Goal: Task Accomplishment & Management: Manage account settings

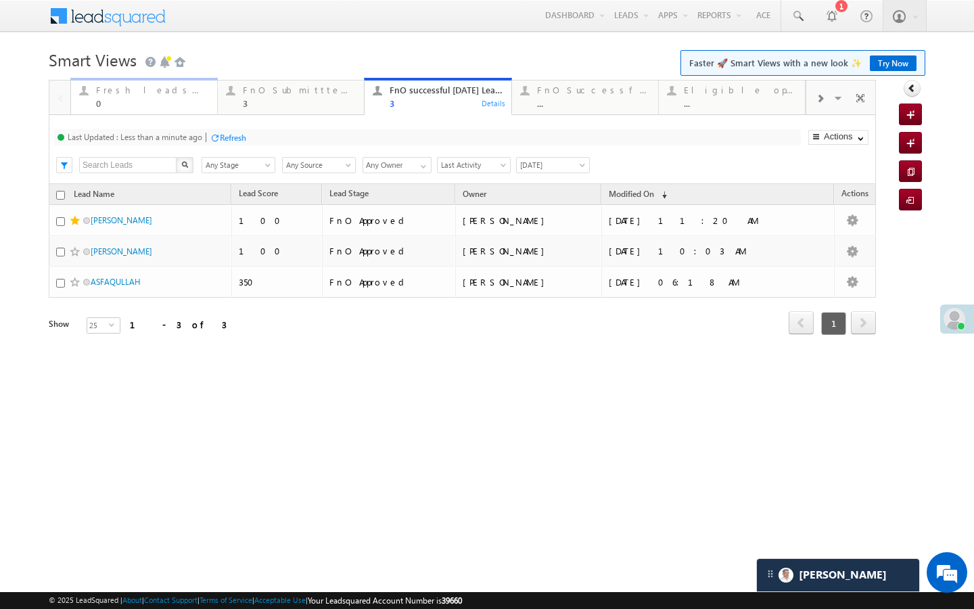
click at [154, 109] on link "Fresh leads assigned 0 Details" at bounding box center [143, 96] width 147 height 37
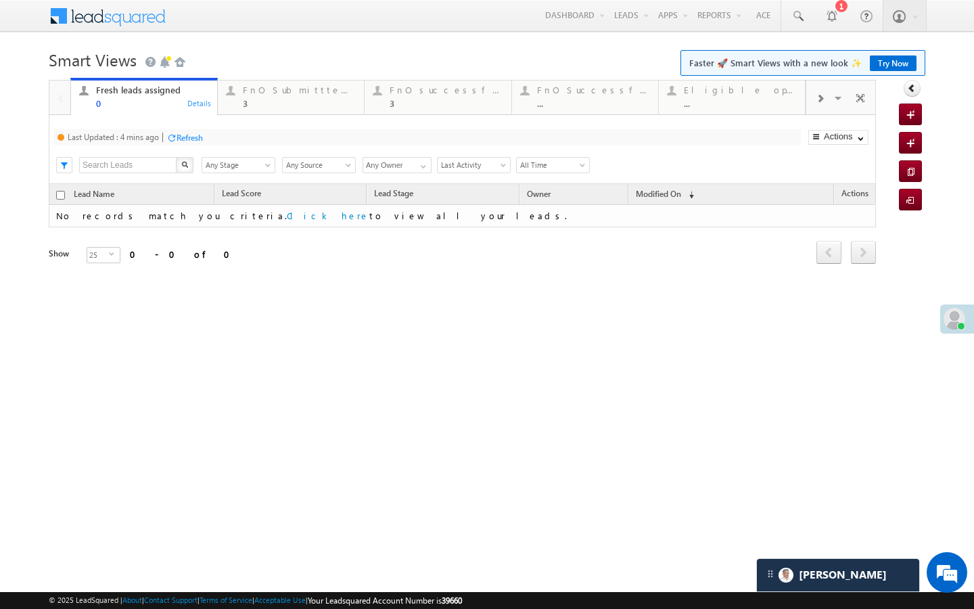
click at [187, 134] on div "Refresh" at bounding box center [190, 138] width 26 height 10
click at [270, 107] on div "3" at bounding box center [299, 103] width 113 height 10
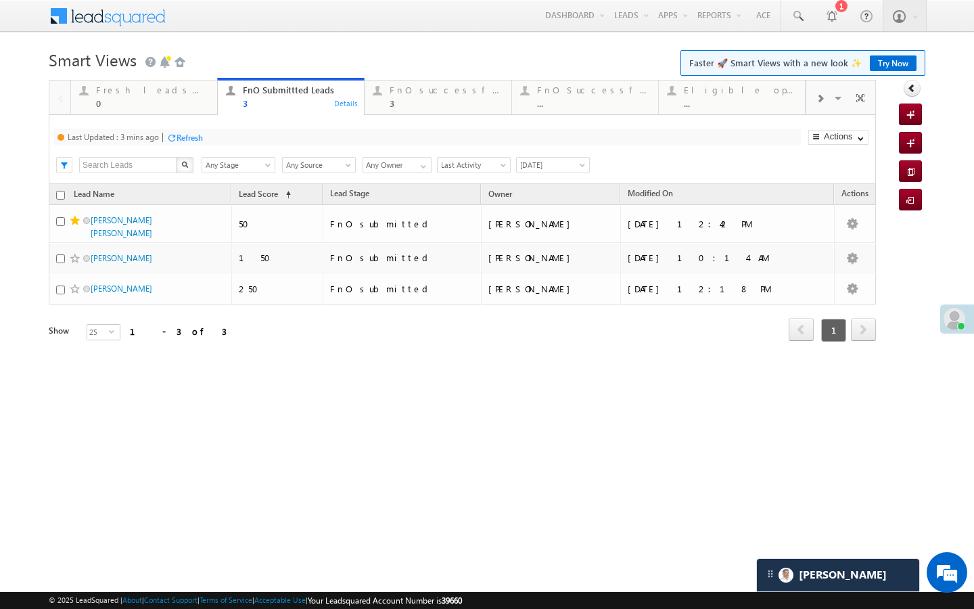
click at [194, 133] on div "Refresh" at bounding box center [190, 138] width 26 height 10
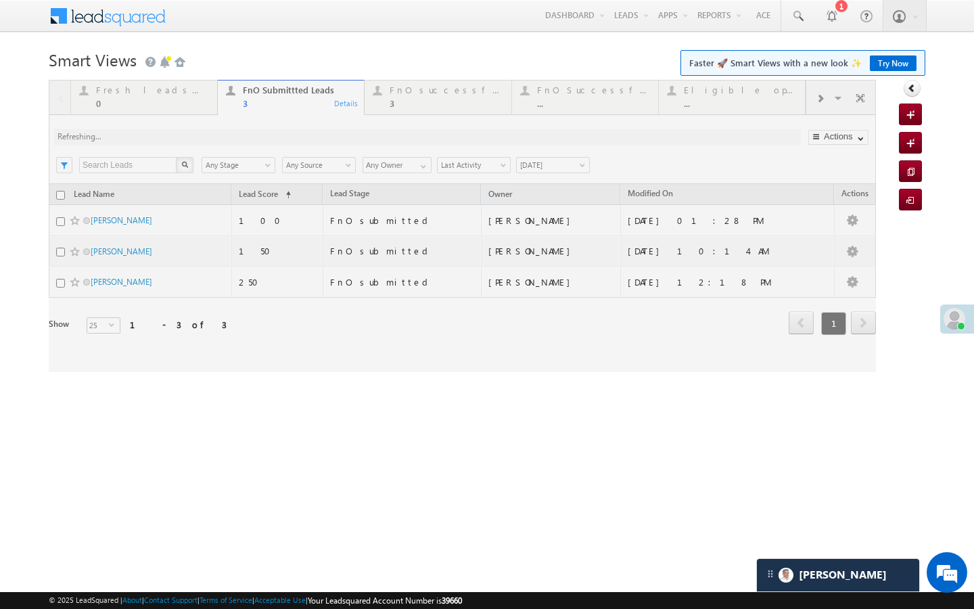
click at [429, 86] on div at bounding box center [462, 226] width 827 height 292
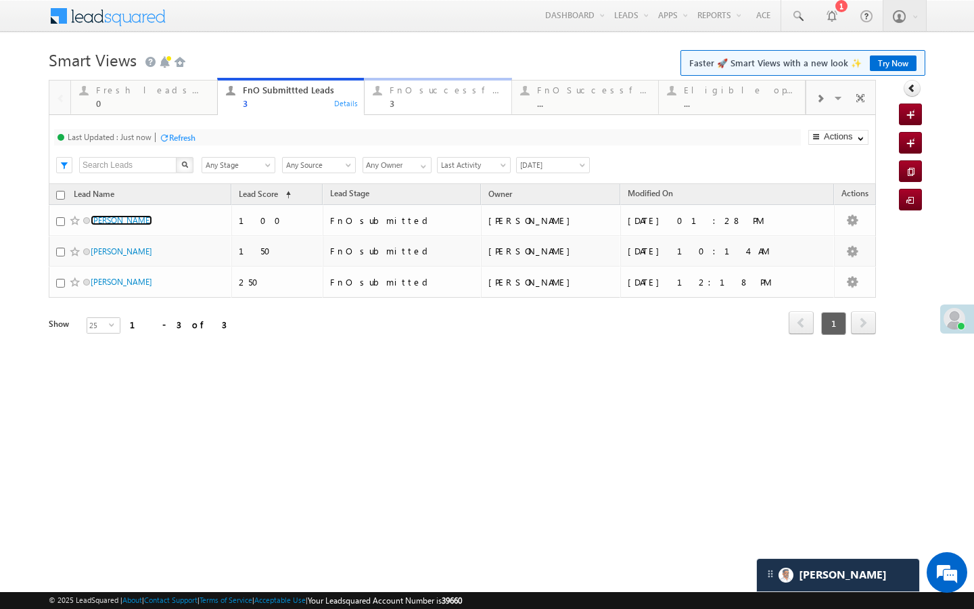
click at [407, 90] on div "FnO successful [DATE] Leads" at bounding box center [446, 90] width 113 height 11
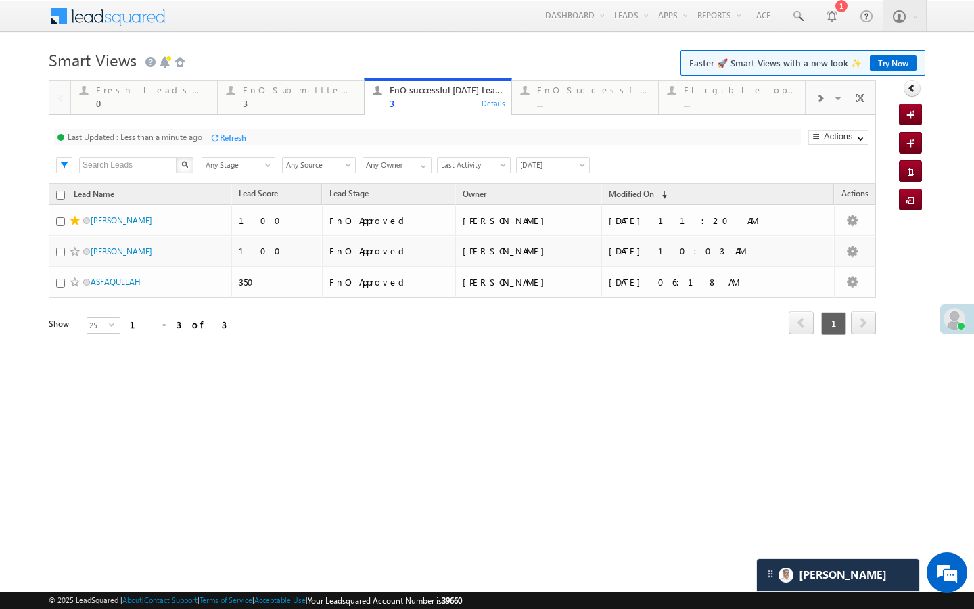
click at [231, 137] on div "Refresh" at bounding box center [233, 138] width 26 height 10
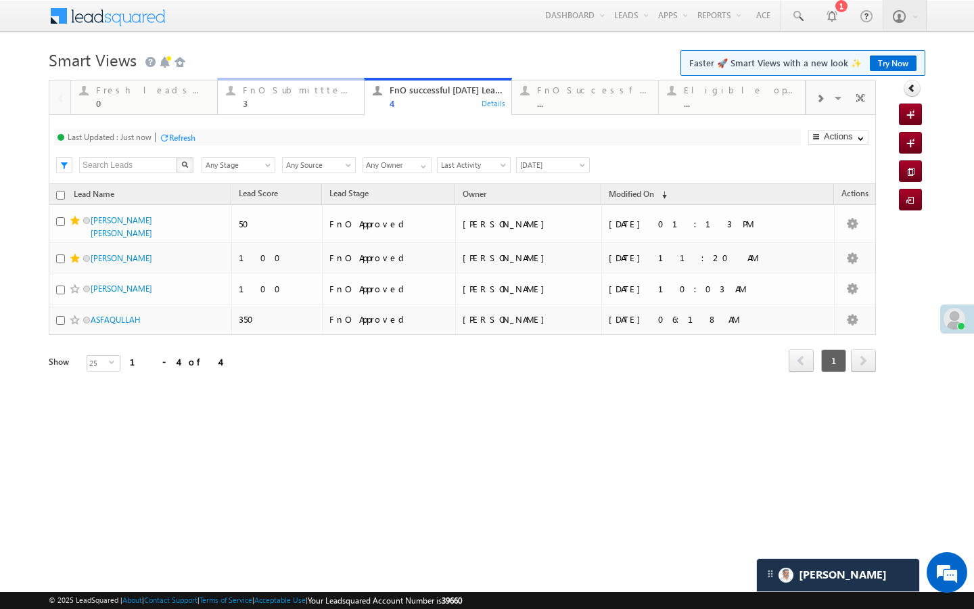
drag, startPoint x: 272, startPoint y: 98, endPoint x: 250, endPoint y: 111, distance: 25.2
click at [272, 98] on div "3" at bounding box center [299, 103] width 113 height 10
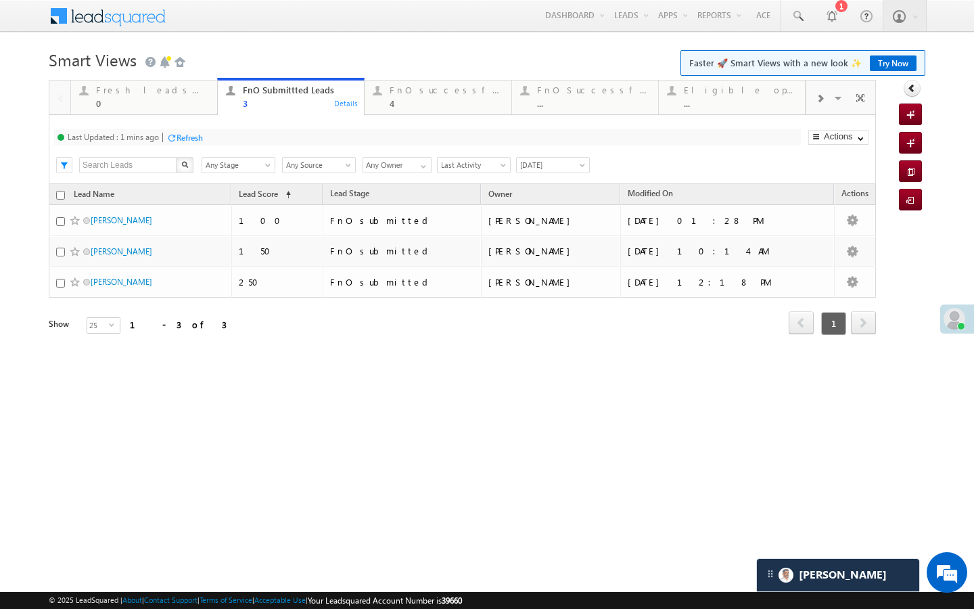
click at [187, 135] on div "Refresh" at bounding box center [190, 138] width 26 height 10
click at [390, 94] on div "FnO successful [DATE] Leads" at bounding box center [446, 90] width 113 height 11
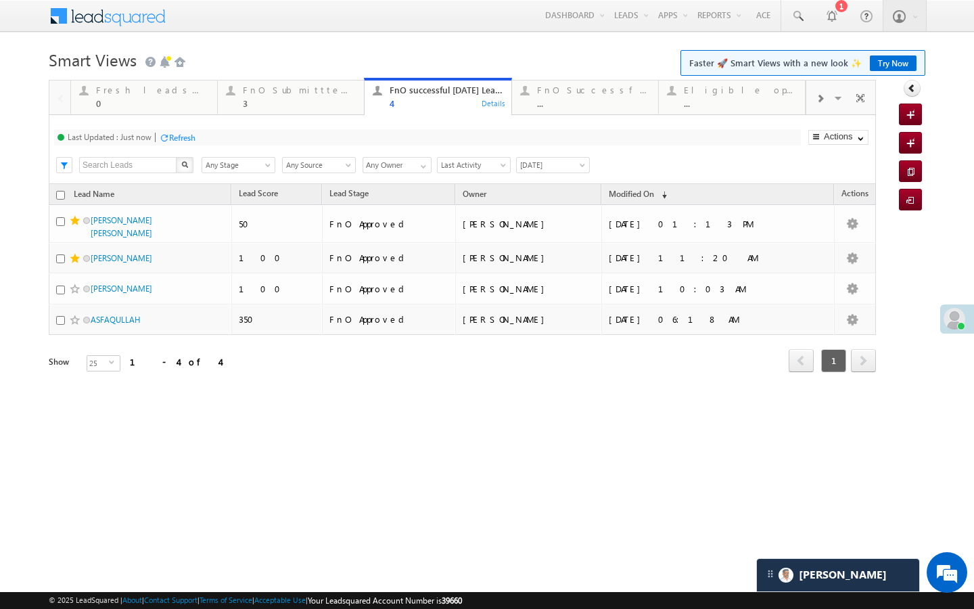
click at [195, 139] on div "Refresh" at bounding box center [182, 138] width 26 height 10
click at [601, 96] on div "FnO Successful MTD leads ..." at bounding box center [593, 95] width 113 height 26
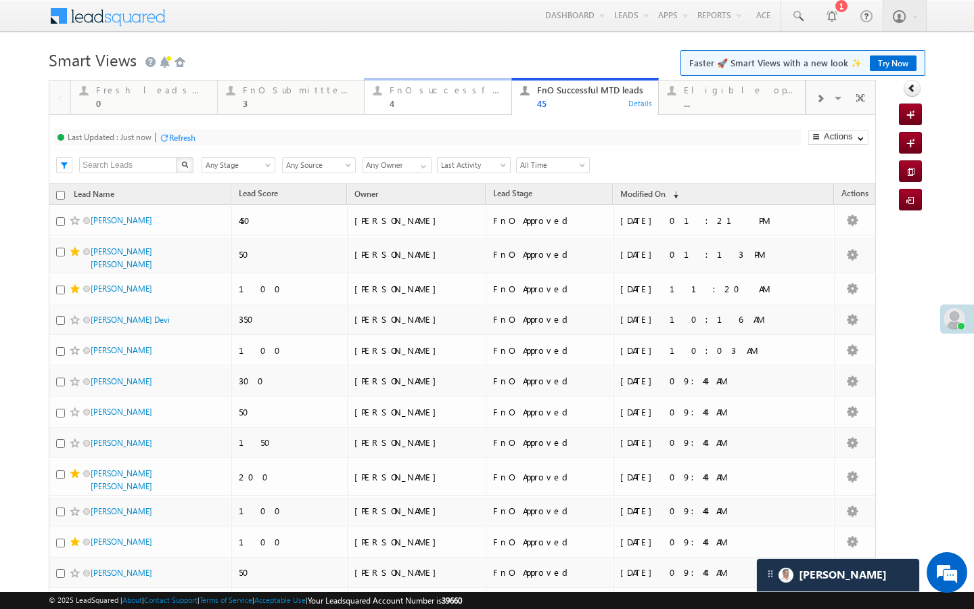
click at [452, 99] on div "4" at bounding box center [446, 103] width 113 height 10
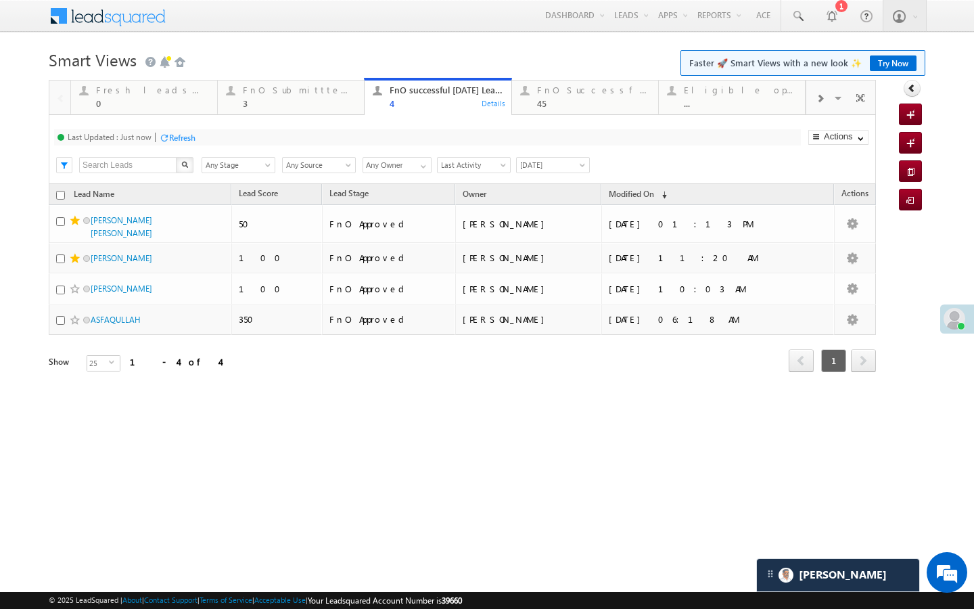
click at [183, 143] on div "Refresh" at bounding box center [177, 137] width 37 height 13
click at [300, 95] on div "FnO Submittted Leads" at bounding box center [299, 90] width 113 height 11
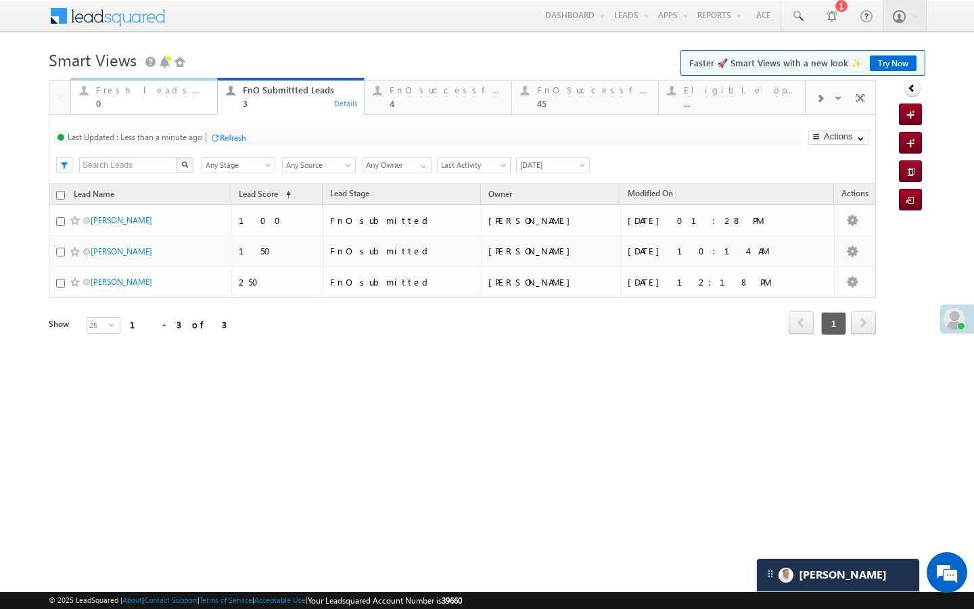
click at [161, 98] on div "0" at bounding box center [152, 103] width 113 height 10
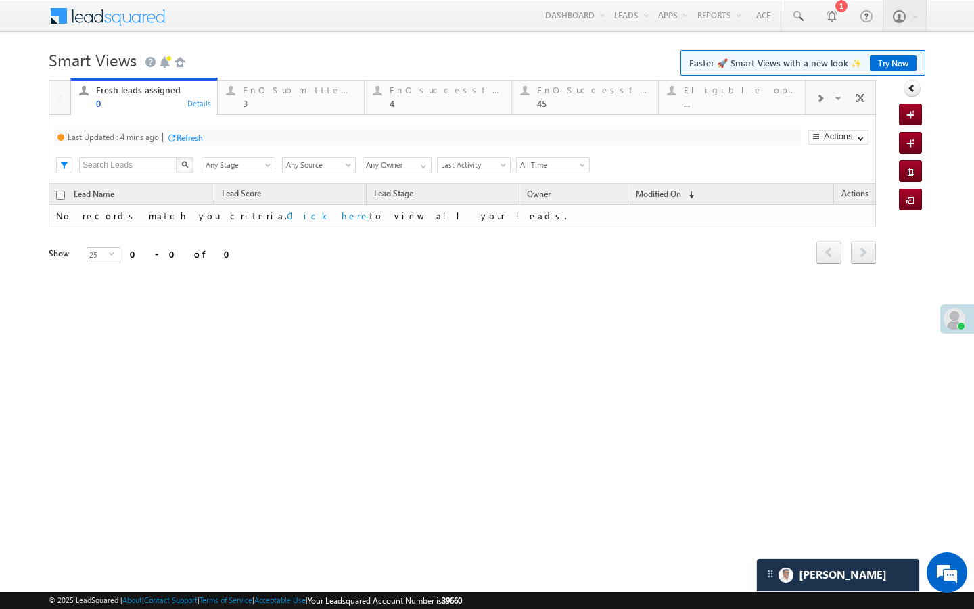
click at [190, 140] on div "Refresh" at bounding box center [190, 138] width 26 height 10
click at [260, 99] on div "3" at bounding box center [299, 103] width 113 height 10
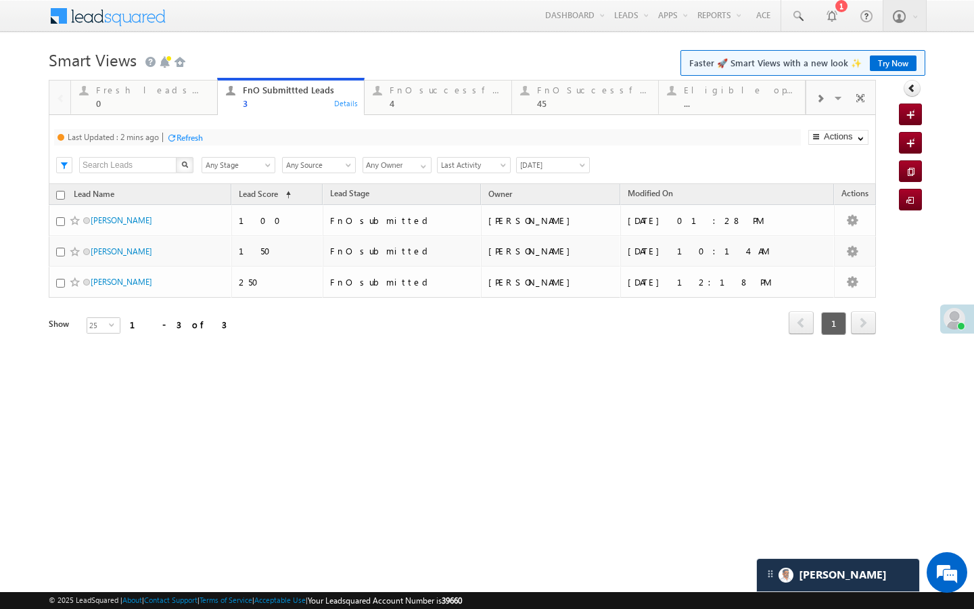
click at [197, 137] on div "Refresh" at bounding box center [190, 138] width 26 height 10
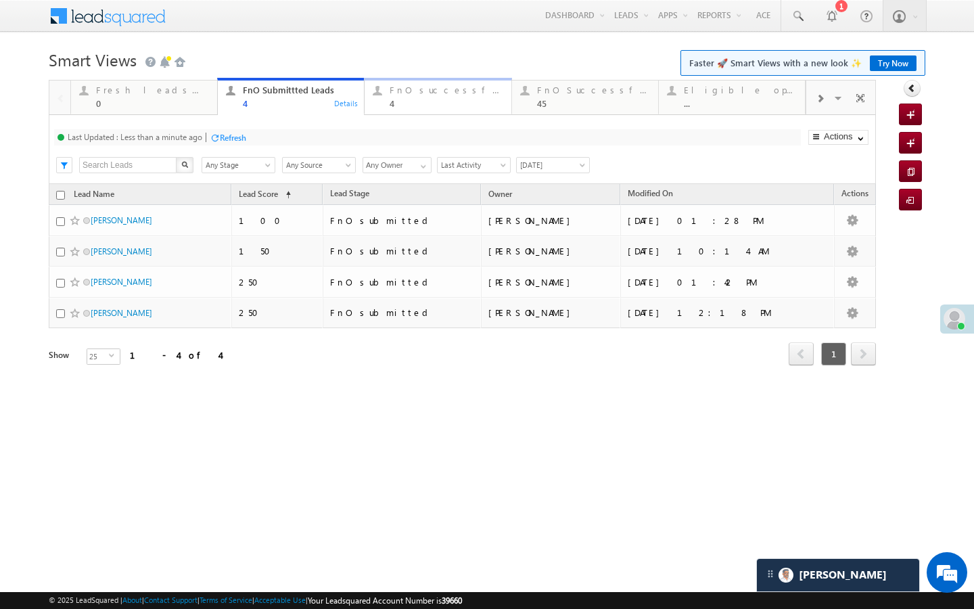
click at [400, 101] on div "4" at bounding box center [446, 103] width 113 height 10
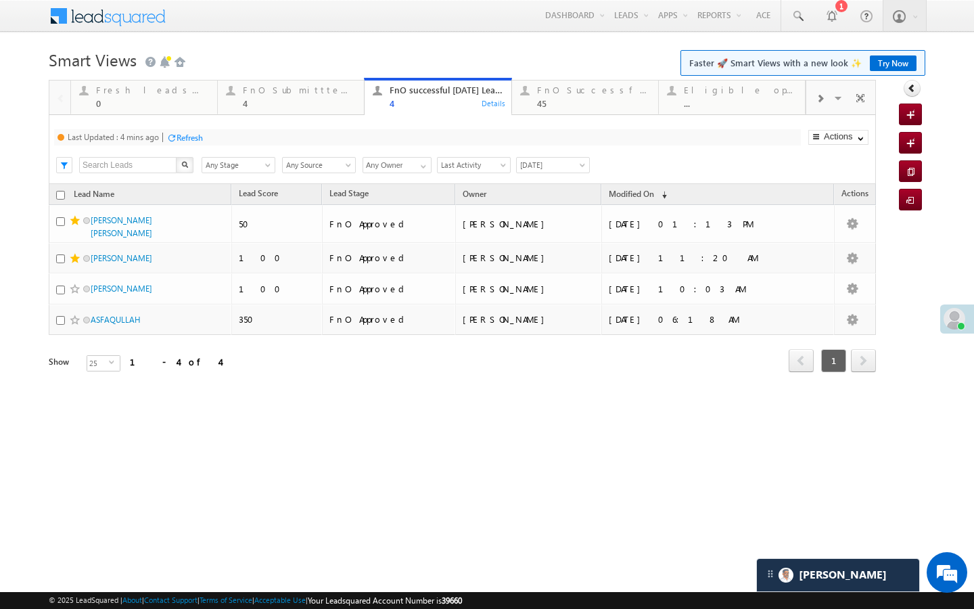
click at [206, 139] on div "Last Updated : 4 mins ago Refresh Refreshing..." at bounding box center [427, 137] width 747 height 16
click at [203, 139] on div "Refresh" at bounding box center [190, 138] width 26 height 10
drag, startPoint x: 310, startPoint y: 94, endPoint x: 202, endPoint y: 130, distance: 114.0
click at [310, 94] on div "FnO Submittted Leads" at bounding box center [299, 90] width 113 height 11
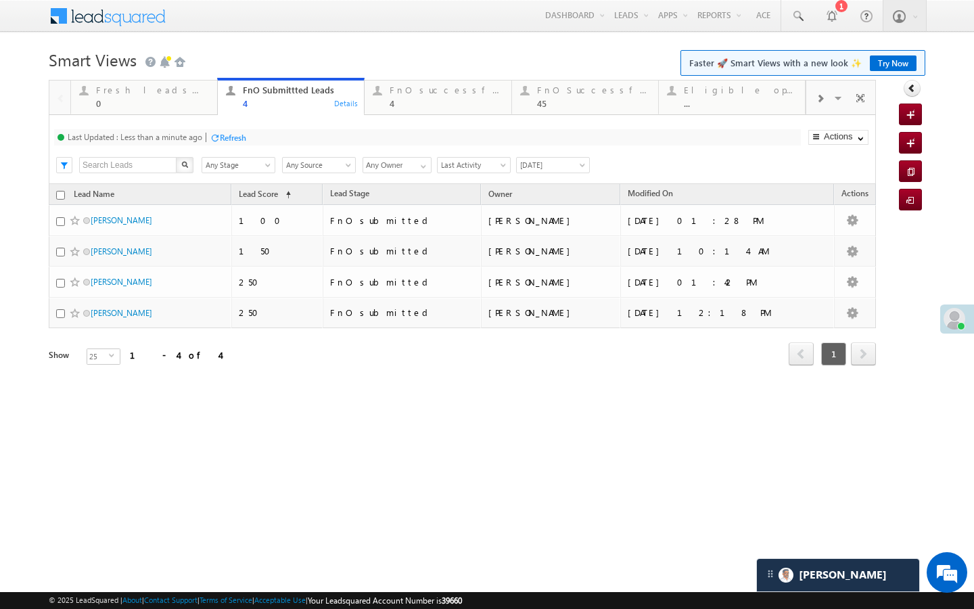
click at [229, 135] on div "Refresh" at bounding box center [233, 138] width 26 height 10
click at [158, 136] on div "Last Updated : Just now Refresh Refreshing..." at bounding box center [427, 137] width 747 height 16
click at [185, 135] on div "Refresh" at bounding box center [182, 138] width 26 height 10
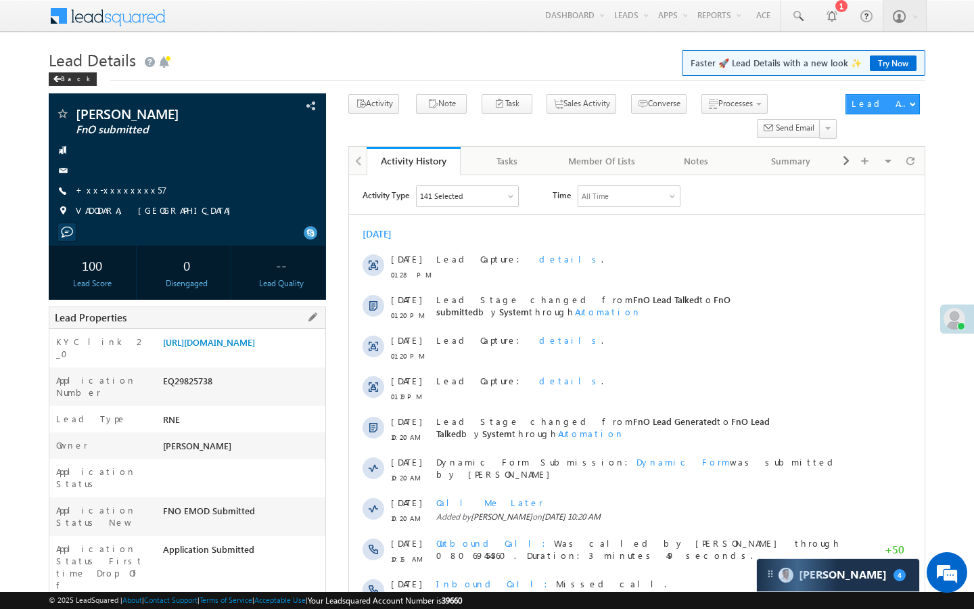
drag, startPoint x: 162, startPoint y: 576, endPoint x: 236, endPoint y: 576, distance: 74.4
click at [236, 605] on div "AABY532899" at bounding box center [243, 614] width 166 height 19
copy div "AABY532899"
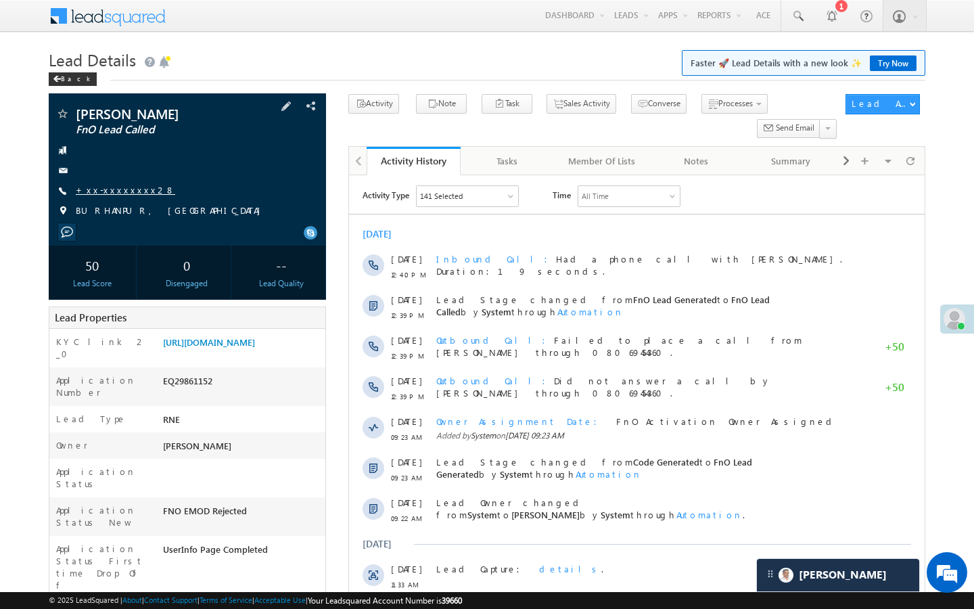
click at [120, 186] on link "+xx-xxxxxxxx28" at bounding box center [125, 189] width 99 height 11
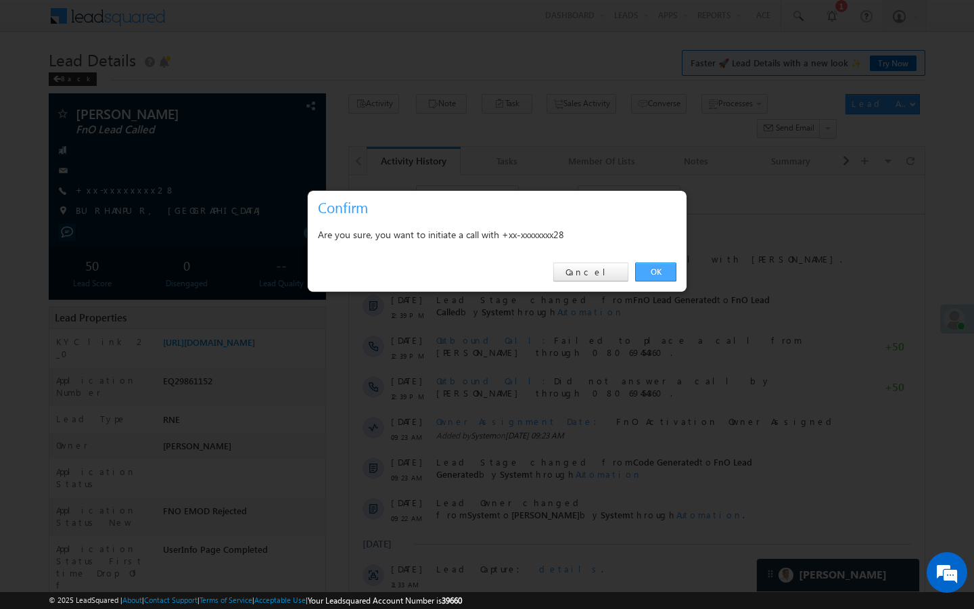
click at [644, 275] on link "OK" at bounding box center [655, 271] width 41 height 19
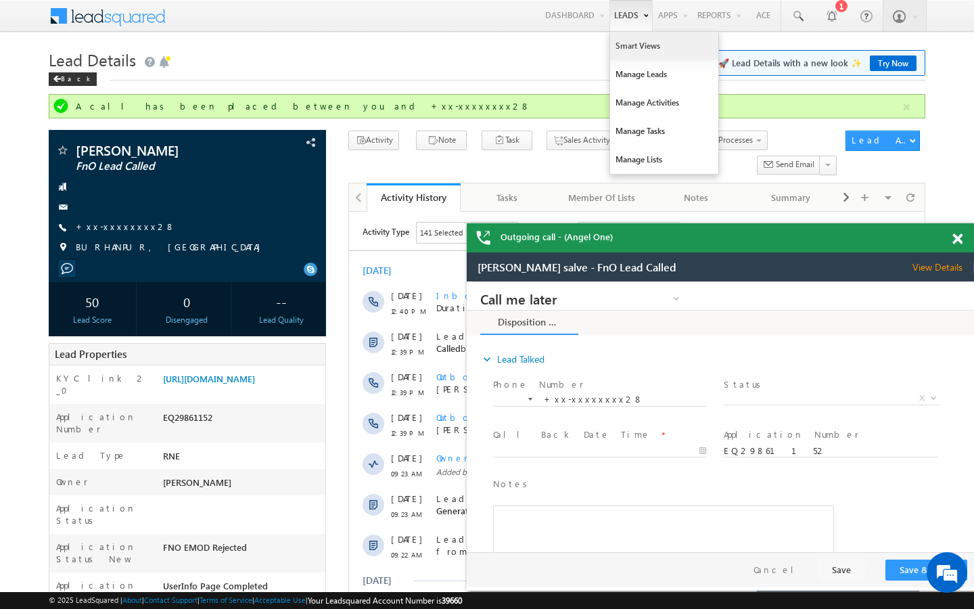
click at [618, 45] on link "Smart Views" at bounding box center [664, 46] width 108 height 28
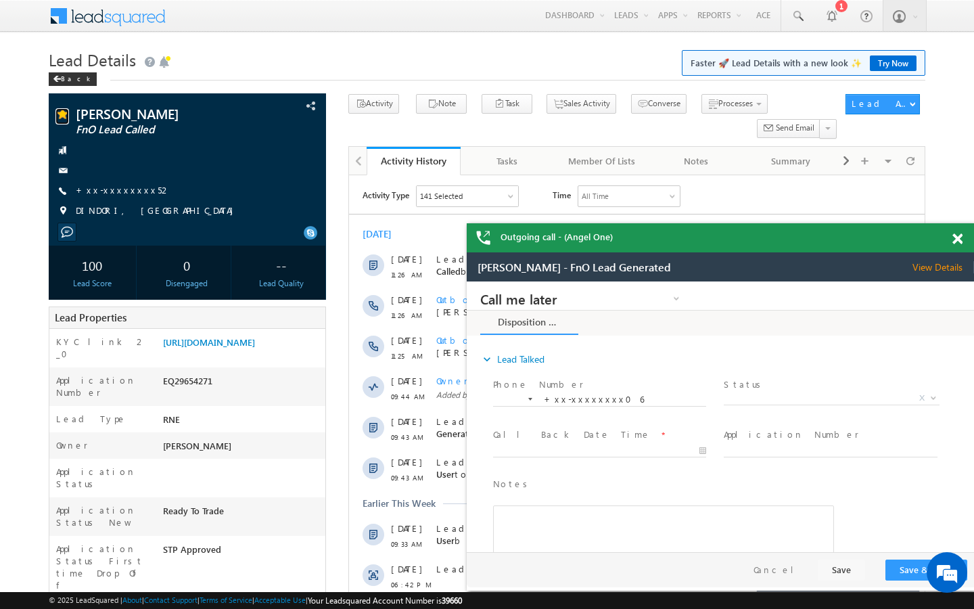
scroll to position [6831, 0]
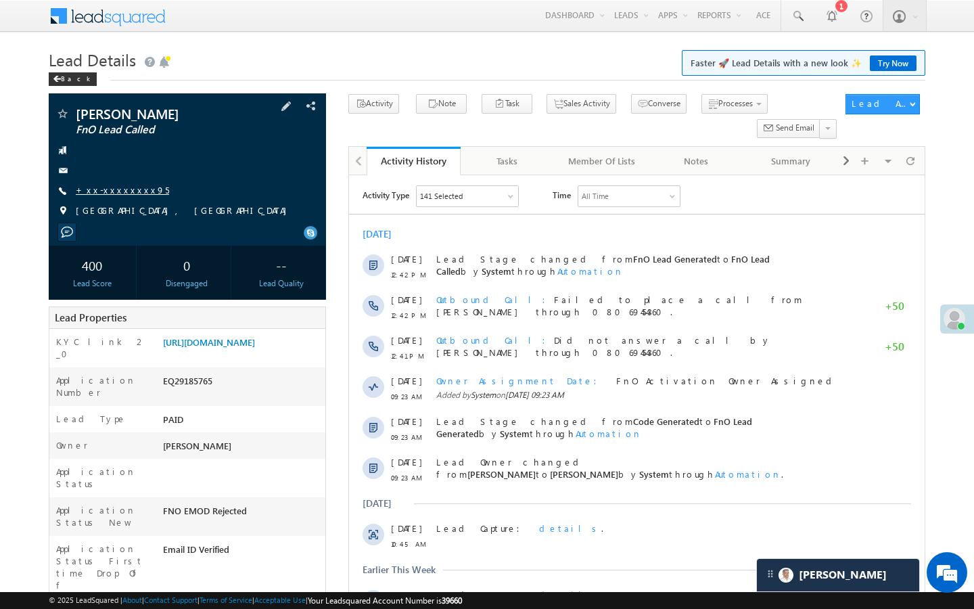
click at [100, 193] on link "+xx-xxxxxxxx95" at bounding box center [122, 189] width 93 height 11
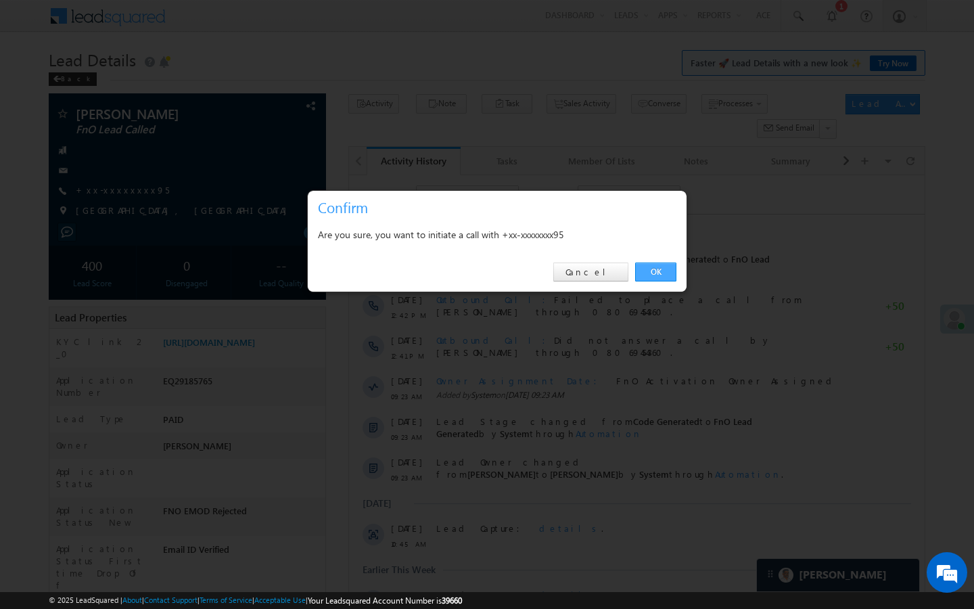
click at [664, 269] on link "OK" at bounding box center [655, 271] width 41 height 19
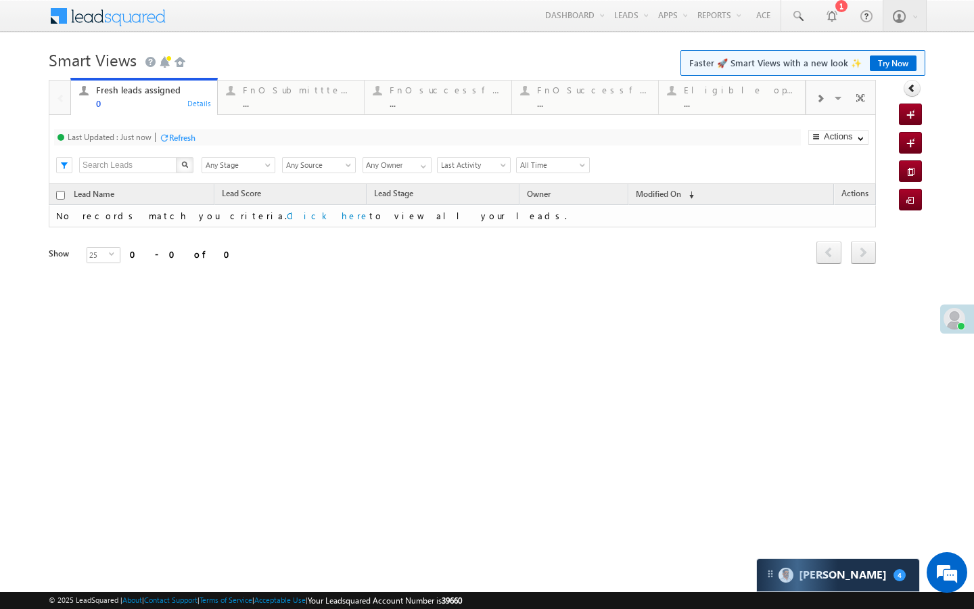
click at [287, 118] on div "Last Updated : Just now Refresh Refreshing... Search X Lead Stage Any Stage Any…" at bounding box center [462, 149] width 827 height 69
click at [292, 108] on div "..." at bounding box center [299, 103] width 113 height 10
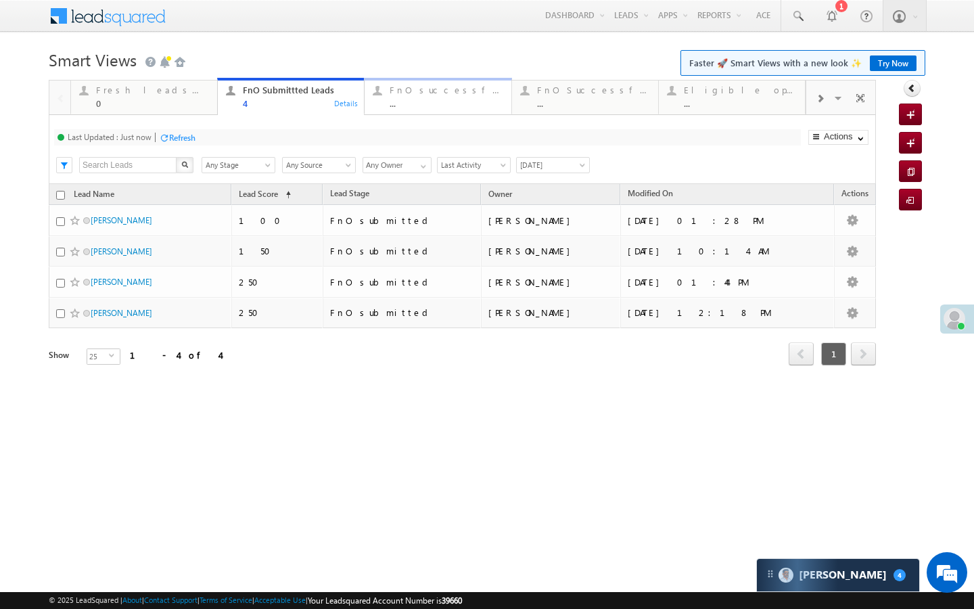
click at [412, 110] on link "FnO successful today Leads ... Details" at bounding box center [437, 96] width 147 height 37
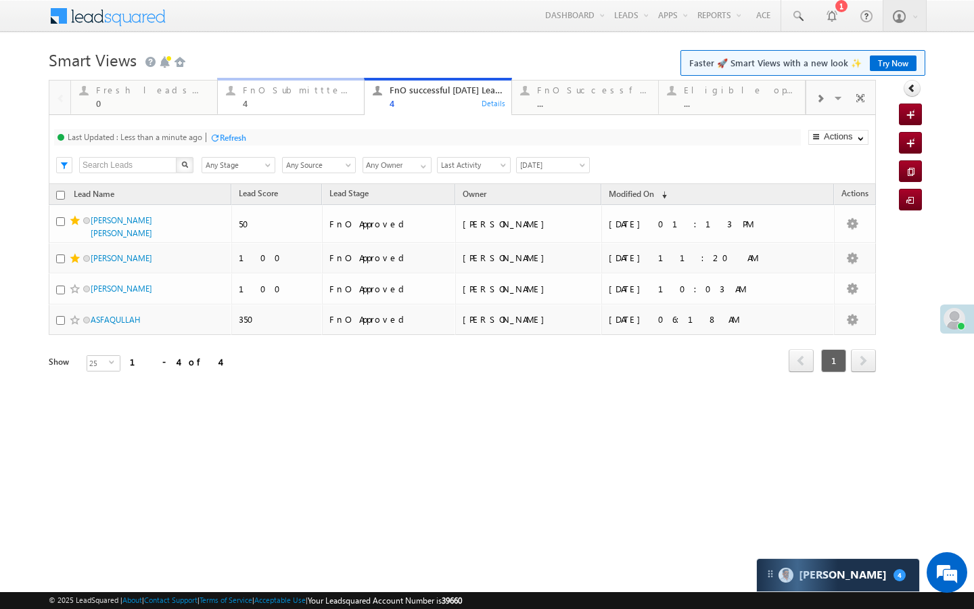
click at [307, 112] on link "FnO Submittted Leads 4 Details" at bounding box center [290, 96] width 147 height 37
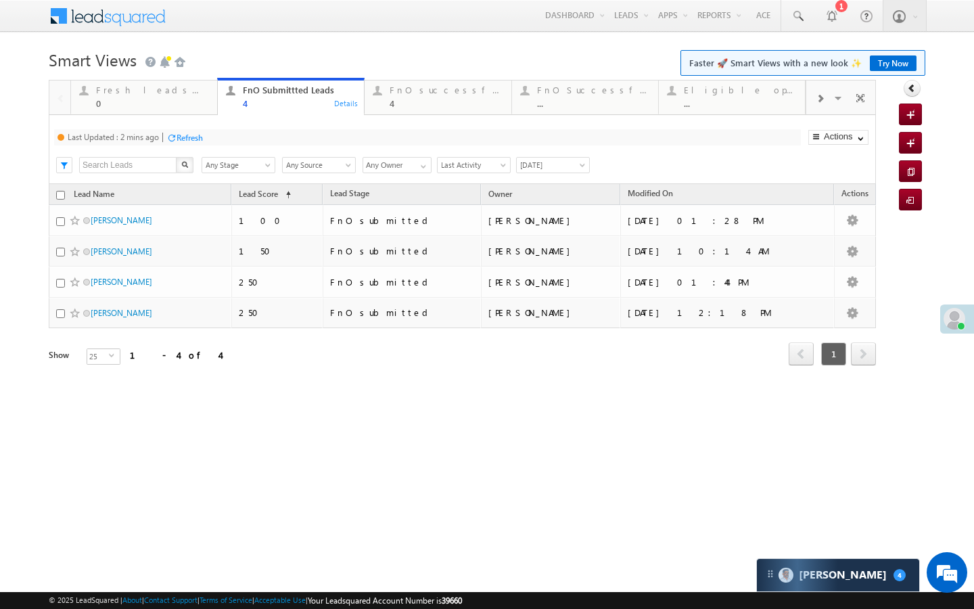
click at [189, 135] on div "Refresh" at bounding box center [190, 138] width 26 height 10
click at [825, 97] on div at bounding box center [819, 98] width 27 height 30
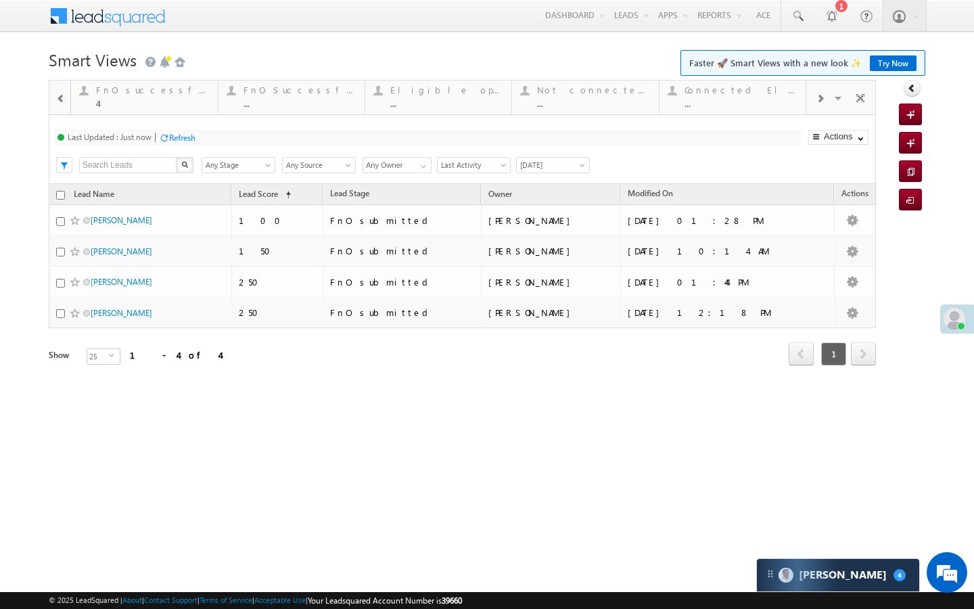
click at [825, 97] on div at bounding box center [819, 98] width 27 height 30
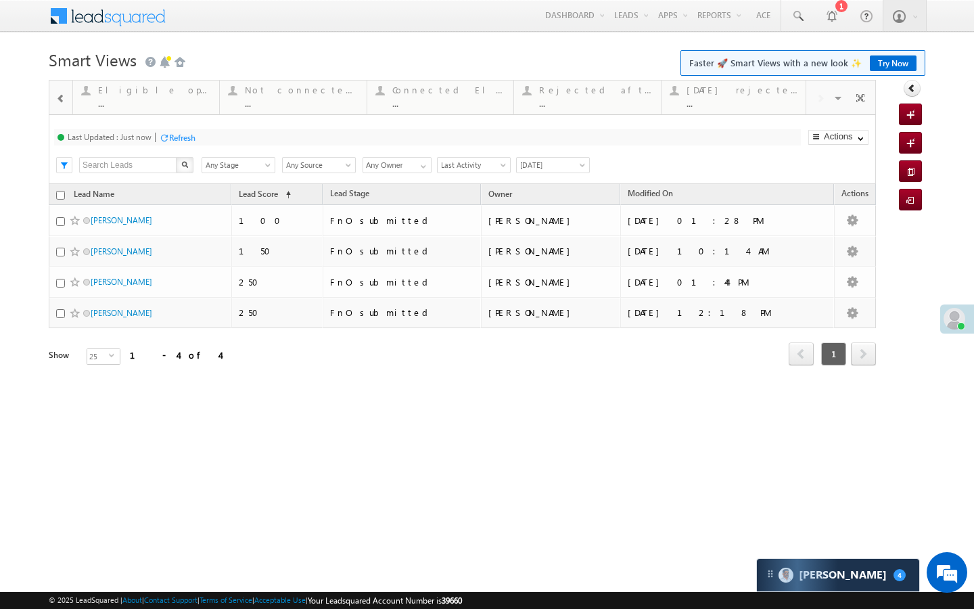
click at [825, 97] on div "Visible Tabs Fresh leads assigned Default FnO Submittted Leads Default FnO succ…" at bounding box center [841, 96] width 70 height 32
click at [745, 99] on div "..." at bounding box center [741, 103] width 112 height 10
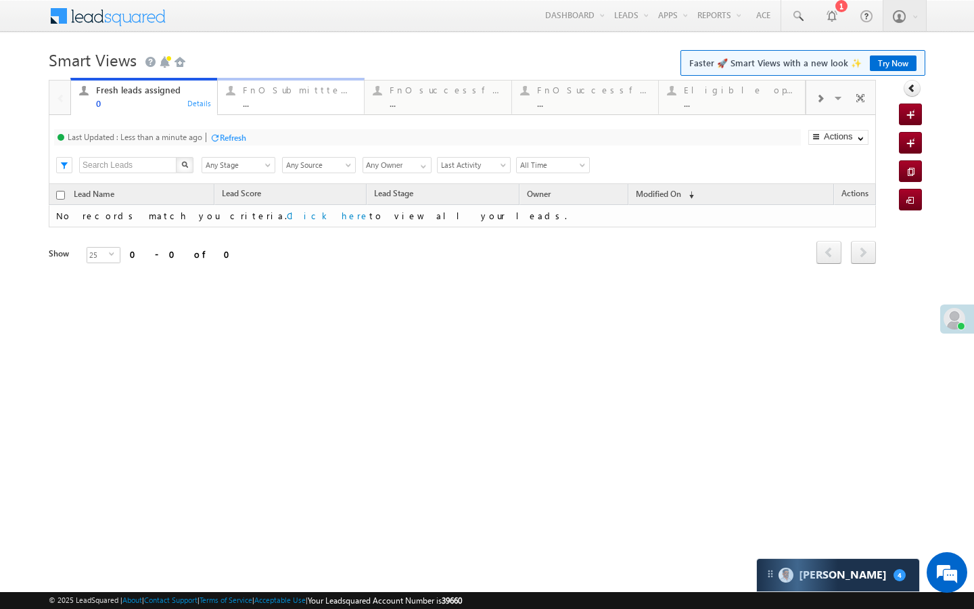
click at [299, 108] on link "FnO Submittted Leads ... Details" at bounding box center [290, 96] width 147 height 37
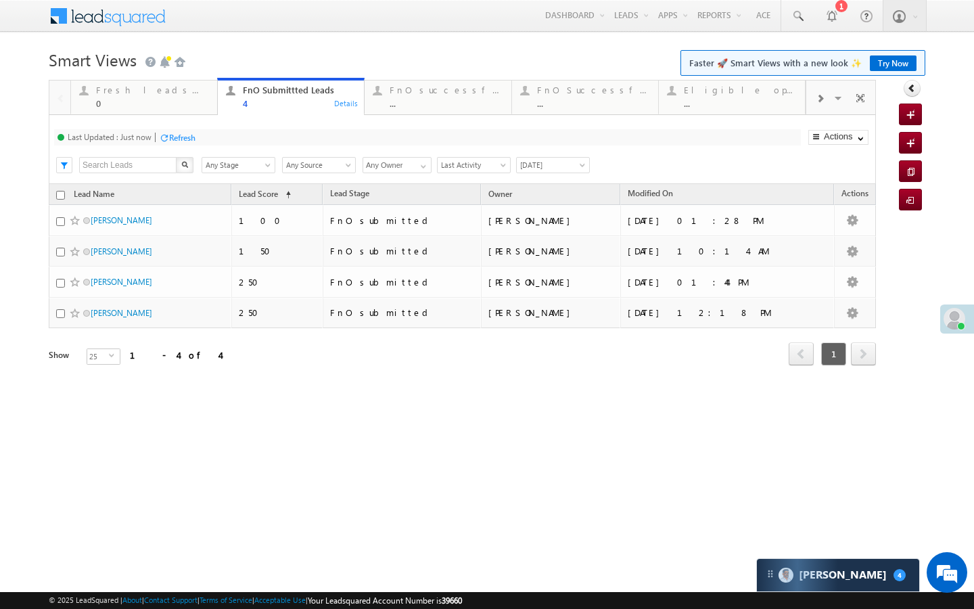
click at [195, 138] on div "Refresh" at bounding box center [182, 138] width 26 height 10
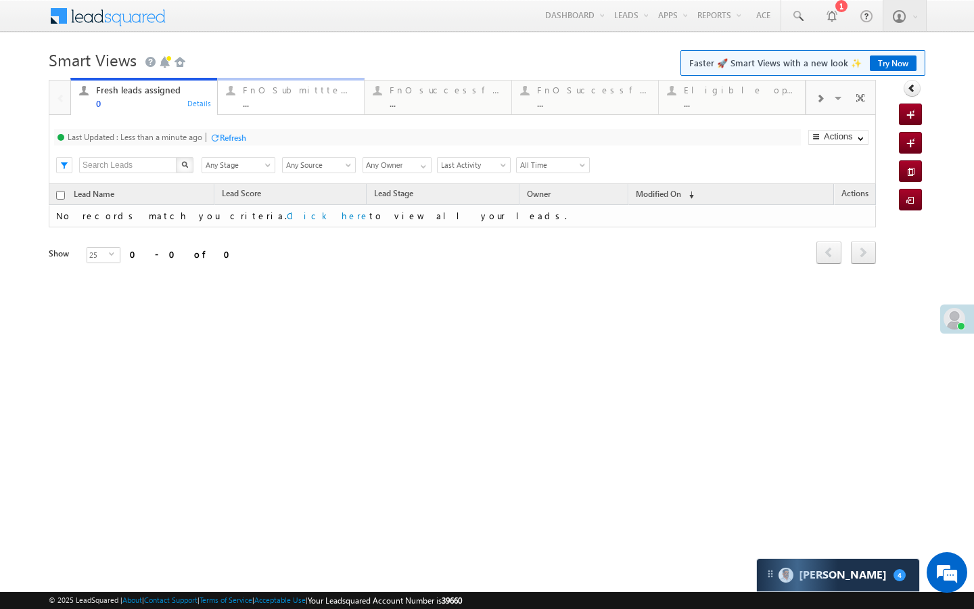
click at [277, 112] on link "FnO Submittted Leads ... Details" at bounding box center [290, 96] width 147 height 37
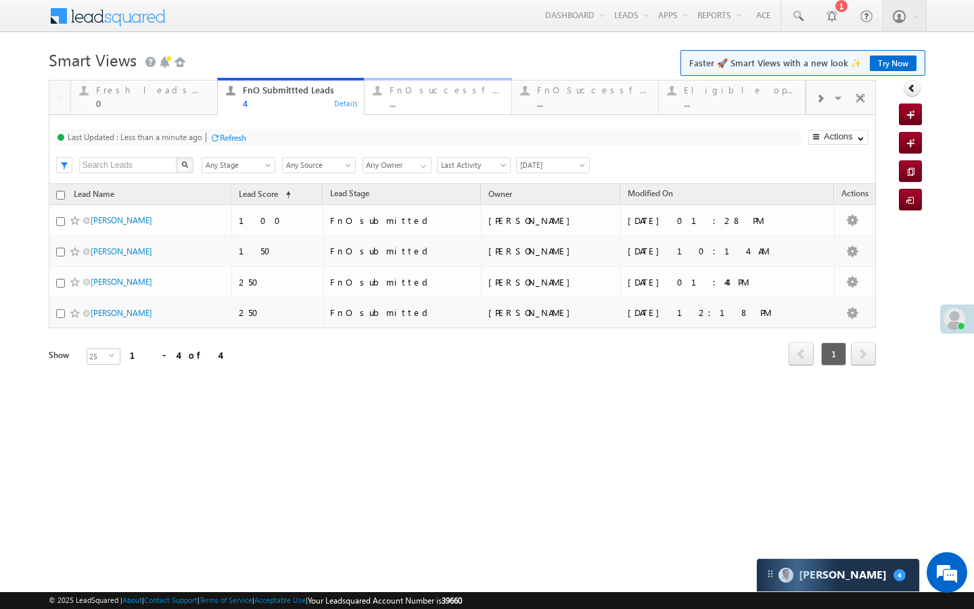
click at [394, 112] on link "FnO successful today Leads ... Details" at bounding box center [437, 96] width 147 height 37
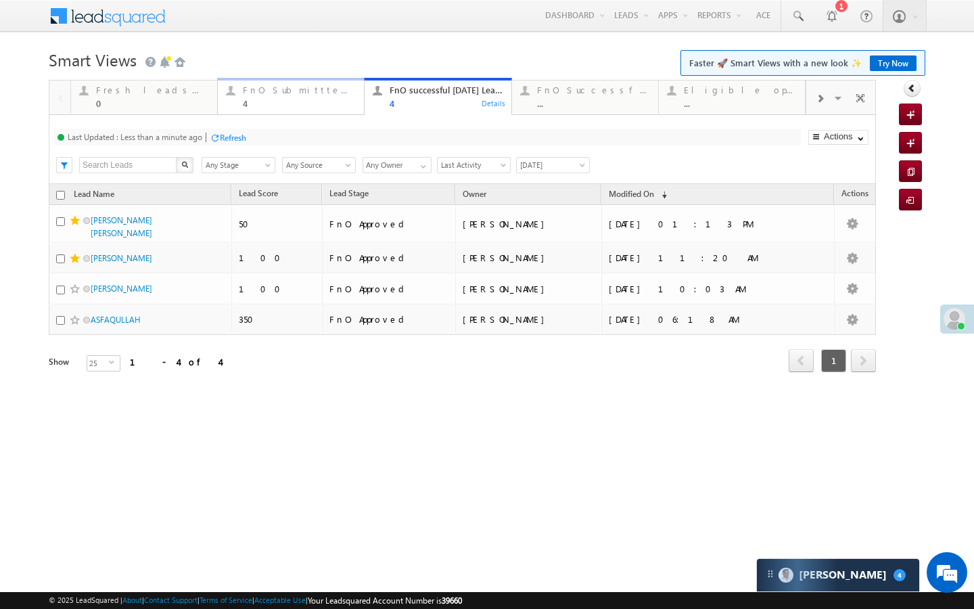
click at [320, 106] on div "4" at bounding box center [299, 103] width 113 height 10
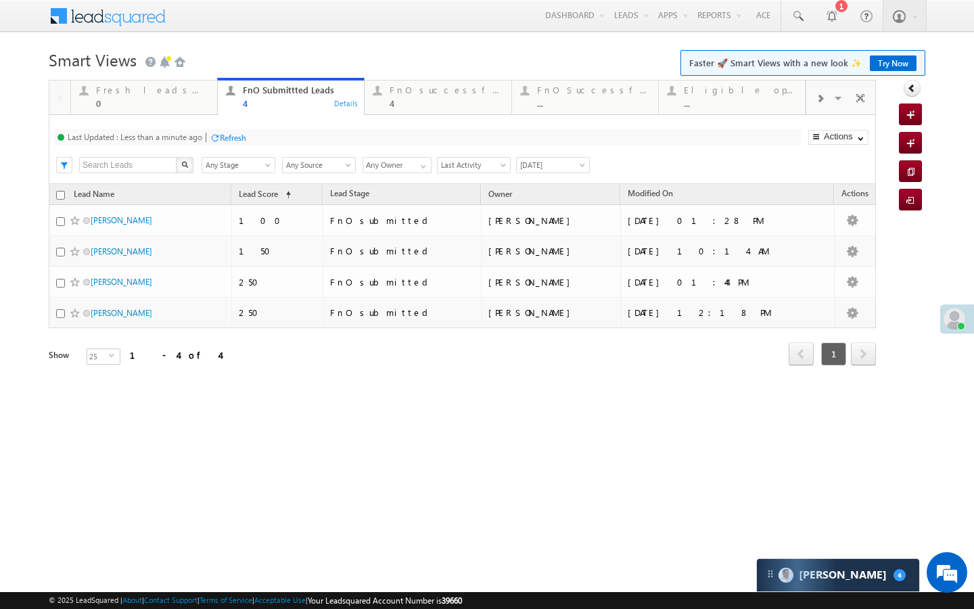
click at [212, 133] on div at bounding box center [215, 138] width 10 height 10
drag, startPoint x: 386, startPoint y: 108, endPoint x: 281, endPoint y: 120, distance: 105.6
click at [386, 108] on div "FnO successful today Leads 4 Details" at bounding box center [437, 95] width 143 height 26
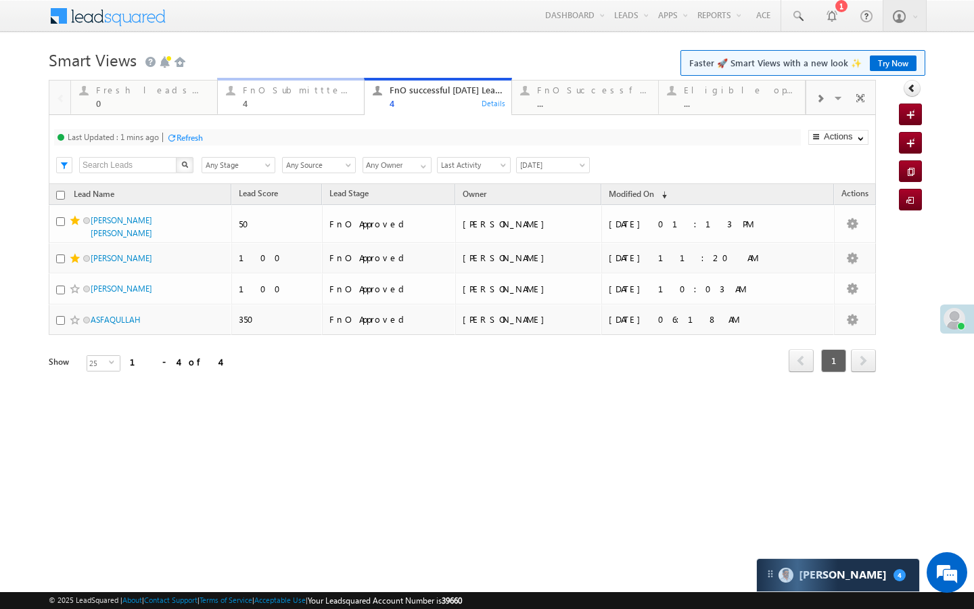
drag, startPoint x: 300, startPoint y: 103, endPoint x: 208, endPoint y: 141, distance: 98.6
click at [300, 103] on div "4" at bounding box center [299, 103] width 113 height 10
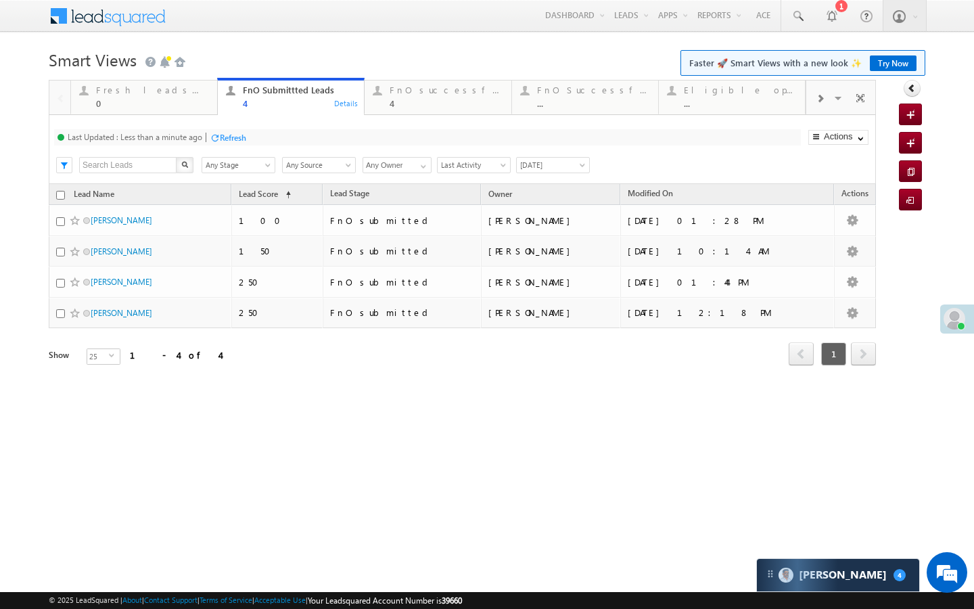
click at [223, 139] on div "Refresh" at bounding box center [233, 138] width 26 height 10
click at [413, 103] on div "4" at bounding box center [446, 103] width 113 height 10
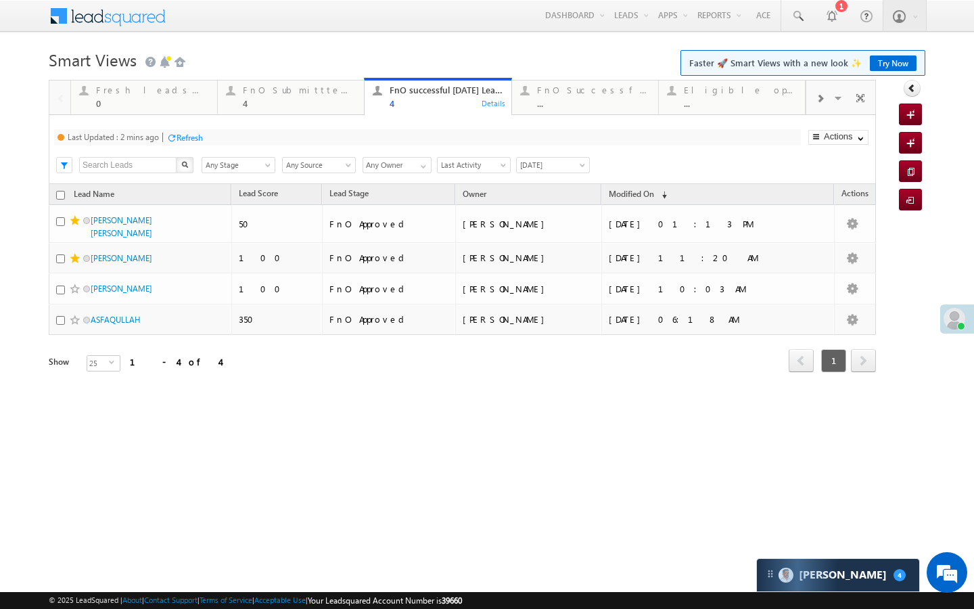
click at [183, 133] on div "Refresh" at bounding box center [190, 138] width 26 height 10
click at [320, 107] on div "4" at bounding box center [299, 103] width 113 height 10
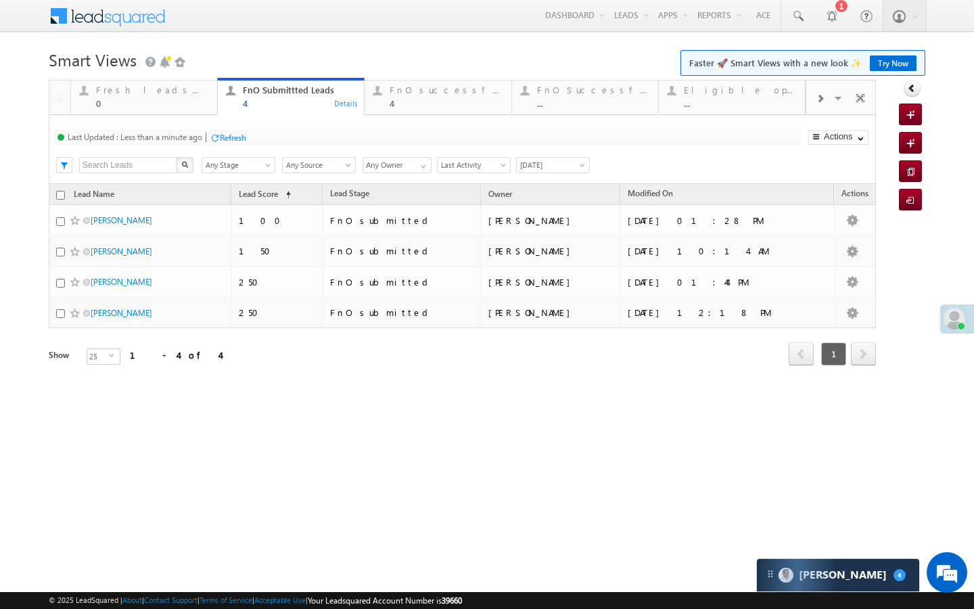
click at [217, 139] on div at bounding box center [215, 138] width 10 height 10
click at [404, 99] on div "4" at bounding box center [446, 103] width 113 height 10
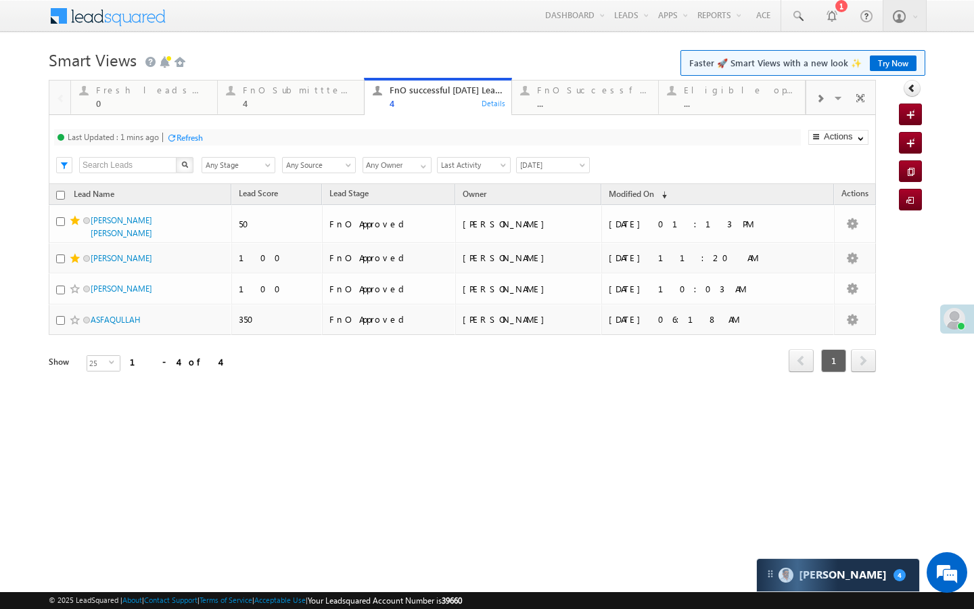
click at [187, 137] on div "Refresh" at bounding box center [190, 138] width 26 height 10
click at [269, 107] on div "4" at bounding box center [299, 103] width 113 height 10
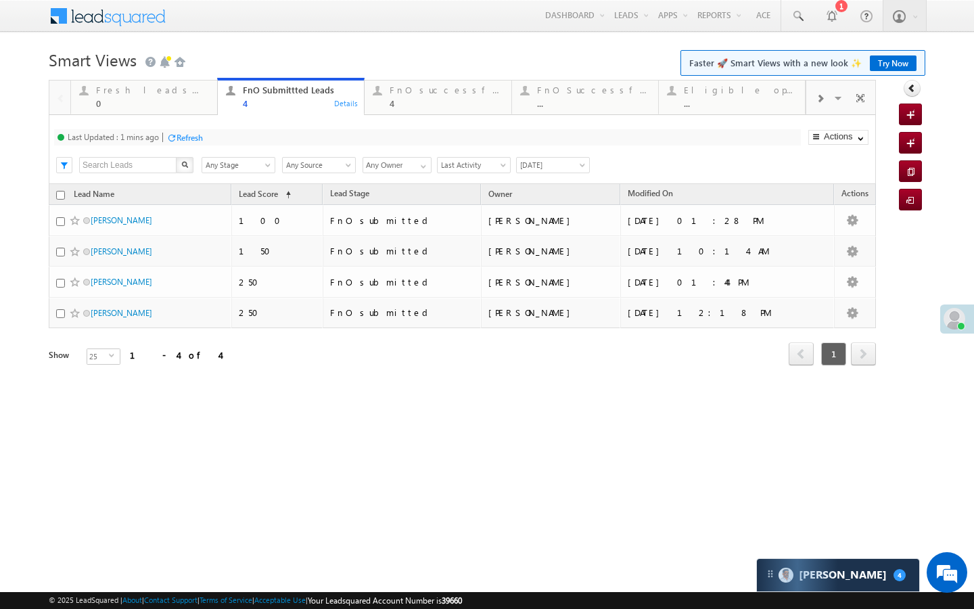
click at [188, 130] on div "Last Updated : 1 mins ago Refresh Refreshing..." at bounding box center [427, 137] width 747 height 16
click at [197, 129] on div "Last Updated : Just now Refresh Refreshing..." at bounding box center [427, 137] width 747 height 16
click at [193, 133] on div "Refresh" at bounding box center [182, 138] width 26 height 10
drag, startPoint x: 423, startPoint y: 90, endPoint x: 223, endPoint y: 156, distance: 210.3
click at [423, 90] on div "FnO successful today Leads" at bounding box center [446, 90] width 113 height 11
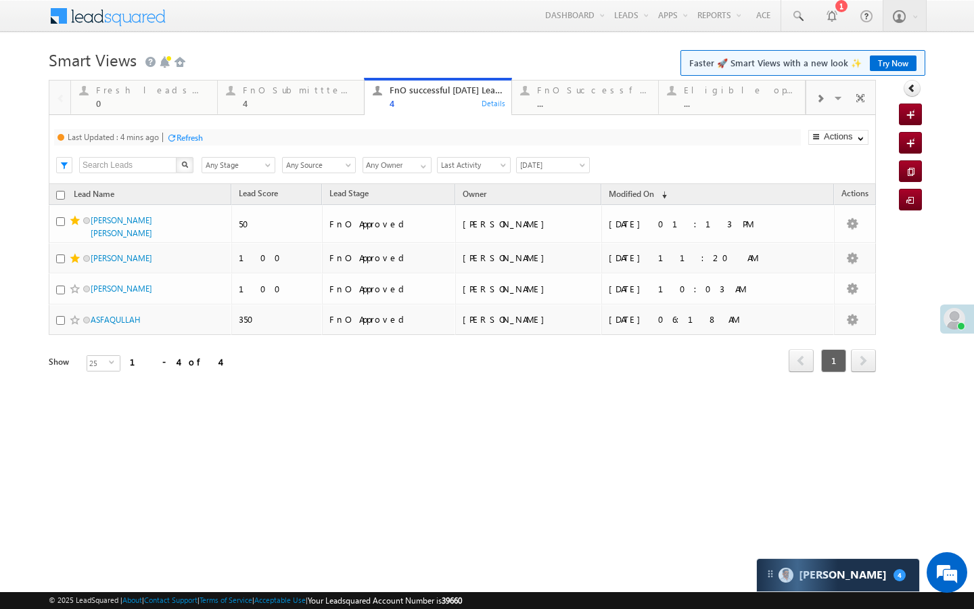
click at [194, 141] on div "Refresh" at bounding box center [190, 138] width 26 height 10
click at [549, 92] on div "FnO Successful MTD leads" at bounding box center [593, 90] width 113 height 11
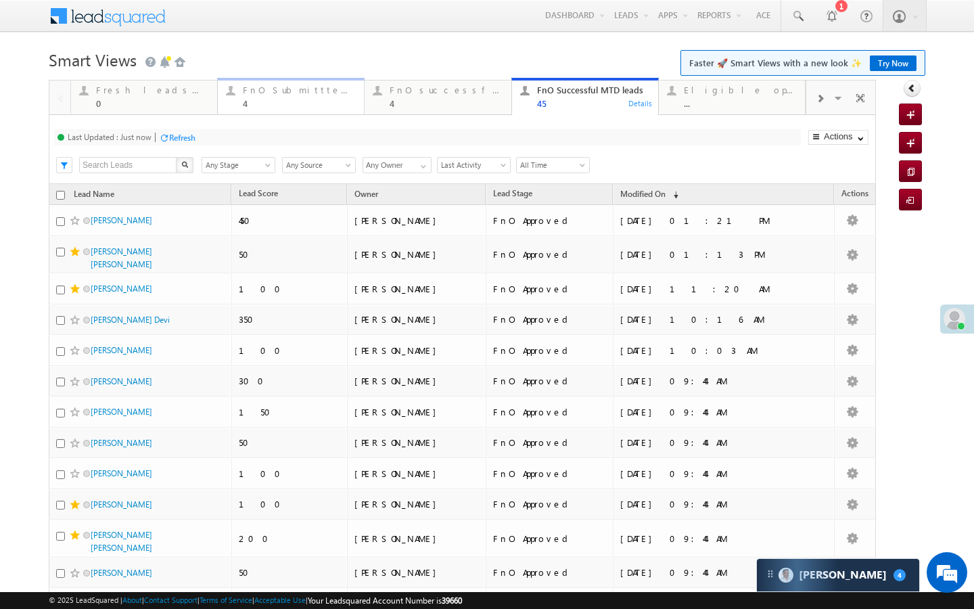
drag, startPoint x: 313, startPoint y: 97, endPoint x: 325, endPoint y: 103, distance: 13.9
click at [313, 97] on div "FnO Submittted Leads 4" at bounding box center [299, 95] width 113 height 26
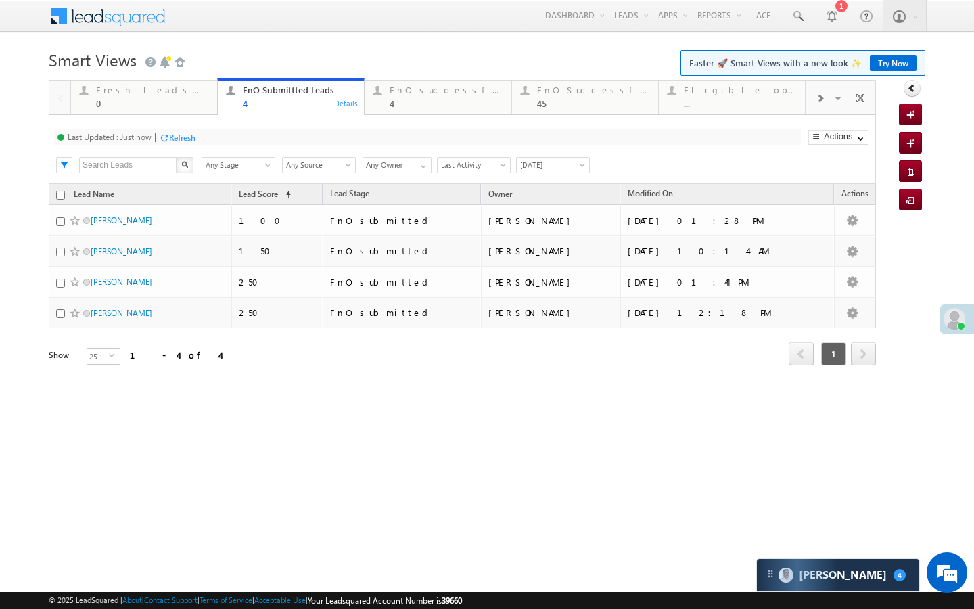
click at [181, 135] on div "Refresh" at bounding box center [182, 138] width 26 height 10
click at [413, 80] on link "FnO successful today Leads 4 Details" at bounding box center [437, 96] width 147 height 37
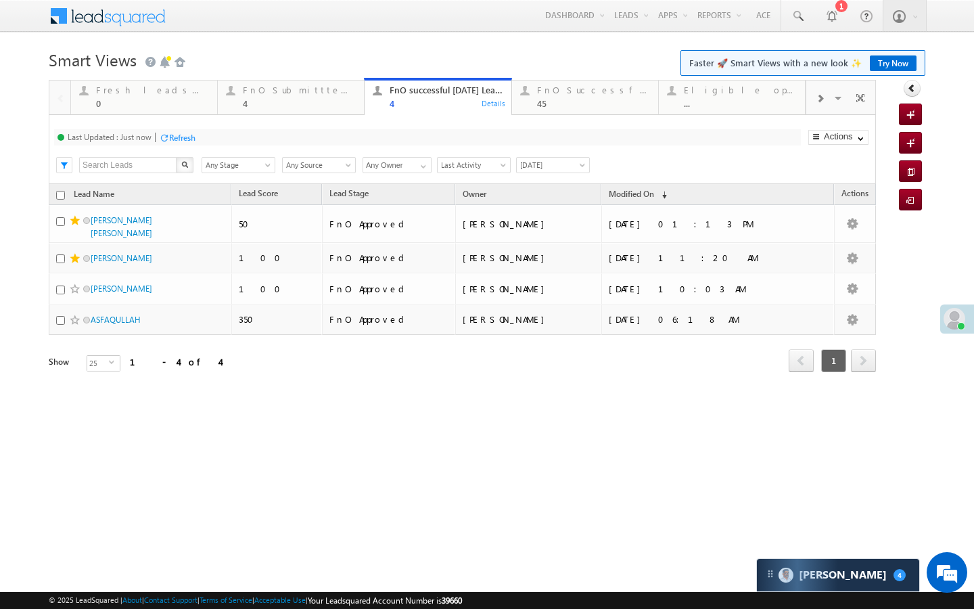
click at [199, 137] on div "Last Updated : Just now Refresh Refreshing..." at bounding box center [427, 137] width 747 height 16
click at [192, 137] on div "Refresh" at bounding box center [182, 138] width 26 height 10
click at [570, 99] on div "45" at bounding box center [593, 103] width 113 height 10
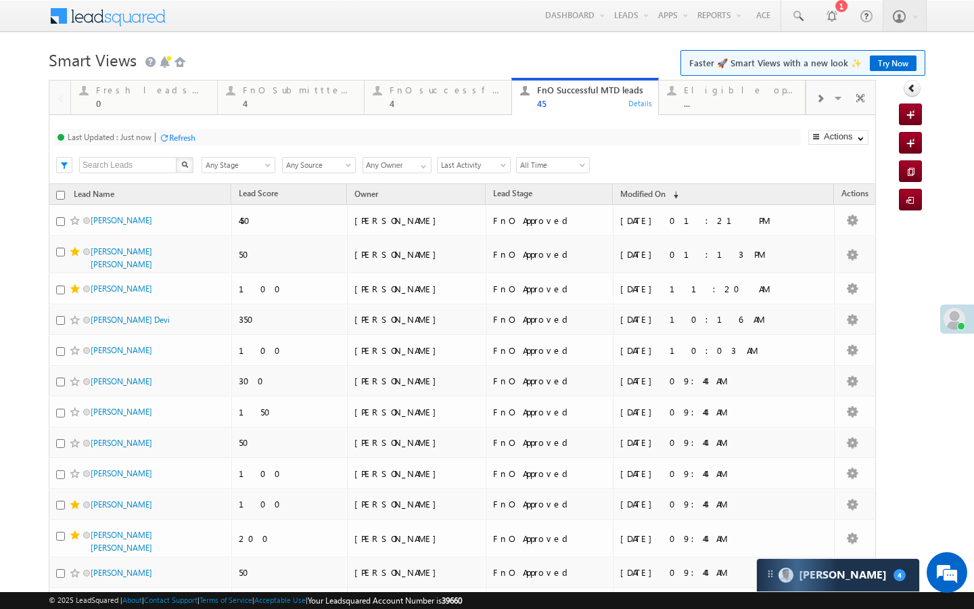
click at [189, 137] on div "Refresh" at bounding box center [182, 138] width 26 height 10
click at [336, 99] on div "4" at bounding box center [299, 103] width 113 height 10
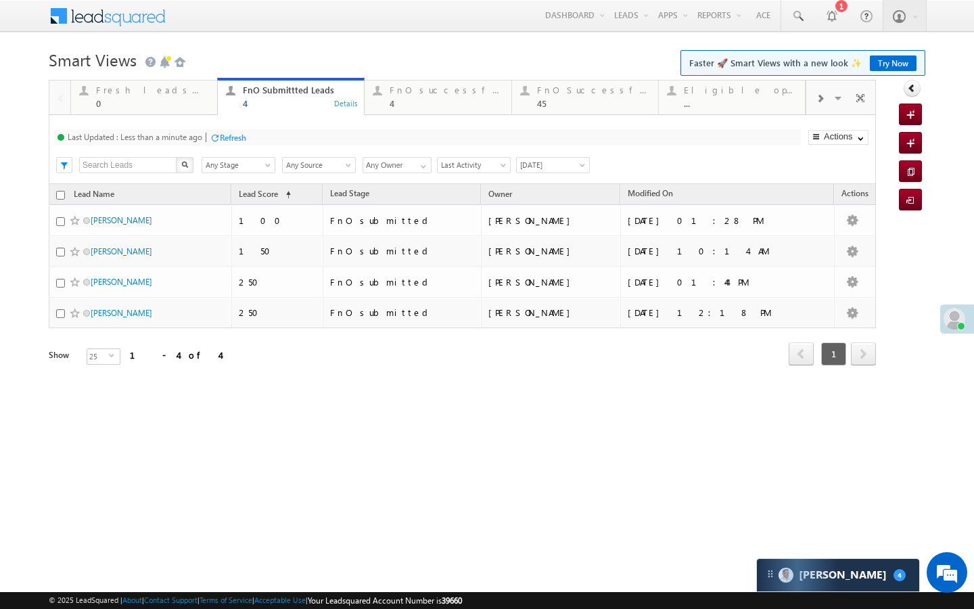
click at [250, 131] on div "Last Updated : Less than a minute ago Refresh Refreshing..." at bounding box center [427, 137] width 747 height 16
click at [242, 140] on div "Refresh" at bounding box center [233, 138] width 26 height 10
click at [406, 101] on div "4" at bounding box center [446, 103] width 113 height 10
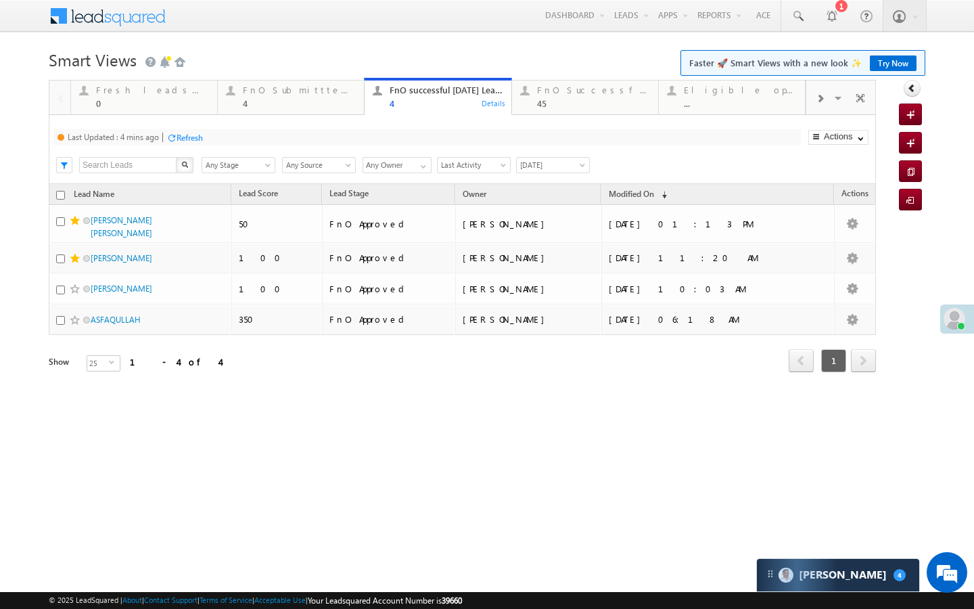
click at [198, 145] on div "Last Updated : 4 mins ago Refresh Refreshing... Search X Lead Stage Any Stage A…" at bounding box center [462, 149] width 827 height 69
click at [198, 139] on div "Refresh" at bounding box center [190, 138] width 26 height 10
click at [274, 112] on link "FnO Submittted Leads 4 Details" at bounding box center [290, 96] width 147 height 37
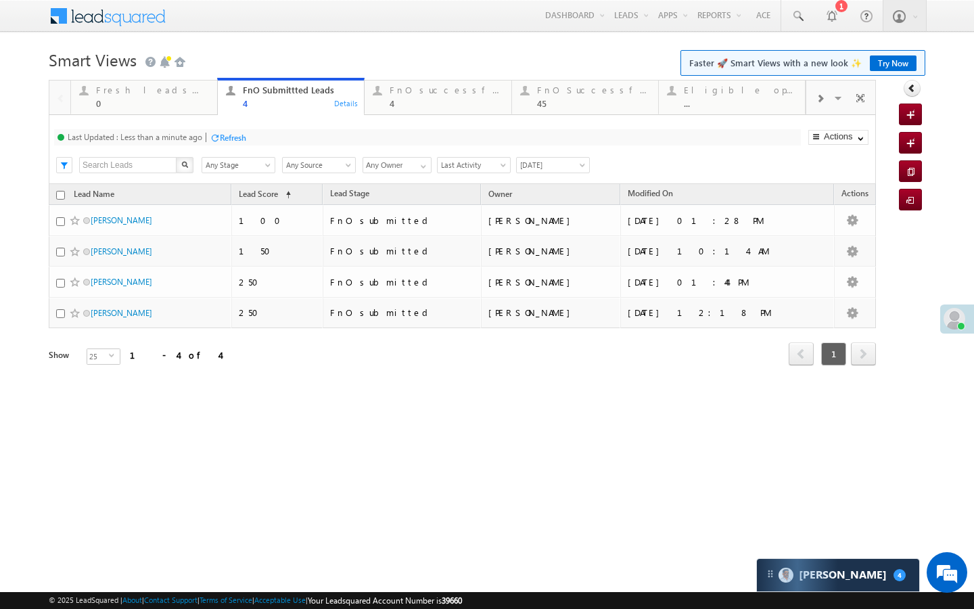
click at [236, 138] on div "Refresh" at bounding box center [233, 138] width 26 height 10
drag, startPoint x: 404, startPoint y: 101, endPoint x: 321, endPoint y: 139, distance: 90.8
click at [404, 101] on div "4" at bounding box center [446, 103] width 113 height 10
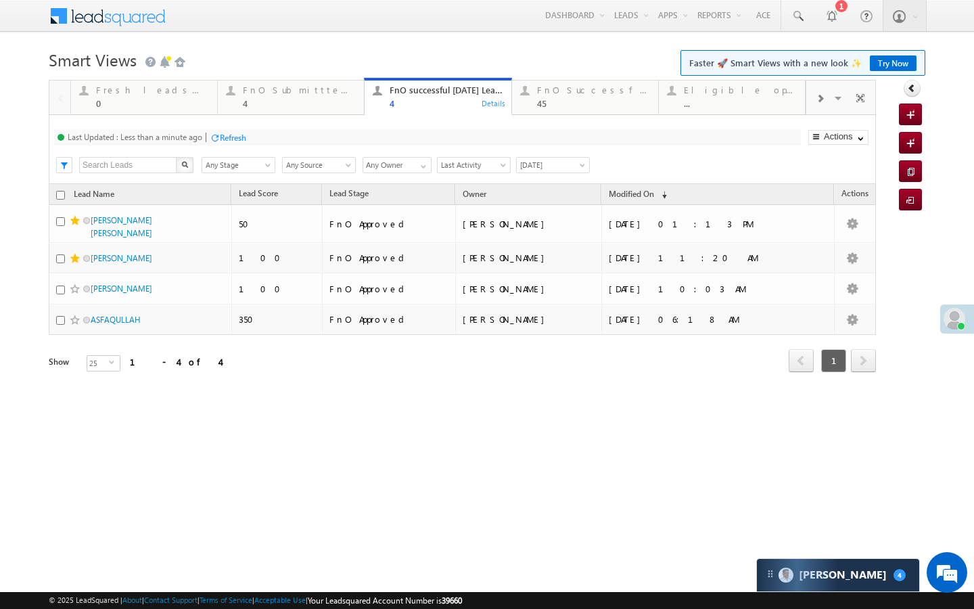
click at [227, 126] on div "Last Updated : Less than a minute ago Refresh Refreshing... Search X Lead Stage…" at bounding box center [462, 149] width 827 height 69
click at [227, 133] on div "Refresh" at bounding box center [233, 138] width 26 height 10
click at [552, 91] on div "FnO Successful MTD leads" at bounding box center [593, 90] width 113 height 11
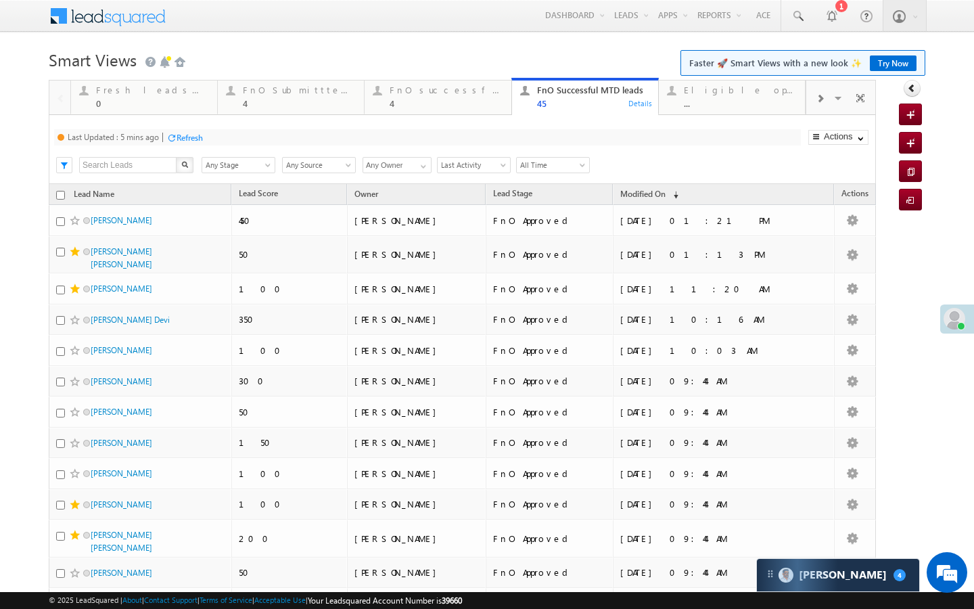
click at [186, 135] on div "Refresh" at bounding box center [190, 138] width 26 height 10
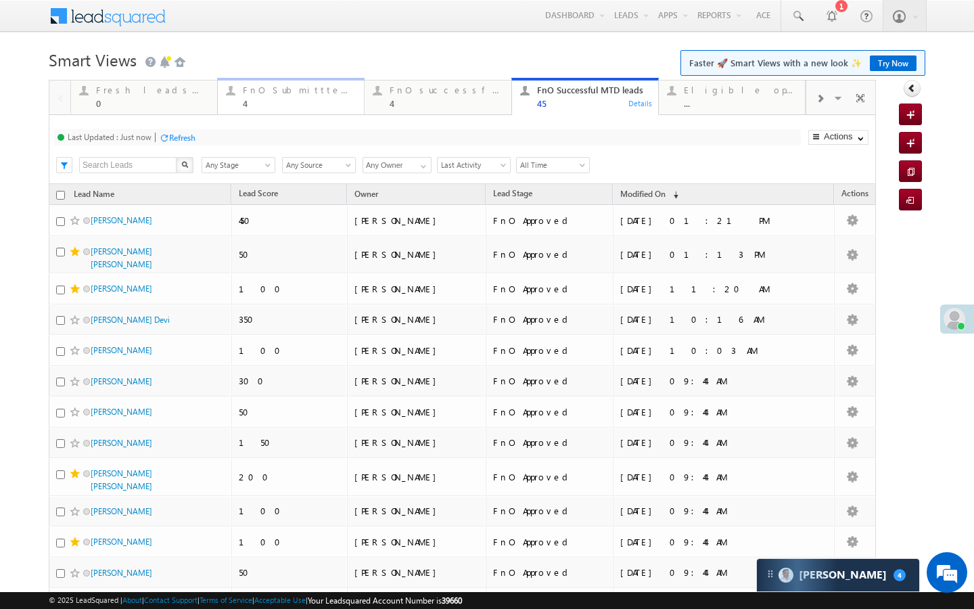
drag, startPoint x: 305, startPoint y: 106, endPoint x: 289, endPoint y: 137, distance: 35.1
click at [305, 106] on div "4" at bounding box center [299, 103] width 113 height 10
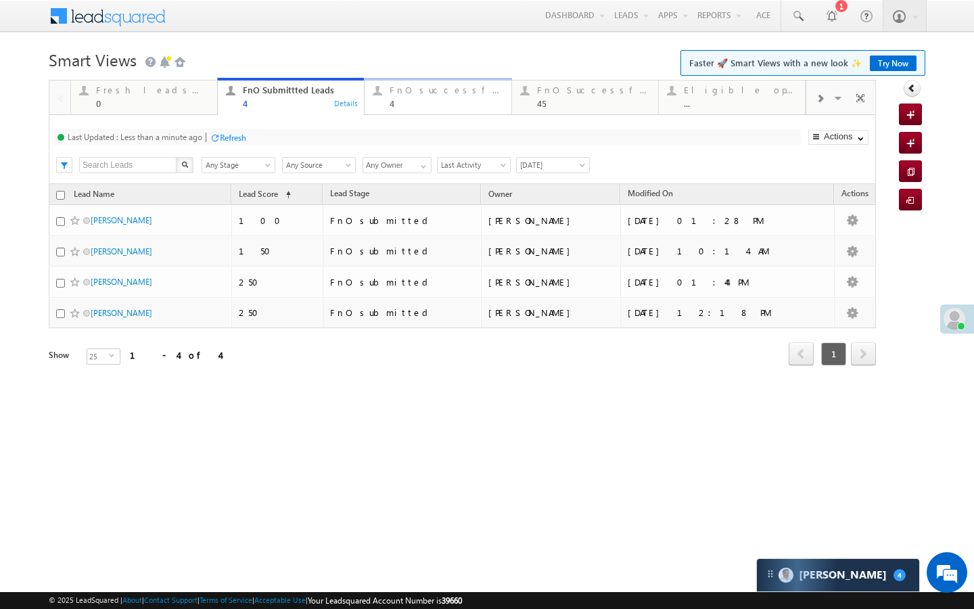
click at [442, 81] on link "FnO successful today Leads 4 Details" at bounding box center [437, 96] width 147 height 37
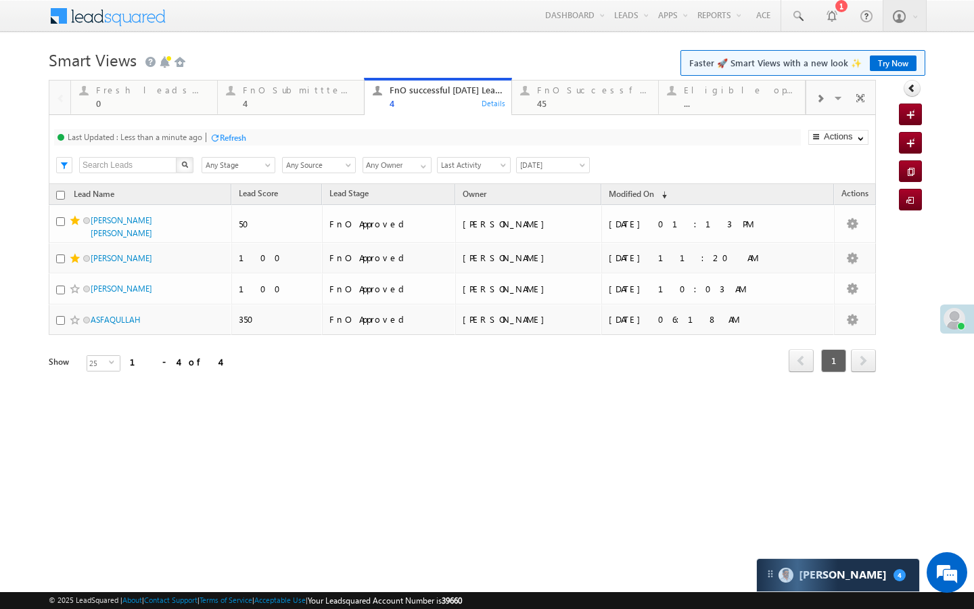
click at [220, 139] on div at bounding box center [215, 138] width 10 height 10
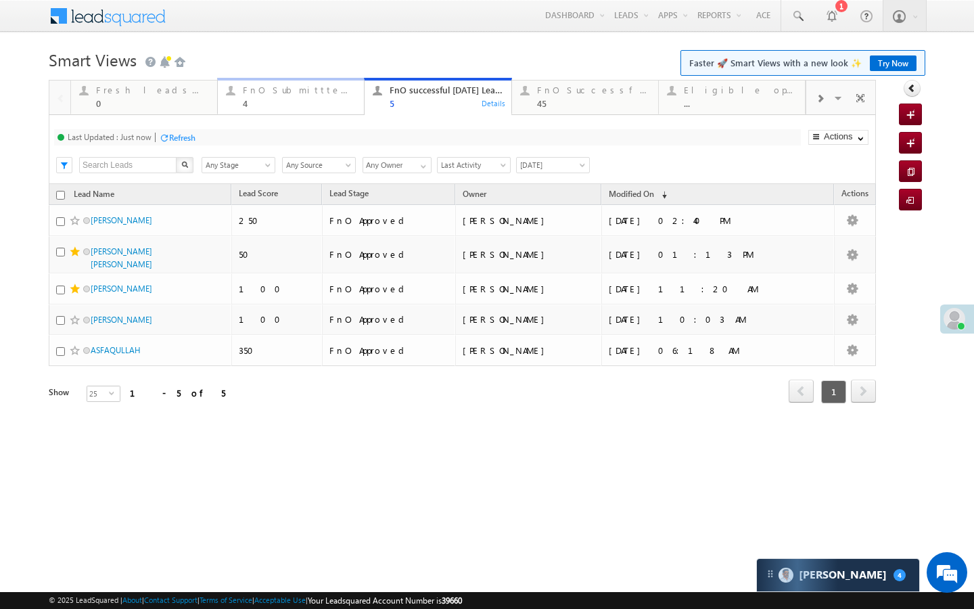
click at [298, 95] on div "FnO Submittted Leads" at bounding box center [299, 90] width 113 height 11
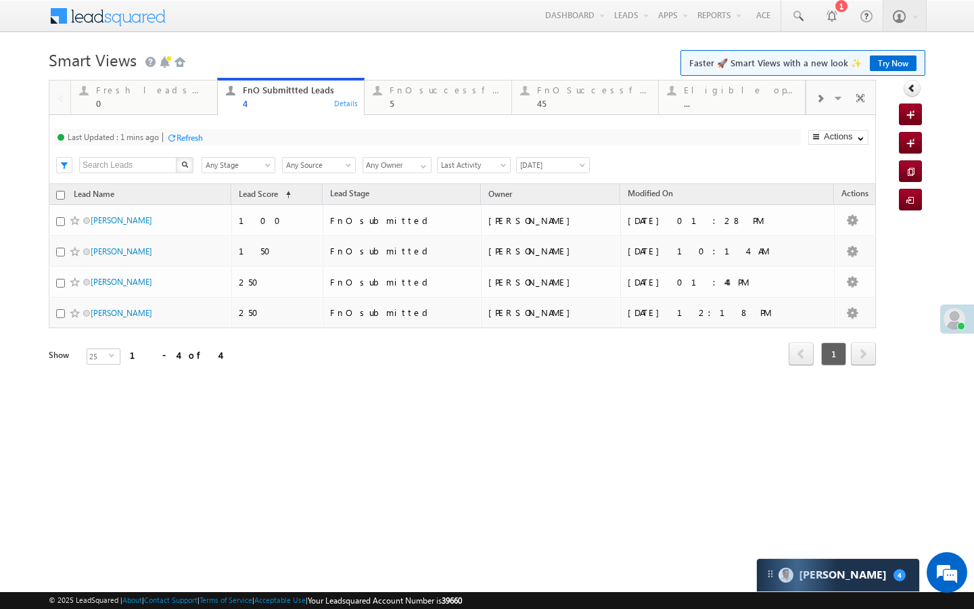
click at [196, 139] on div "Refresh" at bounding box center [190, 138] width 26 height 10
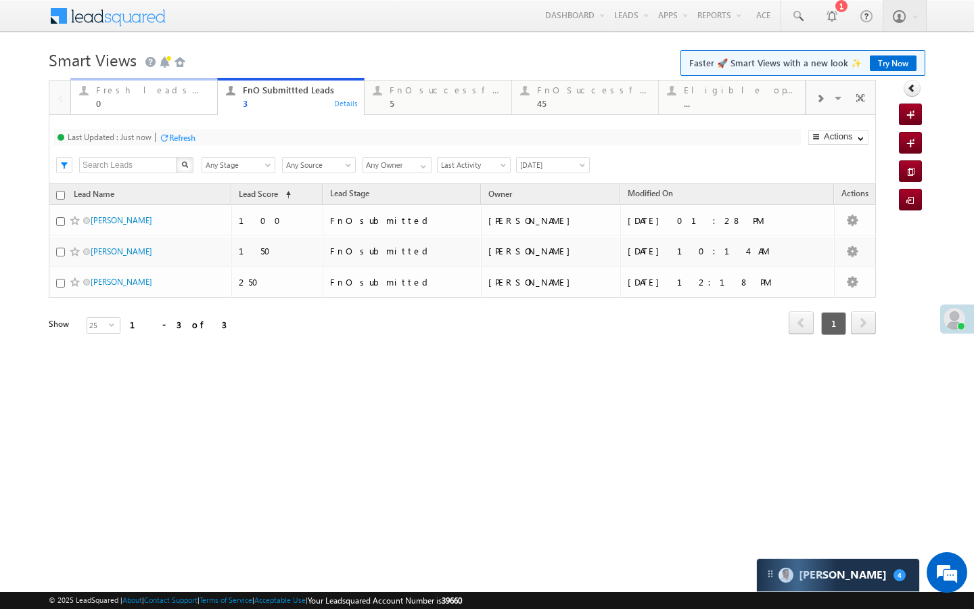
click at [186, 97] on div "Fresh leads assigned 0" at bounding box center [152, 95] width 113 height 26
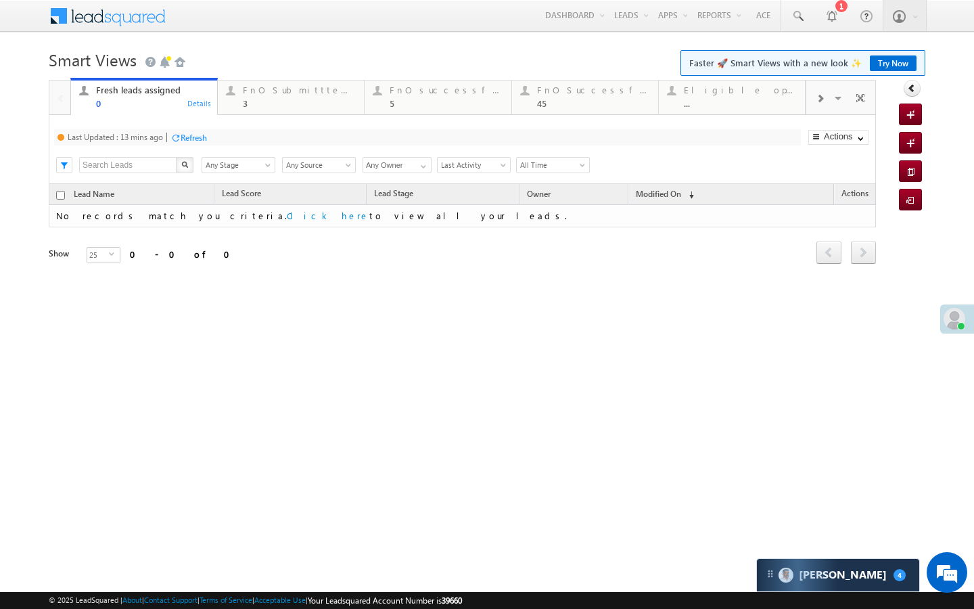
click at [207, 137] on div "Refresh" at bounding box center [194, 138] width 26 height 10
click at [296, 108] on div "3" at bounding box center [299, 103] width 113 height 10
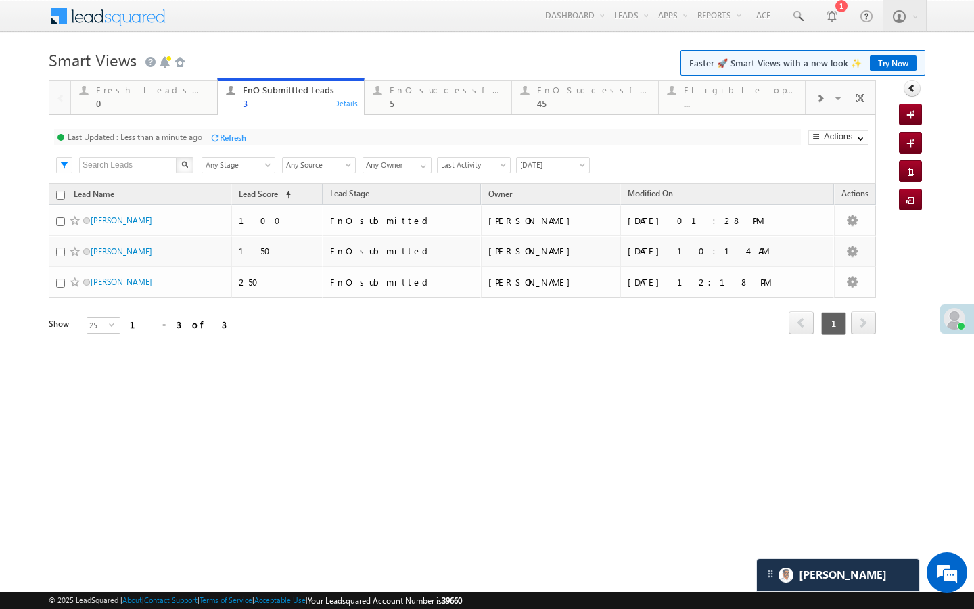
click at [228, 144] on div "Last Updated : Less than a minute ago Refresh Refreshing..." at bounding box center [427, 137] width 747 height 16
click at [230, 133] on div "Refresh" at bounding box center [233, 138] width 26 height 10
drag, startPoint x: 392, startPoint y: 108, endPoint x: 296, endPoint y: 153, distance: 106.5
click at [392, 108] on link "FnO successful today Leads 5 Details" at bounding box center [437, 96] width 147 height 37
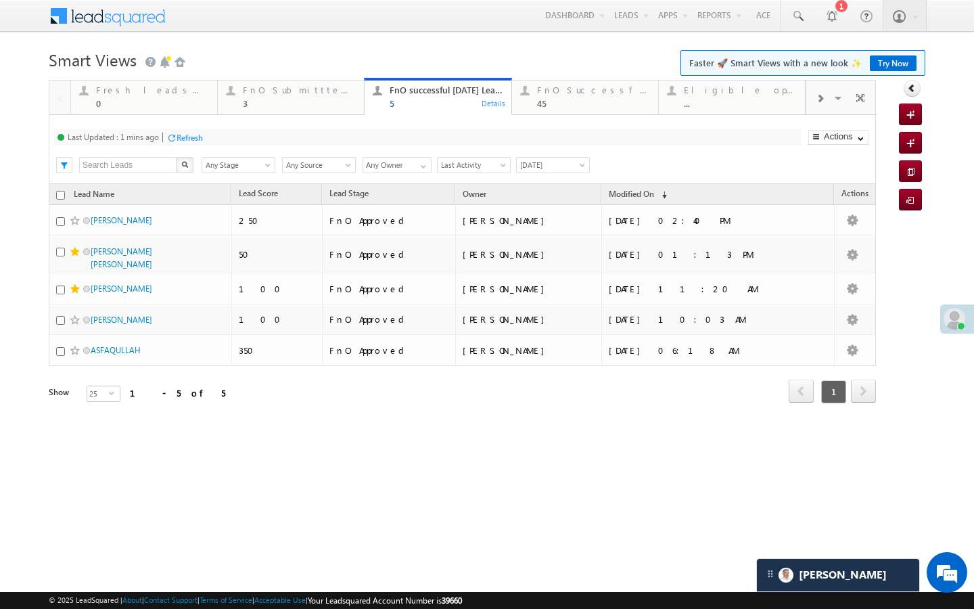
click at [189, 150] on div "Last Updated : 1 mins ago Refresh Refreshing... Search X Lead Stage Any Stage A…" at bounding box center [462, 149] width 827 height 69
click at [197, 138] on div "Refresh" at bounding box center [190, 138] width 26 height 10
click at [536, 83] on div "FnO Successful MTD leads 45 Details" at bounding box center [584, 95] width 143 height 26
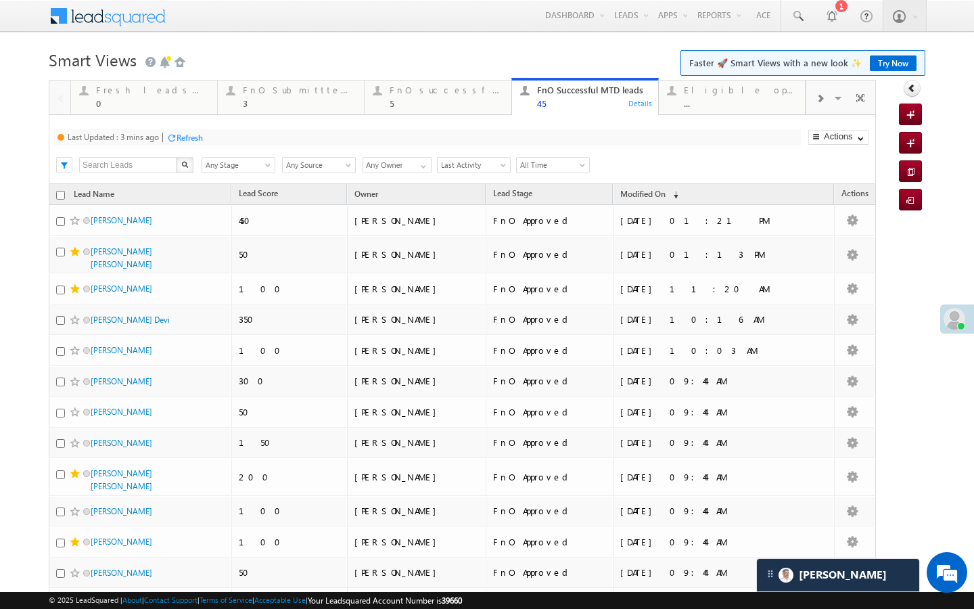
click at [215, 142] on div "Last Updated : 3 mins ago Refresh Refreshing..." at bounding box center [427, 137] width 747 height 16
click at [200, 141] on div "Refresh" at bounding box center [190, 138] width 26 height 10
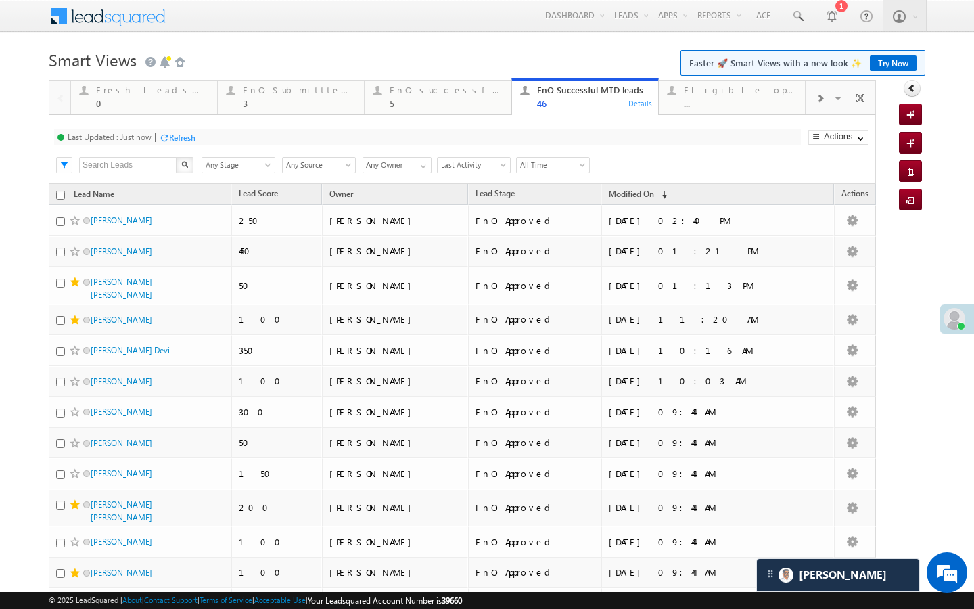
click at [281, 118] on div "Last Updated : Just now Refresh Refreshing... Search X Lead Stage Any Stage Any…" at bounding box center [462, 149] width 827 height 69
click at [301, 106] on div "3" at bounding box center [299, 103] width 113 height 10
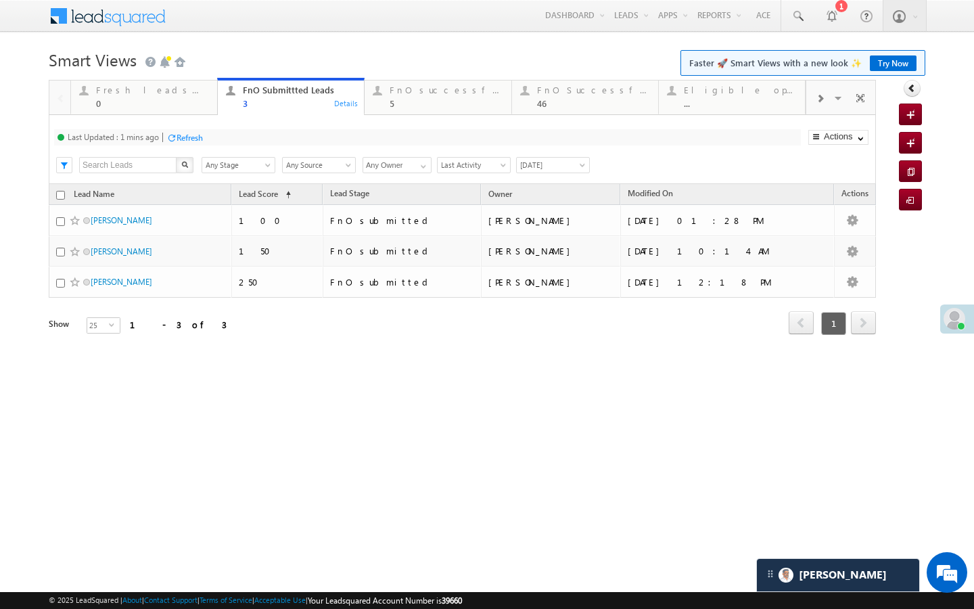
click at [175, 140] on div at bounding box center [171, 138] width 10 height 10
click at [371, 91] on div at bounding box center [377, 90] width 17 height 17
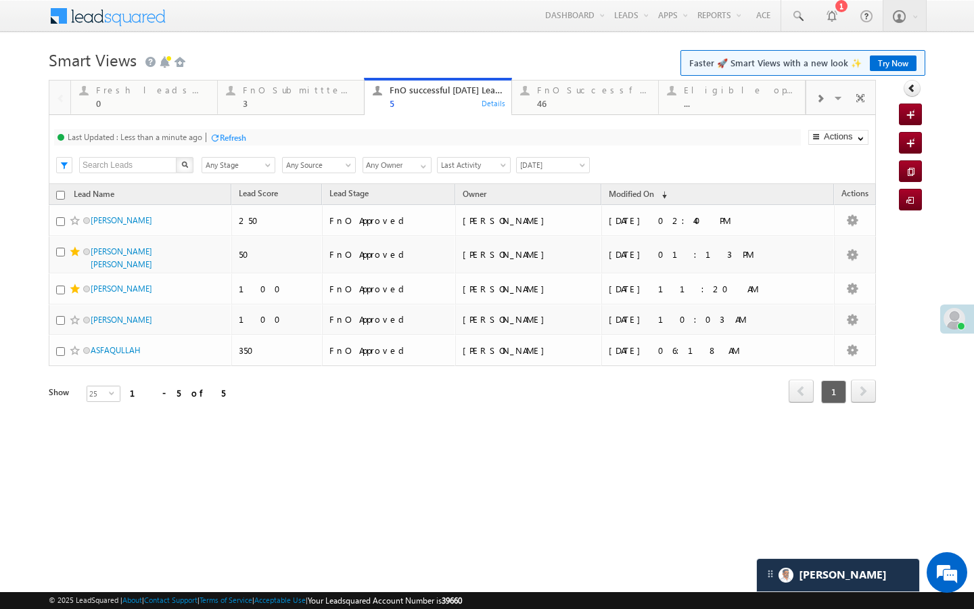
click at [220, 133] on div at bounding box center [215, 138] width 10 height 10
click at [608, 76] on div at bounding box center [487, 76] width 877 height 8
click at [290, 84] on div "FnO Submittted Leads 3" at bounding box center [299, 95] width 113 height 26
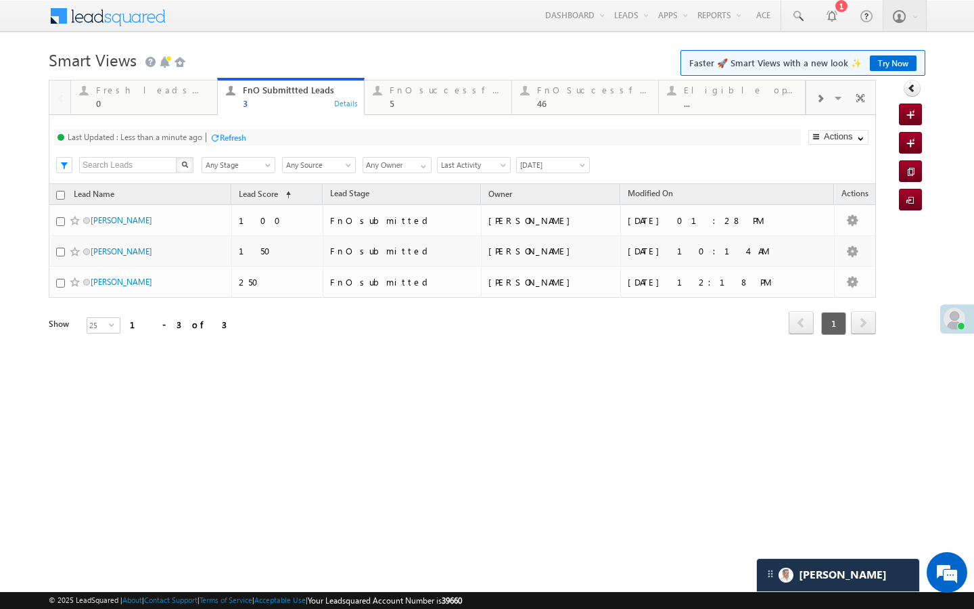
click at [242, 141] on div "Refresh" at bounding box center [233, 138] width 26 height 10
drag, startPoint x: 401, startPoint y: 96, endPoint x: 295, endPoint y: 145, distance: 116.8
click at [401, 96] on div "FnO successful today Leads 5" at bounding box center [446, 95] width 113 height 26
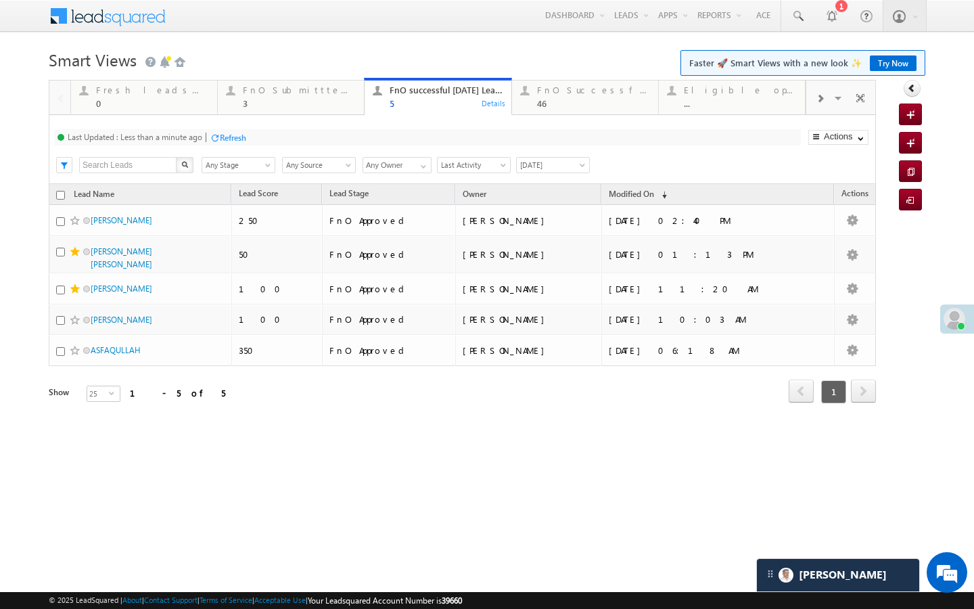
click at [234, 137] on div "Refresh" at bounding box center [233, 138] width 26 height 10
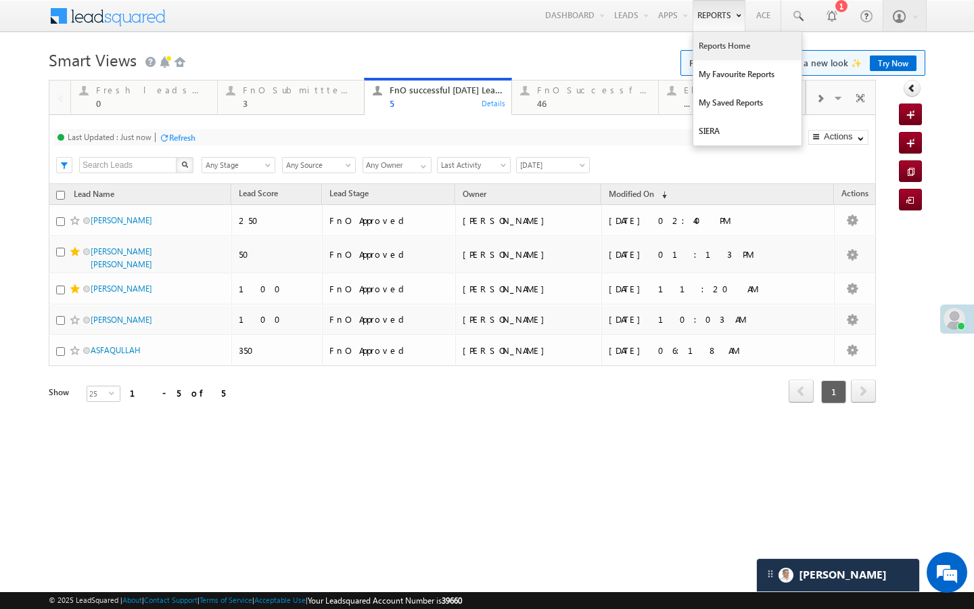
click at [729, 51] on link "Reports Home" at bounding box center [747, 46] width 108 height 28
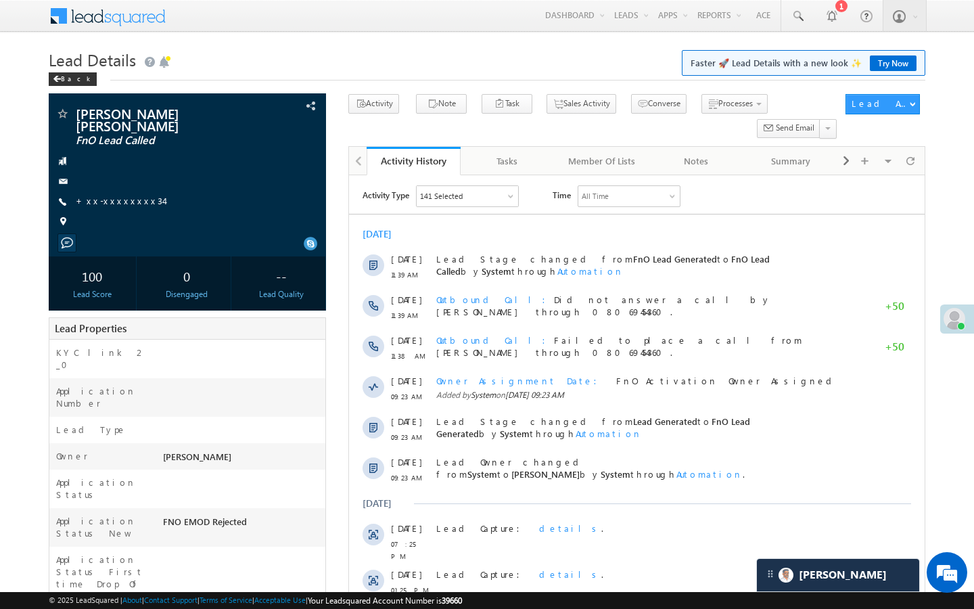
scroll to position [6831, 0]
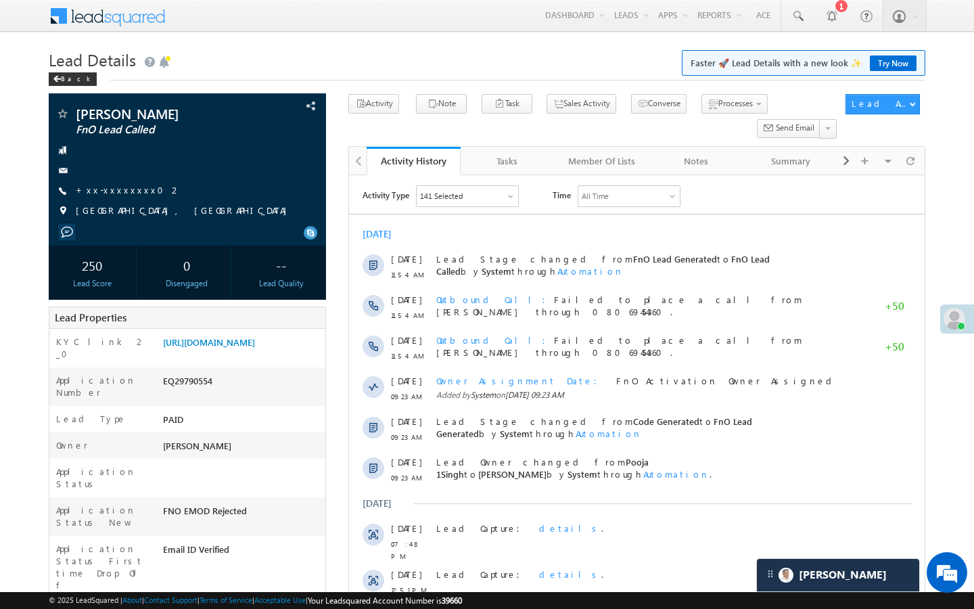
scroll to position [6831, 0]
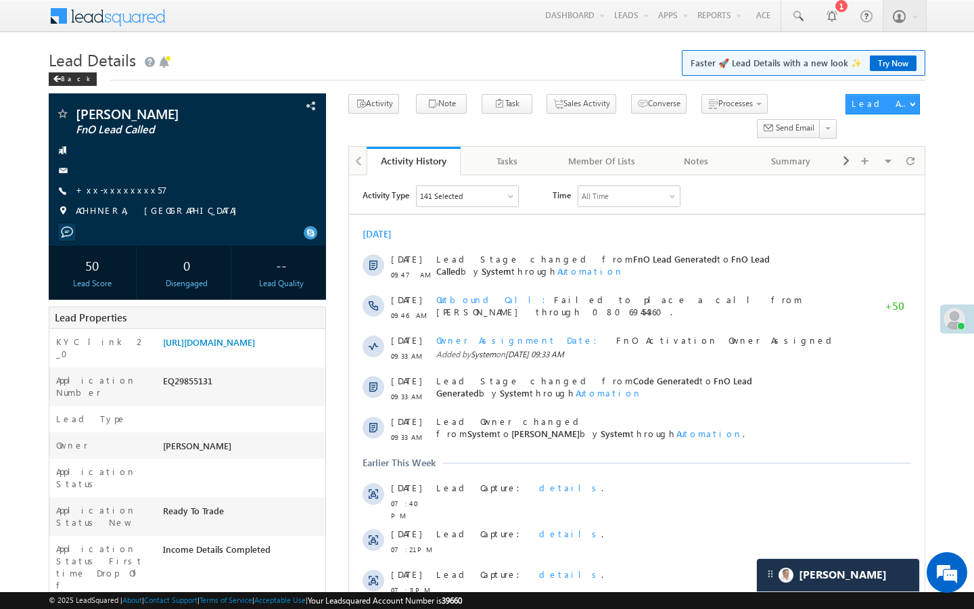
scroll to position [6977, 0]
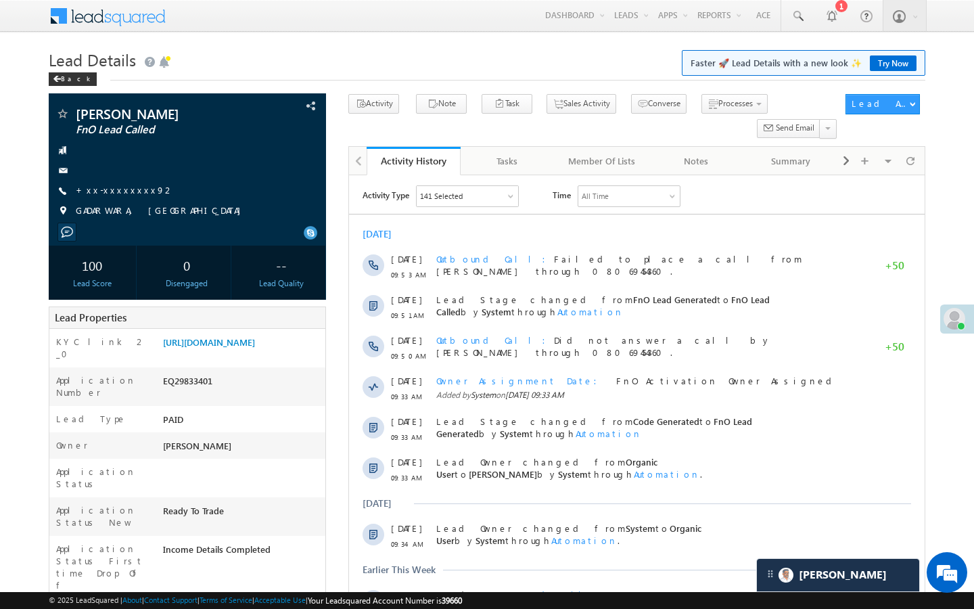
scroll to position [6831, 0]
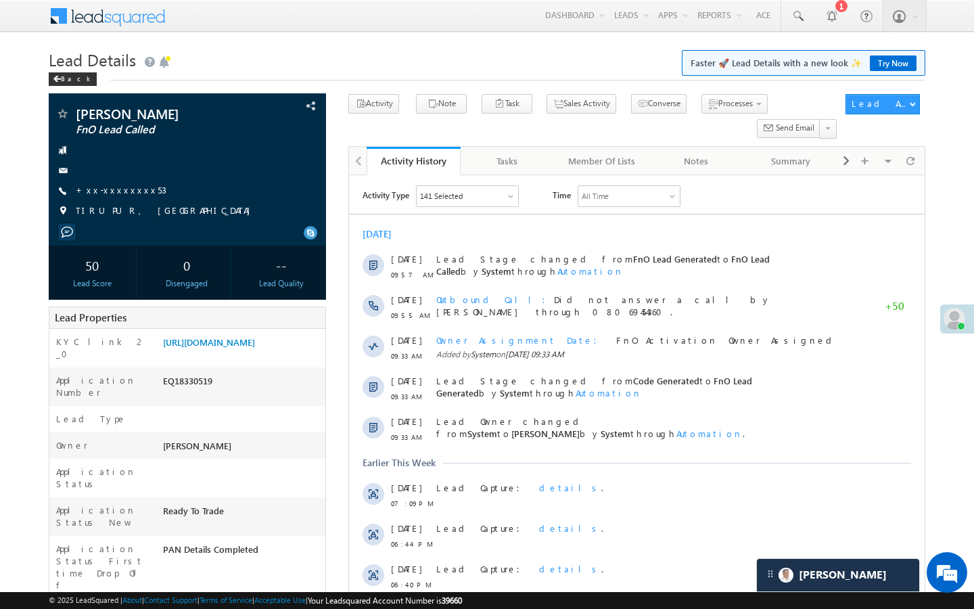
scroll to position [6977, 0]
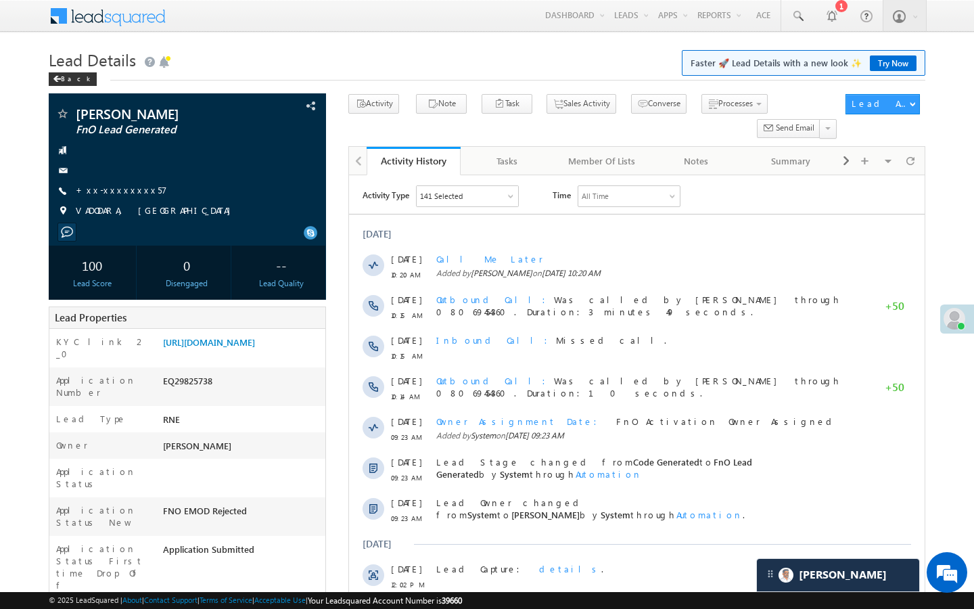
scroll to position [6831, 0]
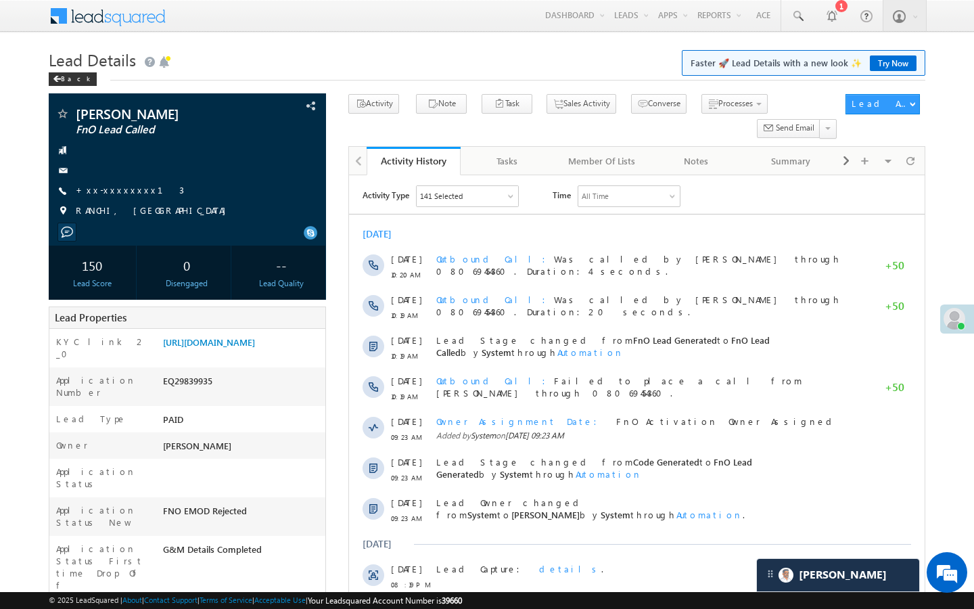
scroll to position [6831, 0]
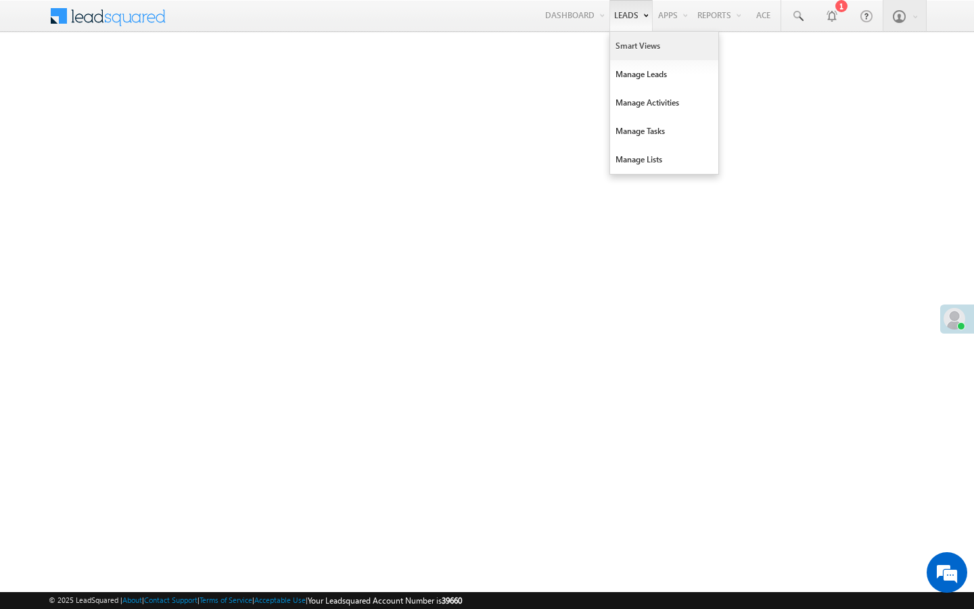
click at [622, 53] on link "Smart Views" at bounding box center [664, 46] width 108 height 28
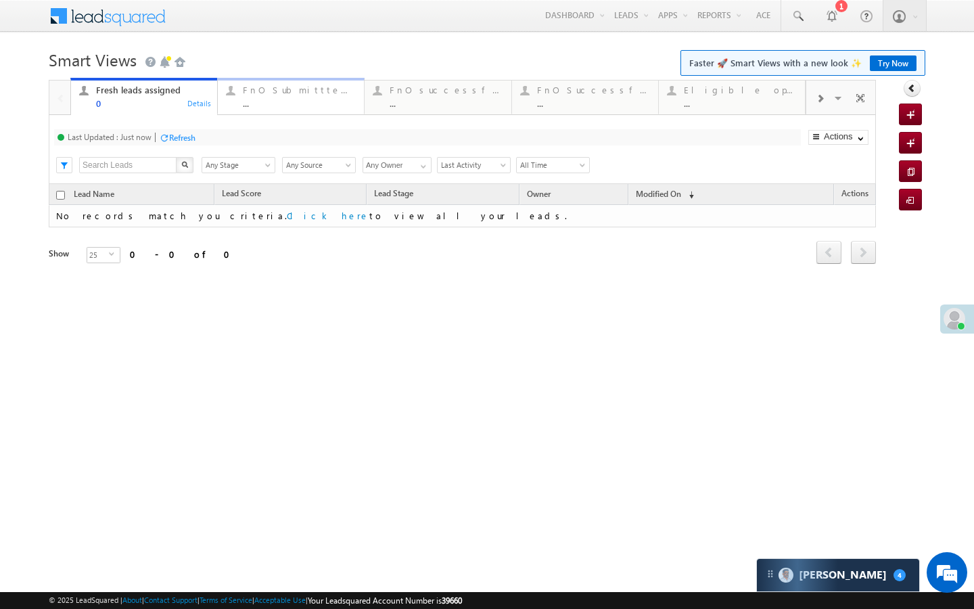
click at [285, 99] on div "..." at bounding box center [299, 103] width 113 height 10
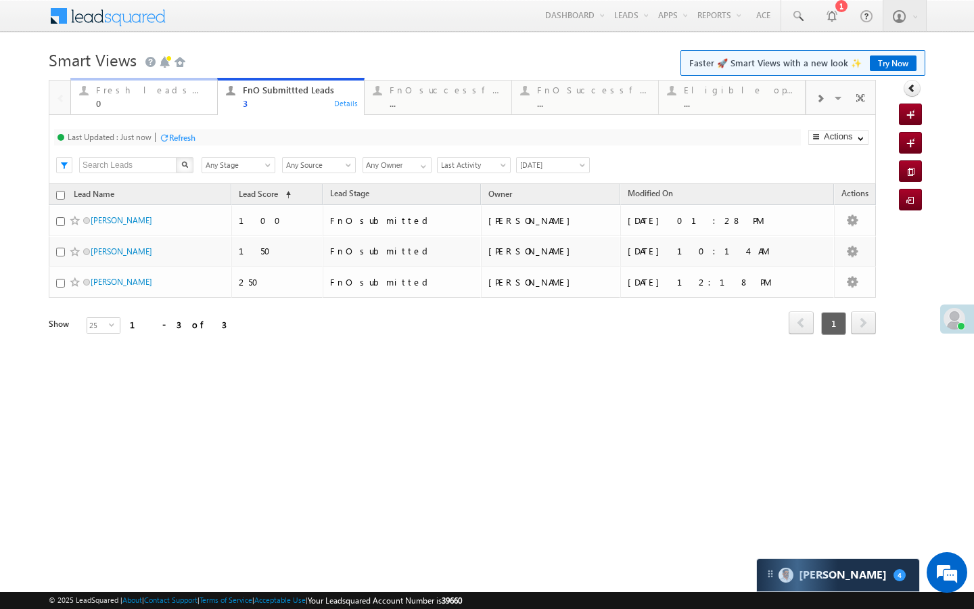
click at [179, 103] on div "0" at bounding box center [152, 103] width 113 height 10
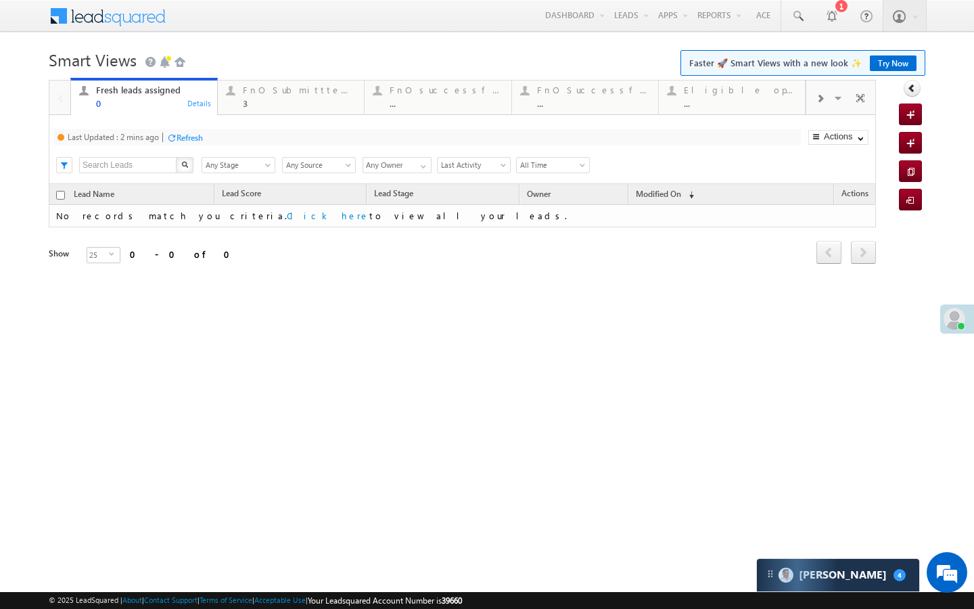
click at [200, 138] on div "Refresh" at bounding box center [190, 138] width 26 height 10
drag, startPoint x: 292, startPoint y: 106, endPoint x: 235, endPoint y: 133, distance: 62.3
click at [292, 106] on div "3" at bounding box center [299, 103] width 113 height 10
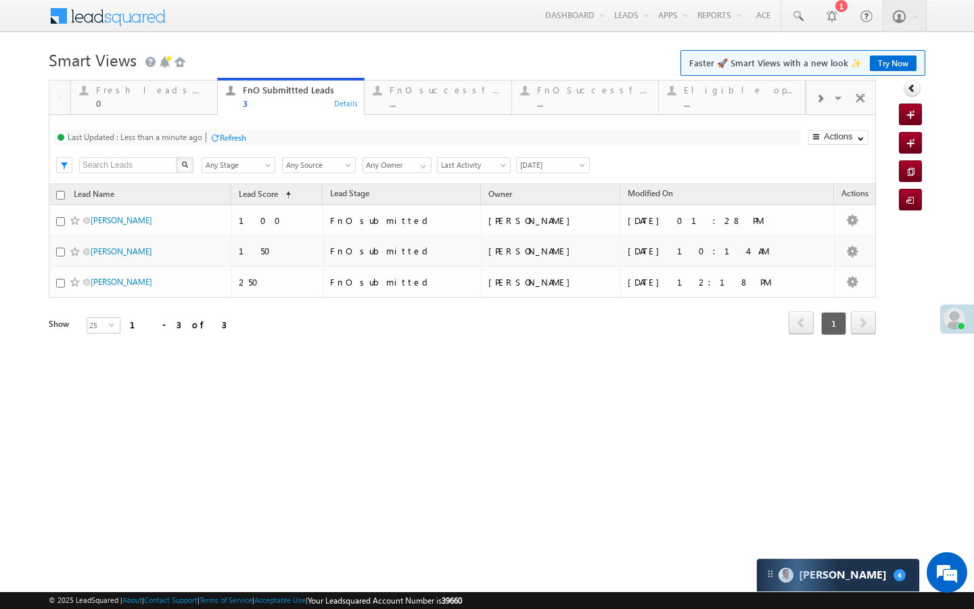
click at [220, 136] on div at bounding box center [215, 138] width 10 height 10
click at [397, 114] on link "FnO successful today Leads ... Details" at bounding box center [437, 96] width 147 height 37
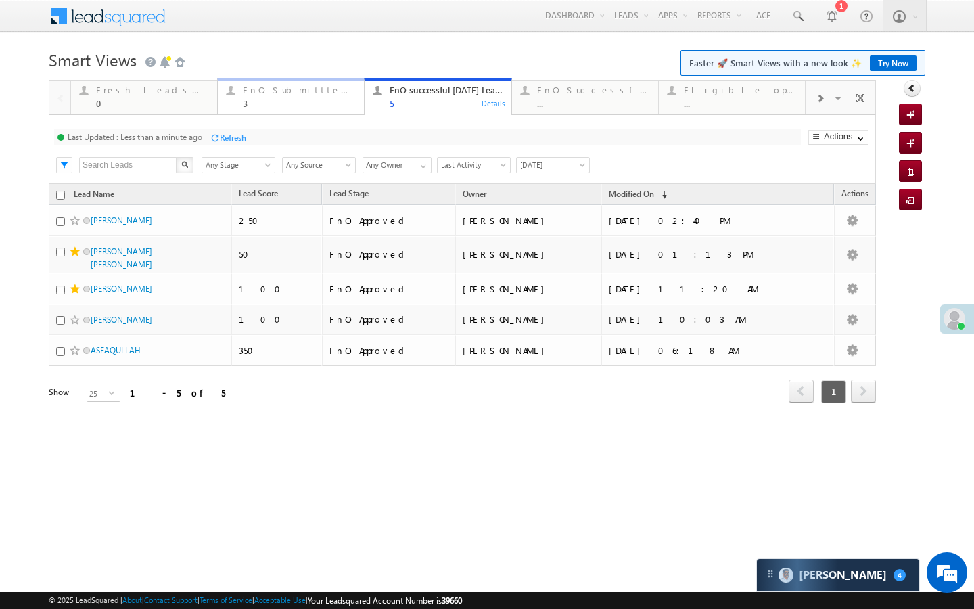
click at [328, 83] on div "FnO Submittted Leads 3" at bounding box center [299, 95] width 113 height 26
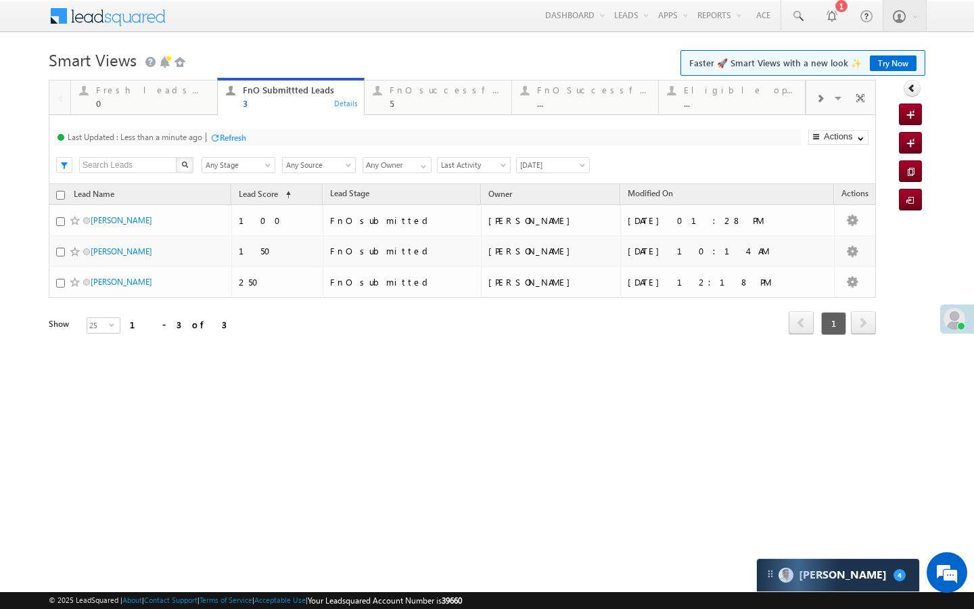
click at [230, 134] on div "Refresh" at bounding box center [233, 138] width 26 height 10
click at [401, 91] on div "FnO successful today Leads" at bounding box center [446, 90] width 113 height 11
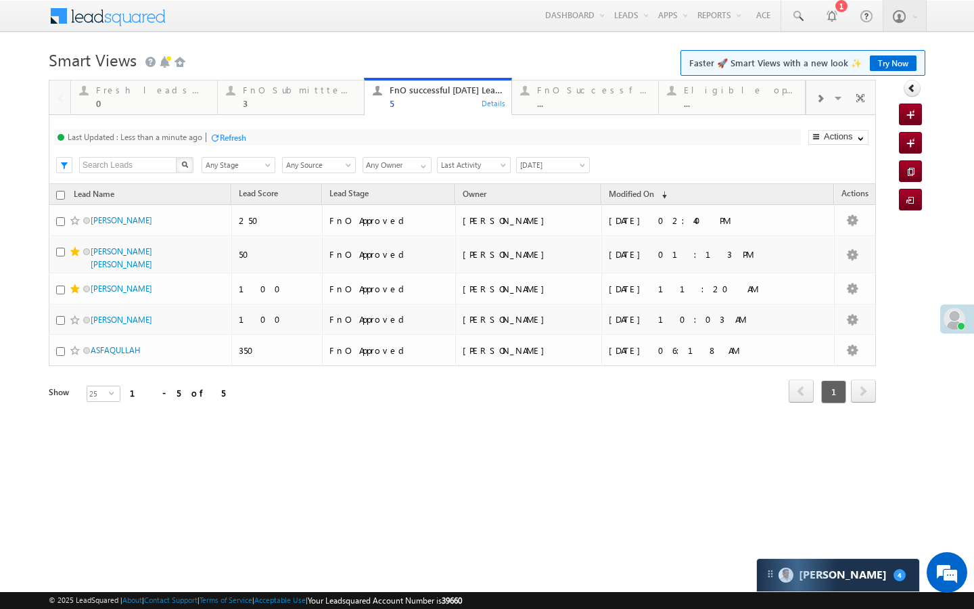
click at [227, 139] on div "Refresh" at bounding box center [233, 138] width 26 height 10
click at [294, 103] on div "3" at bounding box center [299, 103] width 113 height 10
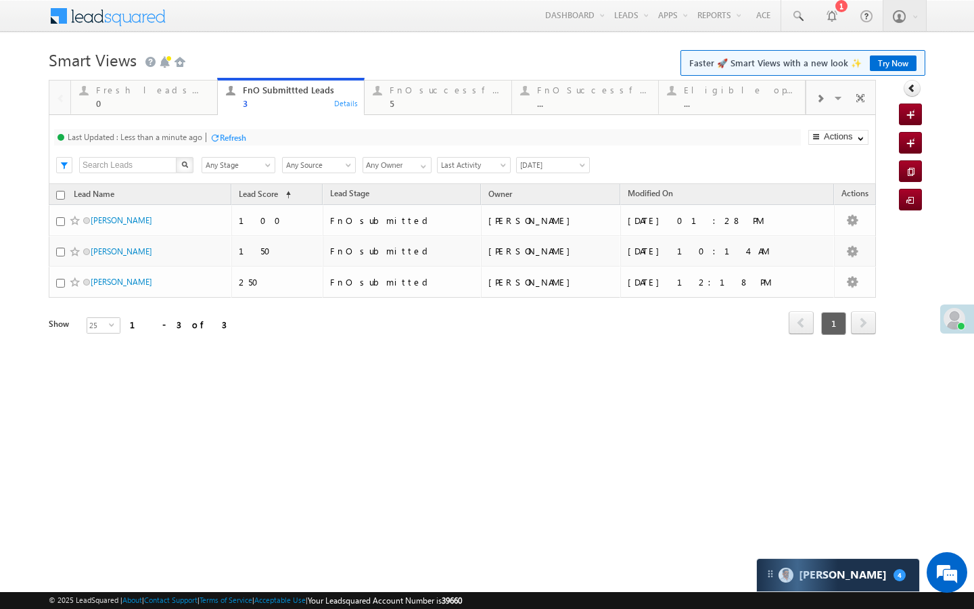
click at [229, 137] on div "Refresh" at bounding box center [233, 138] width 26 height 10
click at [373, 116] on div "Last Updated : Just now Refresh Refreshing... Search X Lead Stage Any Stage Any…" at bounding box center [462, 149] width 827 height 69
click at [390, 95] on div "FnO successful today Leads" at bounding box center [446, 90] width 113 height 11
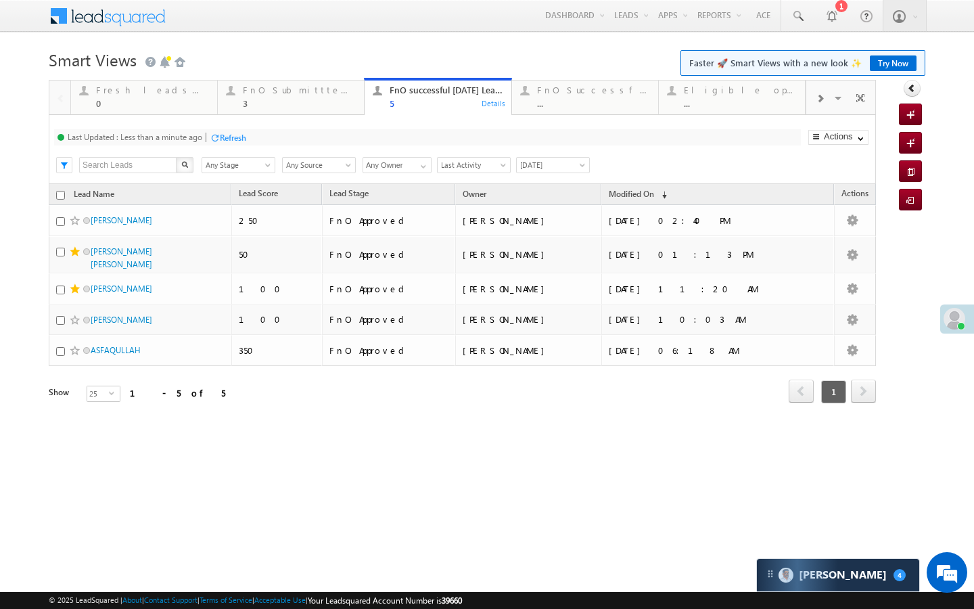
click at [202, 142] on div "Last Updated : Less than a minute ago Refresh Refreshing..." at bounding box center [427, 137] width 747 height 16
drag, startPoint x: 299, startPoint y: 85, endPoint x: 239, endPoint y: 126, distance: 73.0
click at [299, 85] on div "FnO Submittted Leads" at bounding box center [299, 90] width 113 height 11
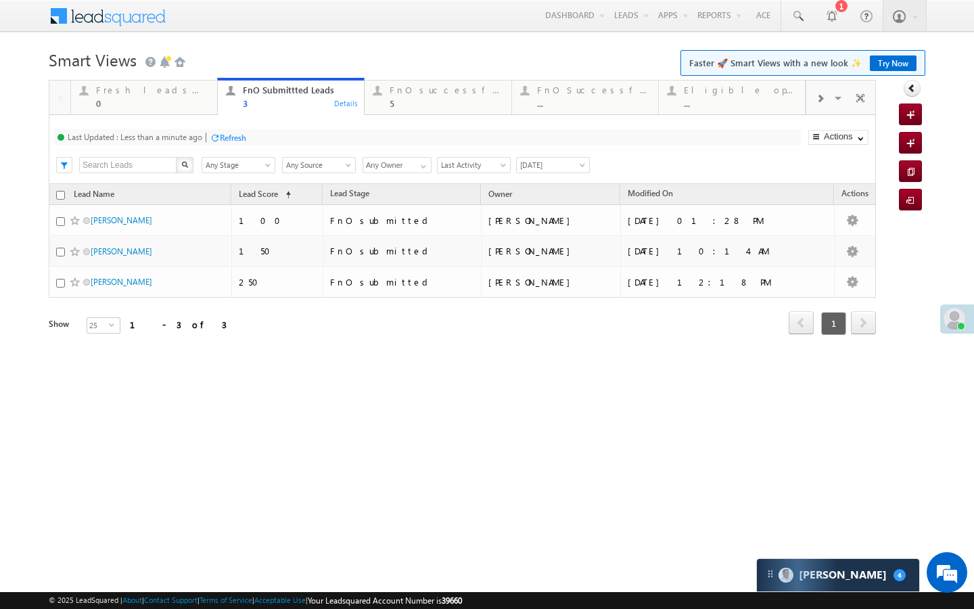
click at [225, 133] on div "Refresh" at bounding box center [233, 138] width 26 height 10
click at [389, 115] on div "Last Updated : Just now Refresh Refreshing... Search X Lead Stage Any Stage Any…" at bounding box center [462, 149] width 827 height 69
click at [382, 106] on div "FnO successful today Leads 5 Details" at bounding box center [437, 95] width 143 height 26
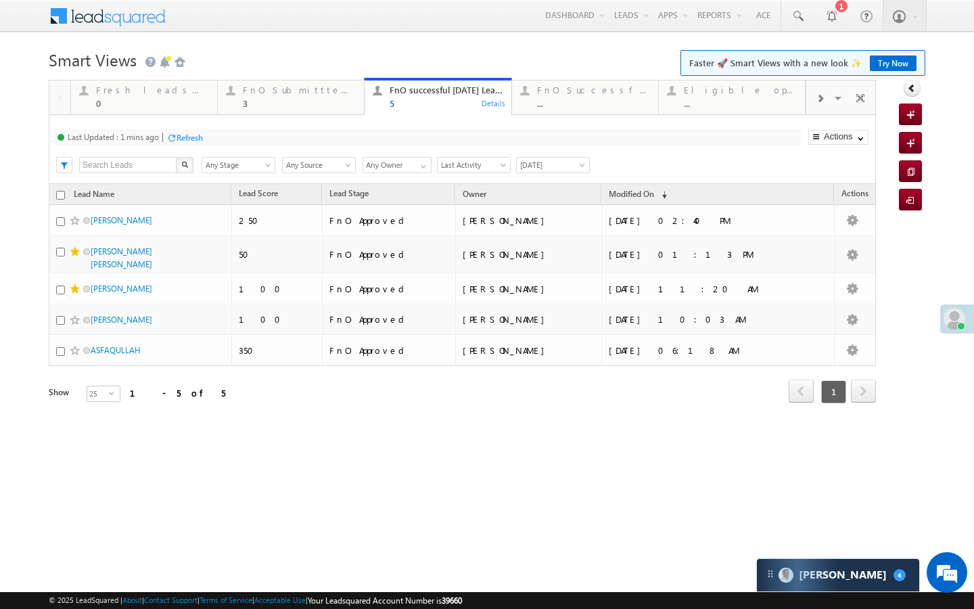
click at [197, 144] on div "Last Updated : 1 mins ago Refresh Refreshing..." at bounding box center [427, 137] width 747 height 16
click at [554, 89] on div "FnO Successful MTD leads" at bounding box center [593, 90] width 113 height 11
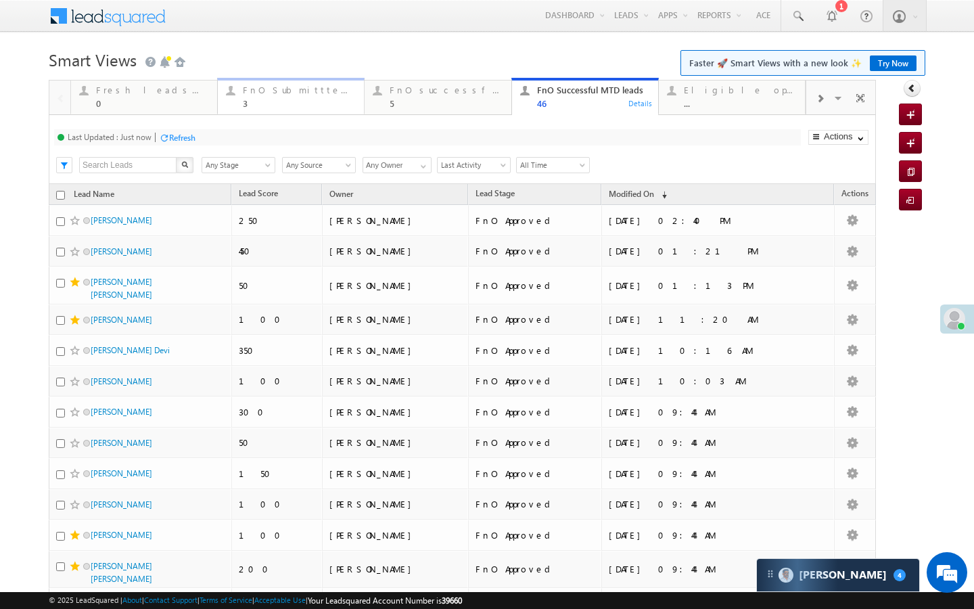
click at [294, 110] on link "FnO Submittted Leads 3 Details" at bounding box center [290, 96] width 147 height 37
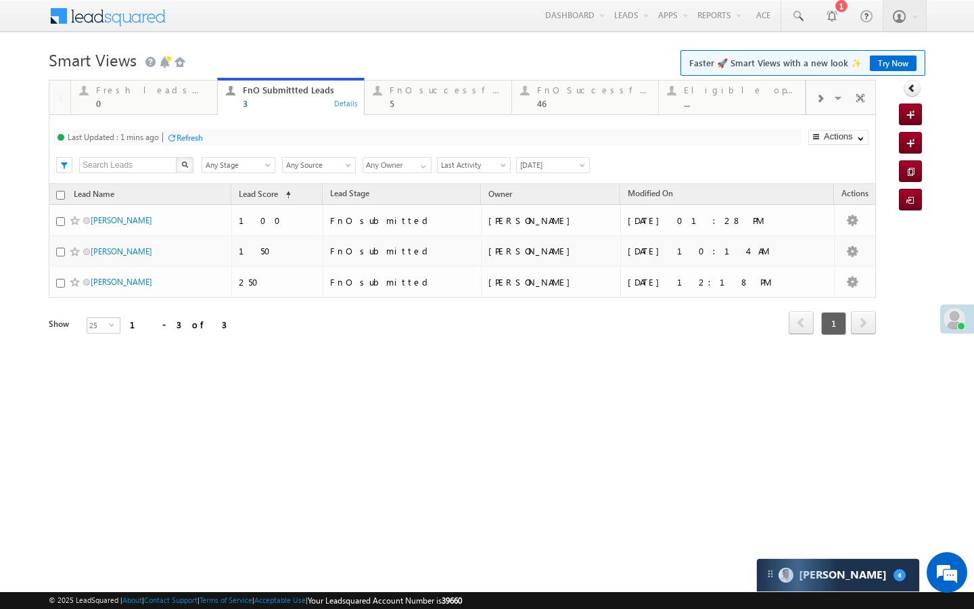
click at [195, 139] on div "Refresh" at bounding box center [190, 138] width 26 height 10
drag, startPoint x: 460, startPoint y: 108, endPoint x: 312, endPoint y: 112, distance: 148.2
click at [460, 108] on div "5" at bounding box center [446, 103] width 113 height 10
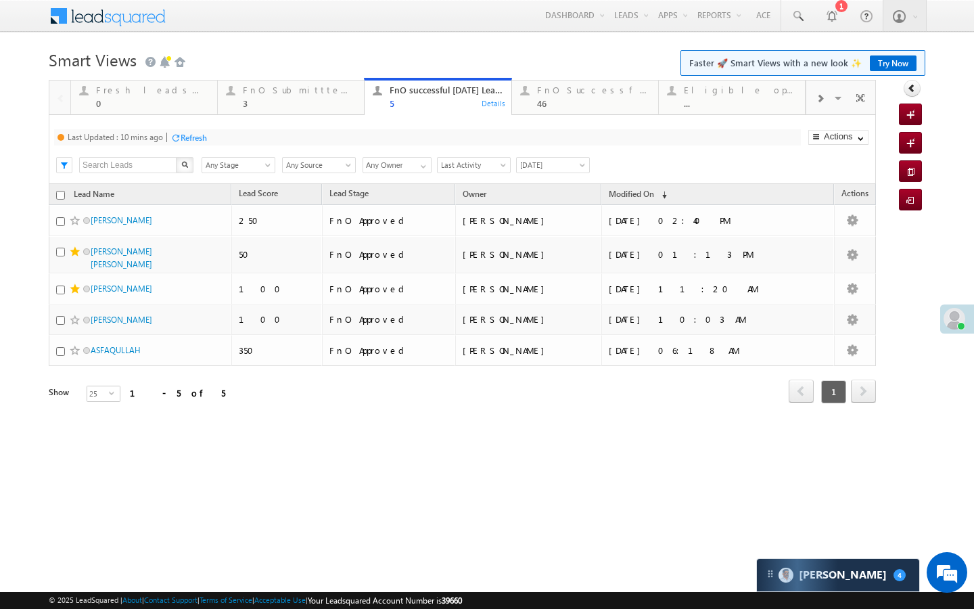
click at [206, 137] on div "Refresh" at bounding box center [194, 138] width 26 height 10
click at [271, 117] on div "Last Updated : Less than a minute ago Refresh Refreshing... Search X Lead Stage…" at bounding box center [462, 149] width 827 height 69
click at [274, 114] on div "Fresh leads assigned 0 Details FnO Submittted Leads 3 Details FnO successful to…" at bounding box center [437, 96] width 735 height 38
click at [263, 98] on div "3" at bounding box center [299, 103] width 113 height 10
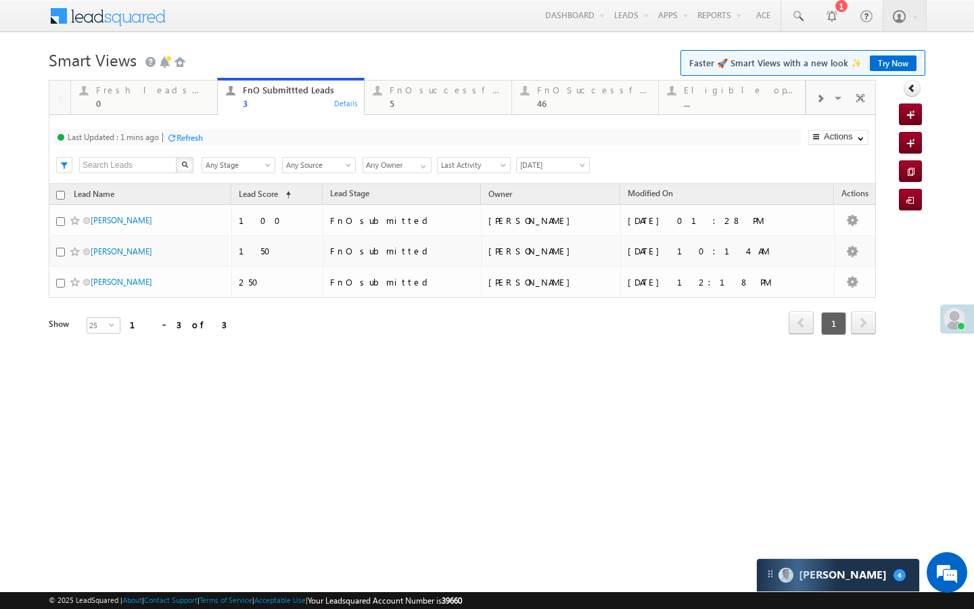
click at [203, 137] on div "Refresh" at bounding box center [190, 138] width 26 height 10
click at [229, 135] on div "Refresh" at bounding box center [233, 138] width 26 height 10
click at [412, 101] on div "5" at bounding box center [446, 103] width 113 height 10
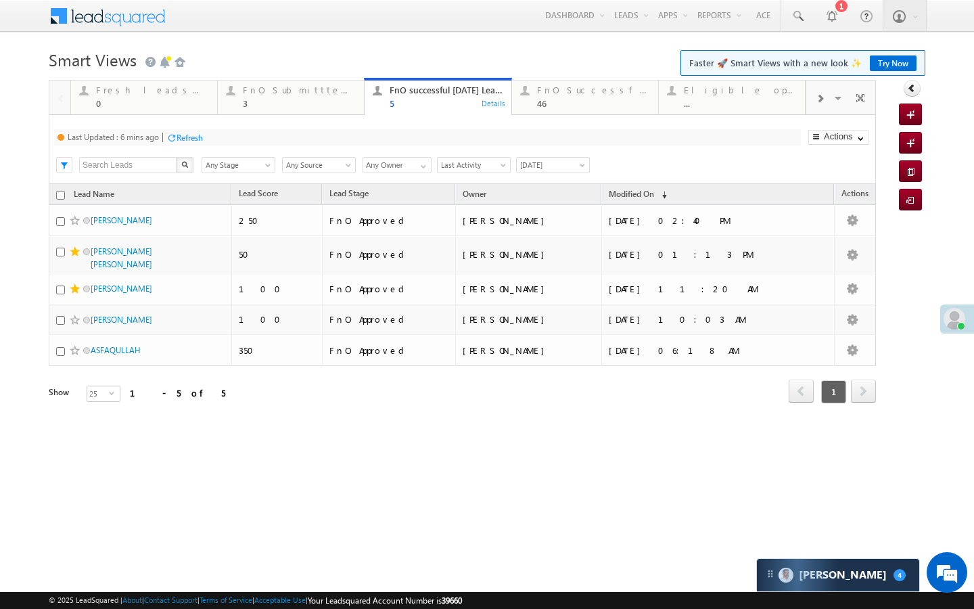
click at [198, 135] on div "Refresh" at bounding box center [190, 138] width 26 height 10
click at [257, 96] on div "FnO Submittted Leads 3" at bounding box center [299, 95] width 113 height 26
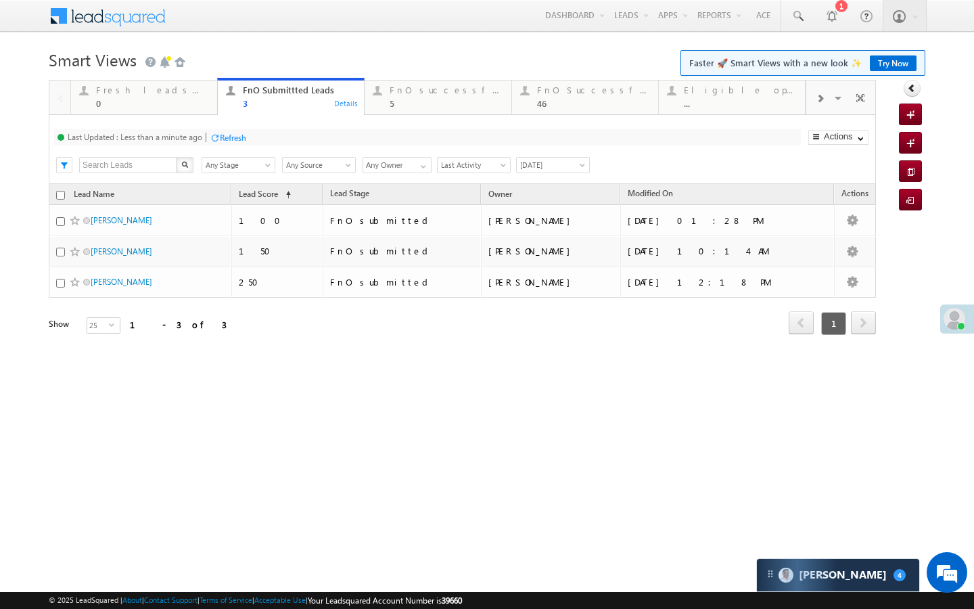
click at [223, 130] on div "Last Updated : Less than a minute ago Refresh Refreshing..." at bounding box center [427, 137] width 747 height 16
drag, startPoint x: 421, startPoint y: 109, endPoint x: 351, endPoint y: 124, distance: 71.9
click at [421, 109] on link "FnO successful today Leads 5 Details" at bounding box center [437, 96] width 147 height 37
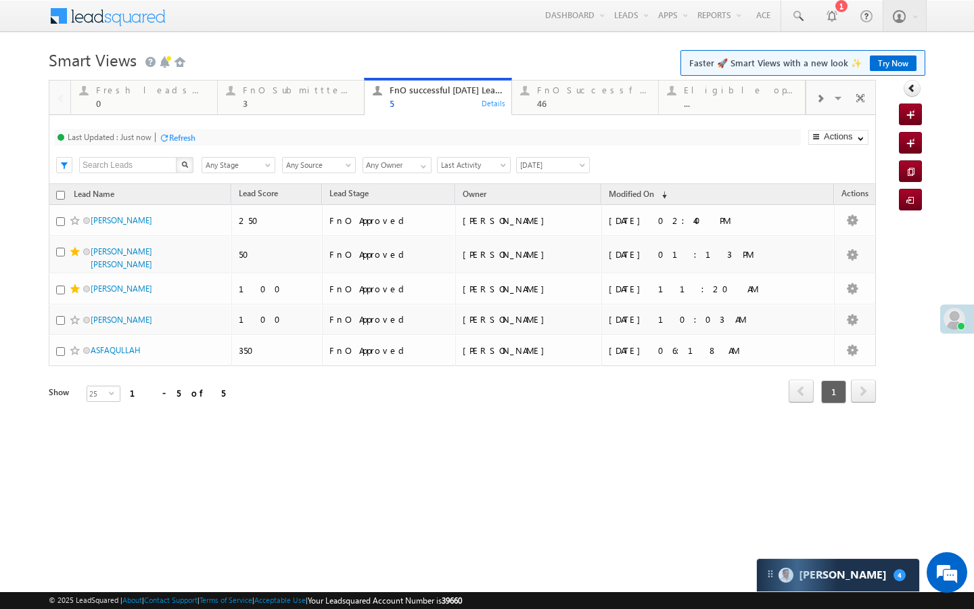
click at [184, 138] on div "Refresh" at bounding box center [182, 138] width 26 height 10
click at [301, 98] on div "3" at bounding box center [299, 103] width 113 height 10
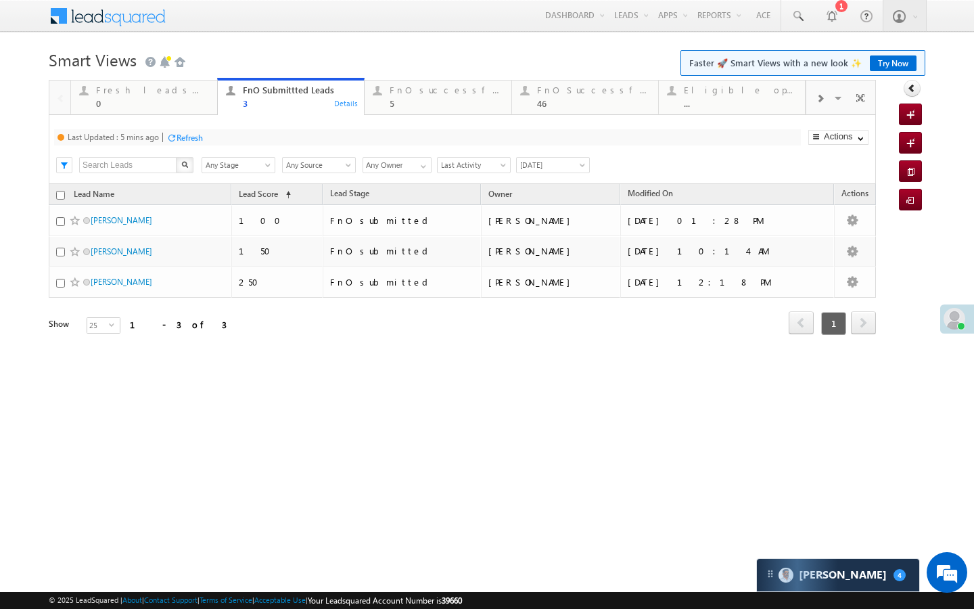
click at [200, 129] on div "Last Updated : 5 mins ago Refresh Refreshing... Search X Lead Stage Any Stage A…" at bounding box center [462, 149] width 827 height 69
click at [197, 133] on div "Refresh" at bounding box center [190, 138] width 26 height 10
click at [392, 102] on div "5" at bounding box center [446, 103] width 113 height 10
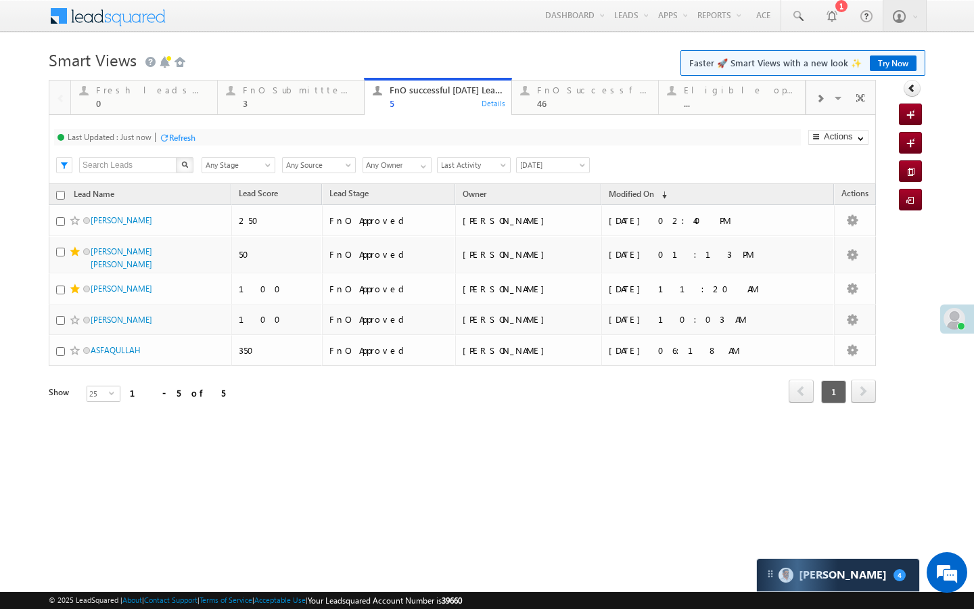
click at [190, 136] on div "Refresh" at bounding box center [182, 138] width 26 height 10
click at [299, 124] on div "Last Updated : Less than a minute ago Refresh Refreshing... Search X Lead Stage…" at bounding box center [462, 149] width 827 height 69
click at [306, 112] on link "FnO Submittted Leads 3 Details" at bounding box center [290, 96] width 147 height 37
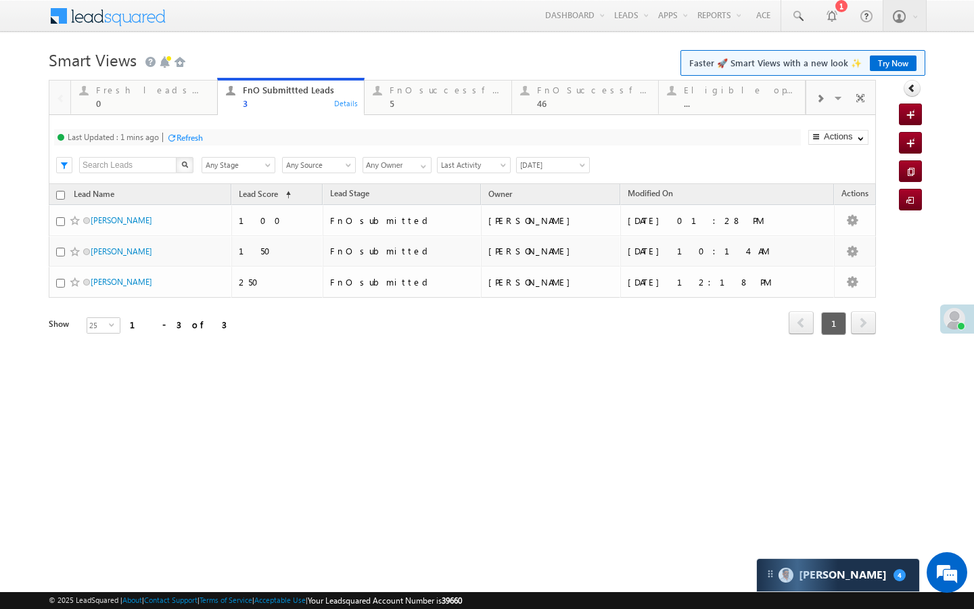
click at [196, 145] on div "Last Updated : 1 mins ago Refresh Refreshing..." at bounding box center [427, 137] width 747 height 16
click at [350, 106] on div "Details" at bounding box center [346, 103] width 26 height 12
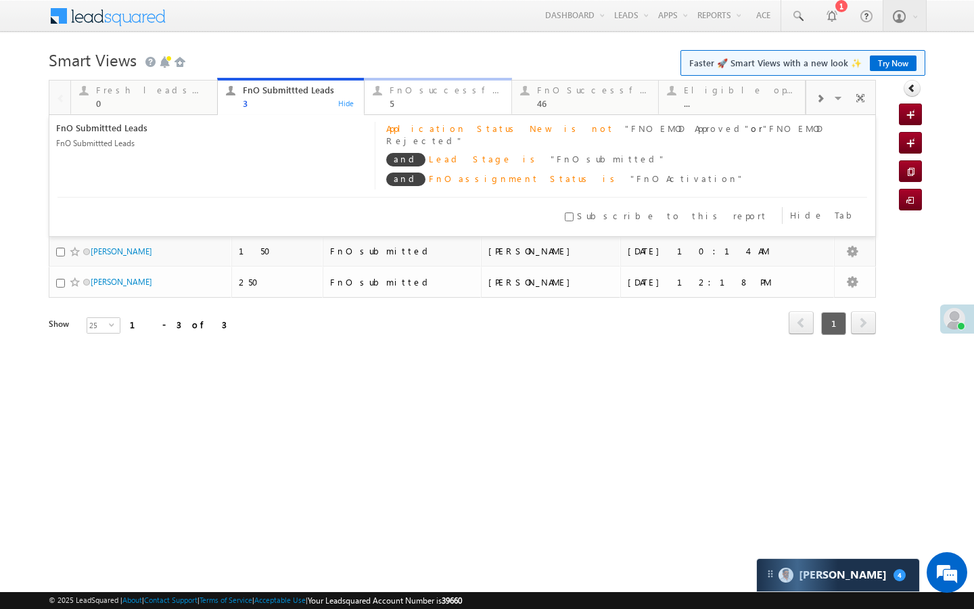
click at [401, 106] on div "5" at bounding box center [446, 103] width 113 height 10
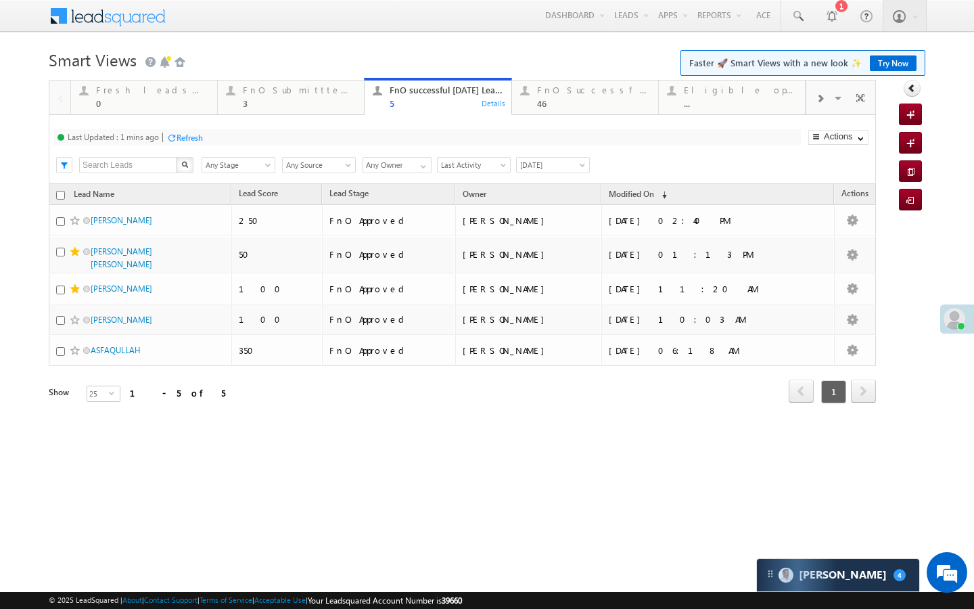
click at [198, 141] on div "Refresh" at bounding box center [190, 138] width 26 height 10
click at [336, 110] on link "FnO Submittted Leads 3 Details" at bounding box center [290, 96] width 147 height 37
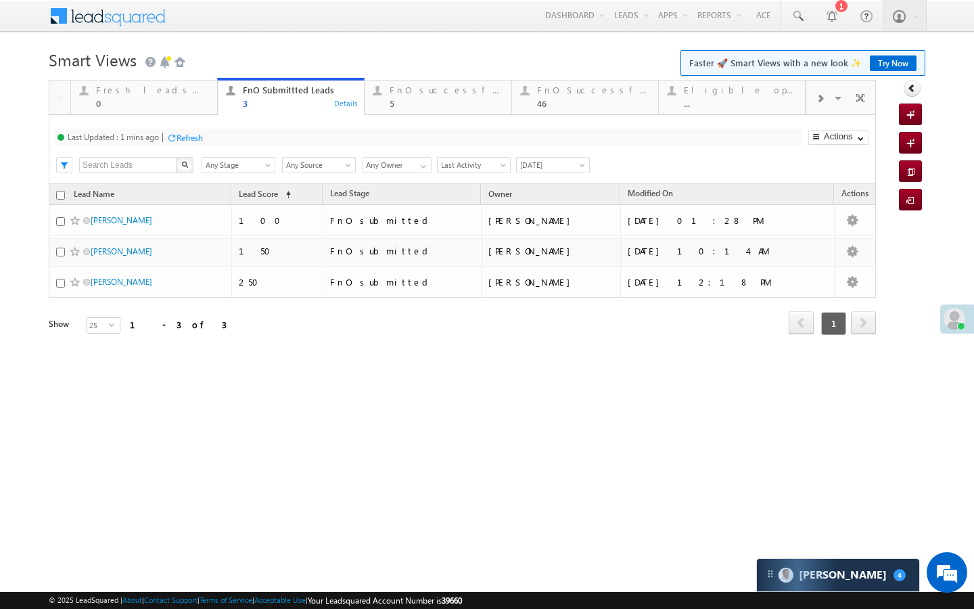
click at [172, 146] on div "Last Updated : 1 mins ago Refresh Refreshing... Search X Lead Stage Any Stage A…" at bounding box center [462, 149] width 827 height 69
click at [191, 144] on div "Last Updated : 1 mins ago Refresh Refreshing..." at bounding box center [427, 137] width 747 height 16
click at [455, 100] on div "5" at bounding box center [446, 103] width 113 height 10
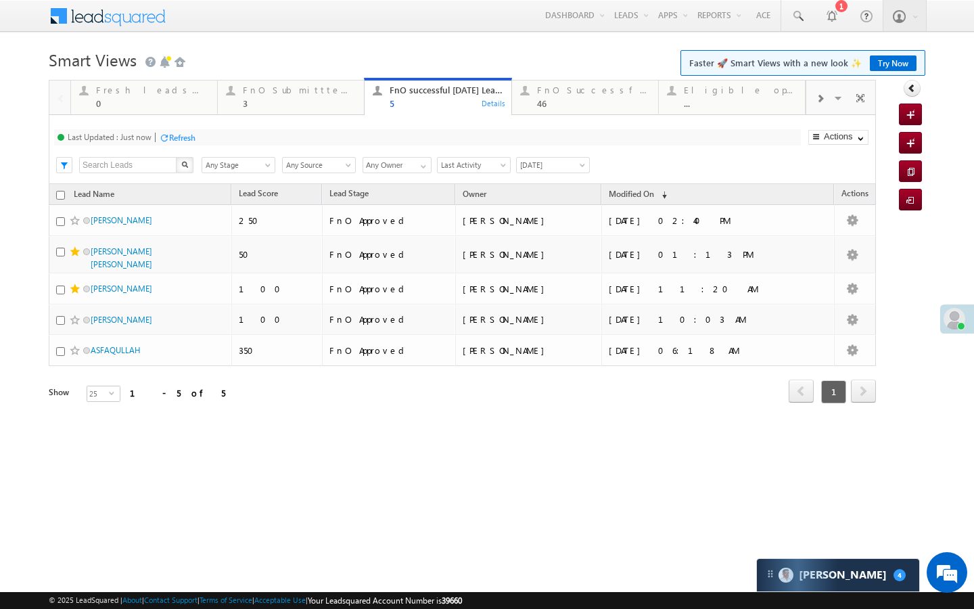
click at [204, 137] on div "Last Updated : Just now Refresh Refreshing..." at bounding box center [427, 137] width 747 height 16
click at [189, 138] on div "Refresh" at bounding box center [182, 138] width 26 height 10
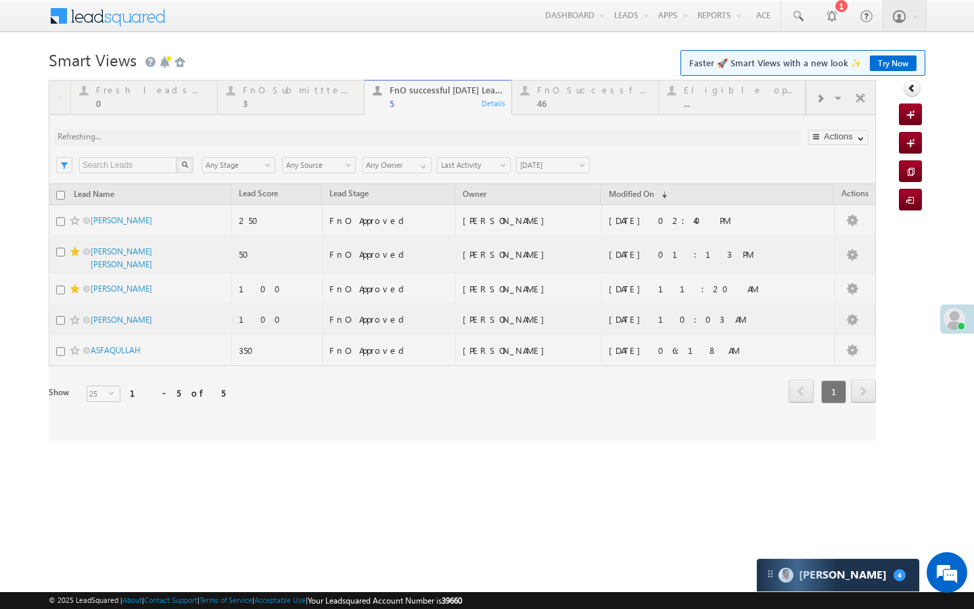
click at [273, 97] on div at bounding box center [462, 260] width 827 height 361
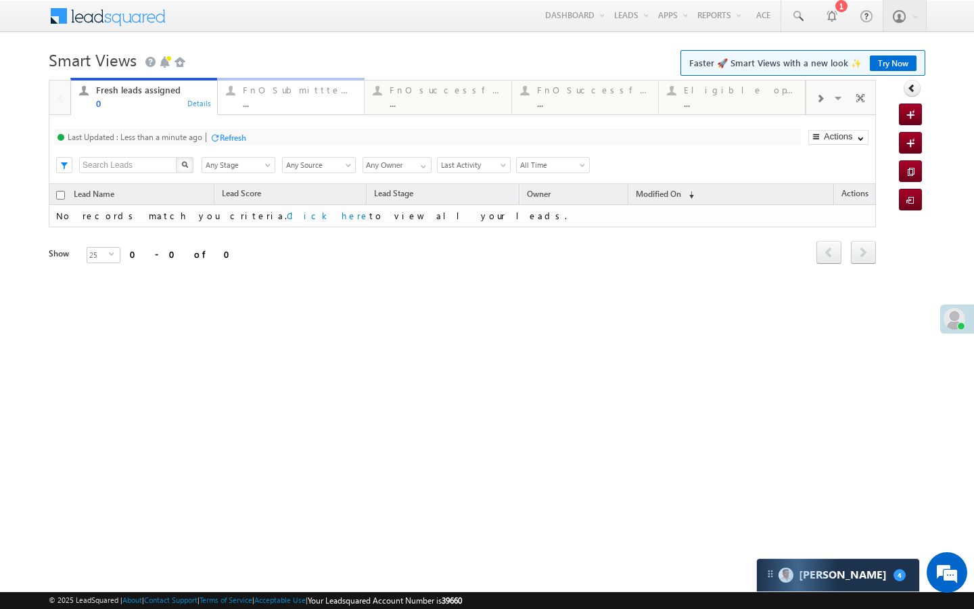
click at [331, 98] on div "..." at bounding box center [299, 103] width 113 height 10
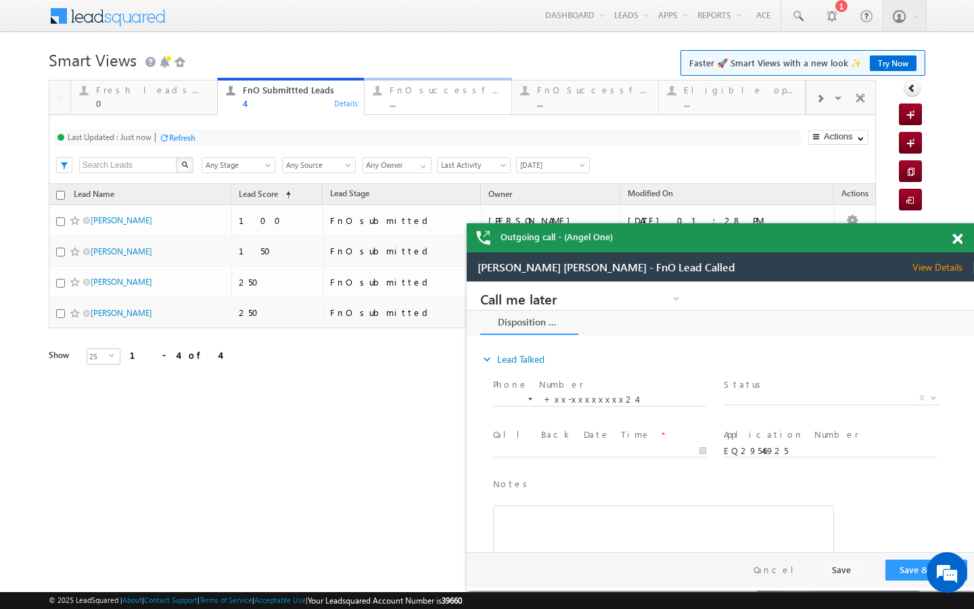
click at [395, 103] on div "..." at bounding box center [446, 103] width 113 height 10
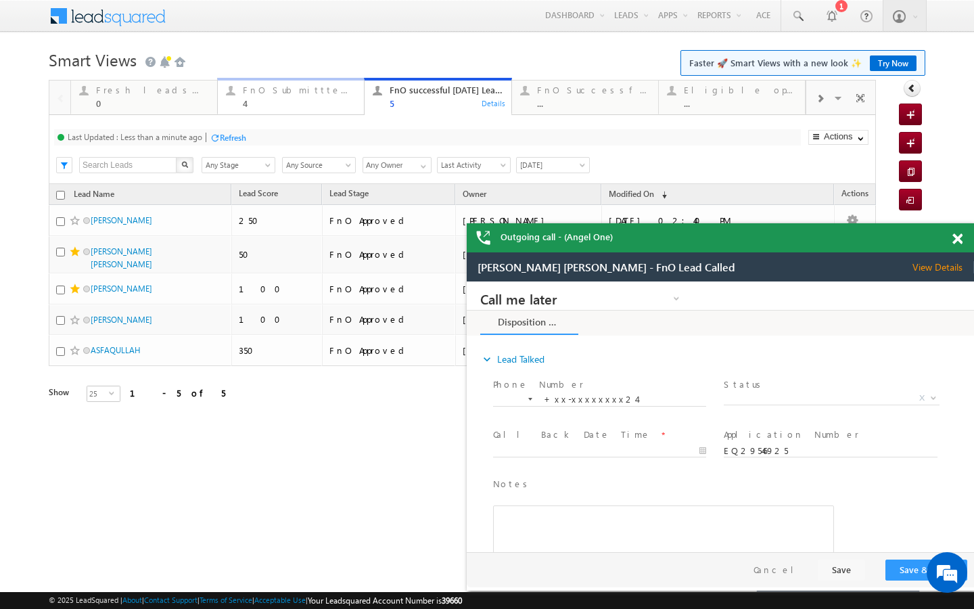
click at [266, 105] on div "4" at bounding box center [299, 103] width 113 height 10
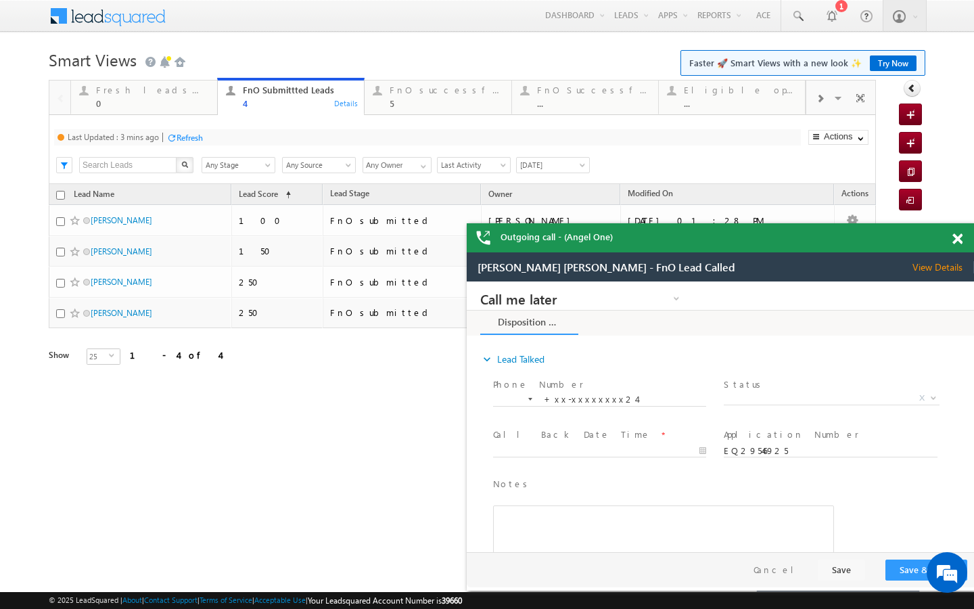
click at [198, 133] on div "Refresh" at bounding box center [190, 138] width 26 height 10
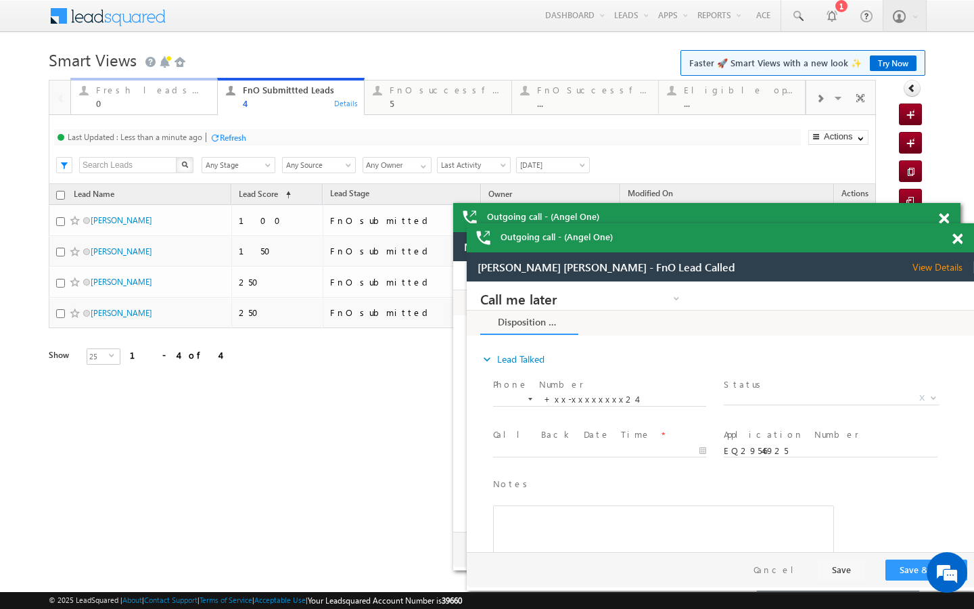
click at [191, 107] on div "0" at bounding box center [152, 103] width 113 height 10
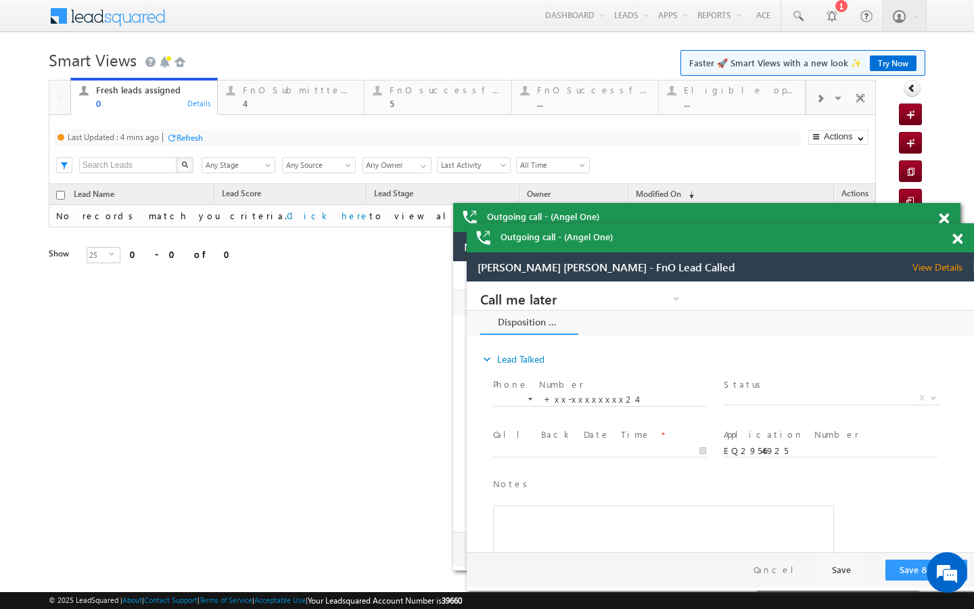
click at [199, 133] on div "Refresh" at bounding box center [190, 138] width 26 height 10
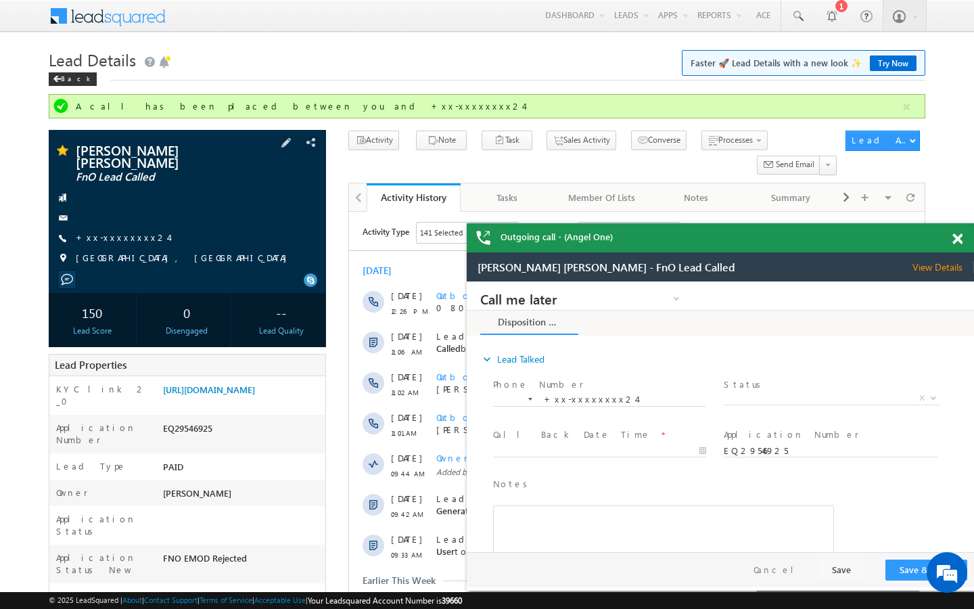
click at [142, 231] on div "+xx-xxxxxxxx24" at bounding box center [187, 238] width 264 height 14
click at [117, 231] on link "+xx-xxxxxxxx24" at bounding box center [122, 236] width 93 height 11
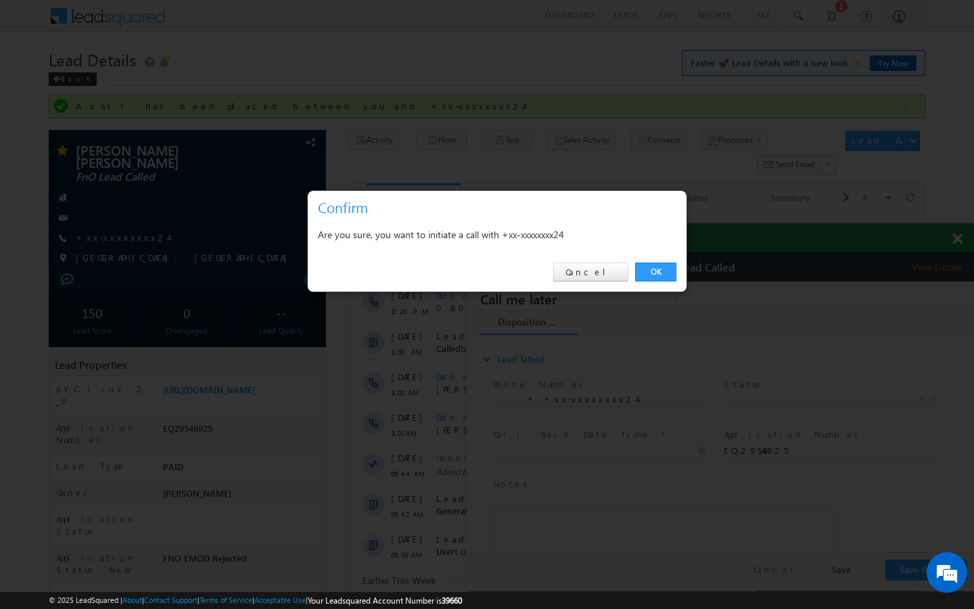
click at [655, 281] on div "OK Cancel" at bounding box center [497, 272] width 379 height 39
click at [655, 272] on link "OK" at bounding box center [655, 271] width 41 height 19
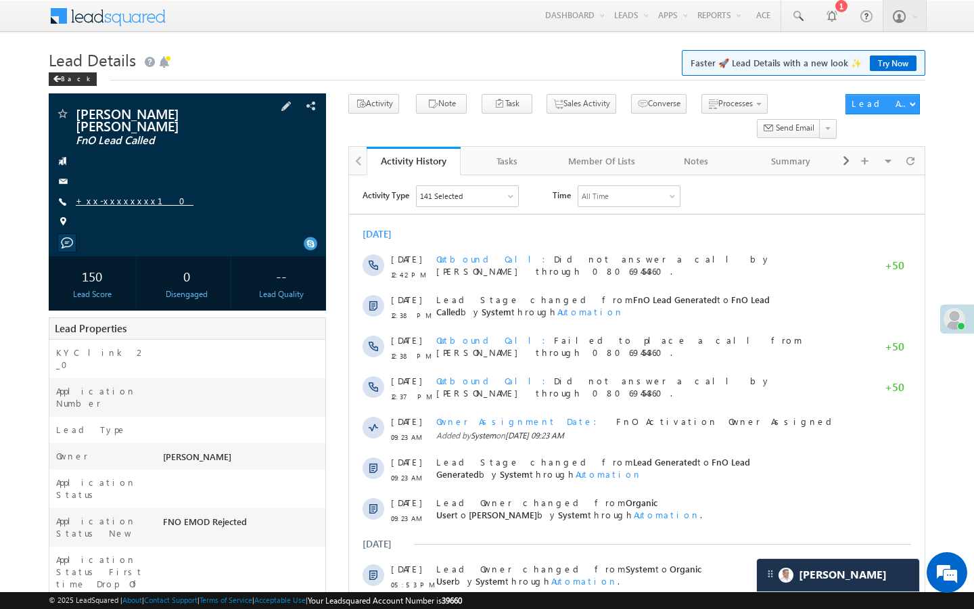
click at [124, 200] on link "+xx-xxxxxxxx10" at bounding box center [135, 200] width 118 height 11
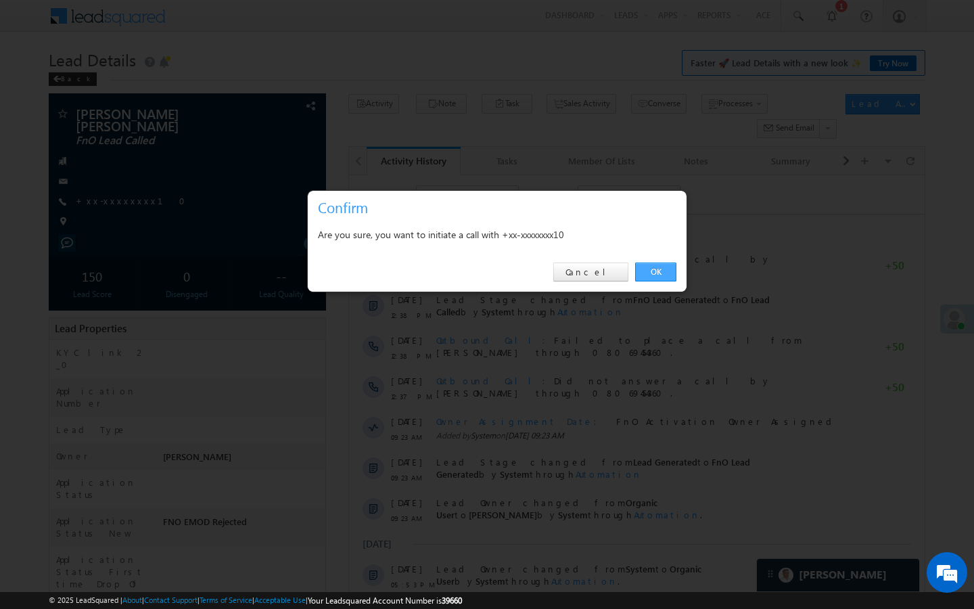
click at [666, 268] on link "OK" at bounding box center [655, 271] width 41 height 19
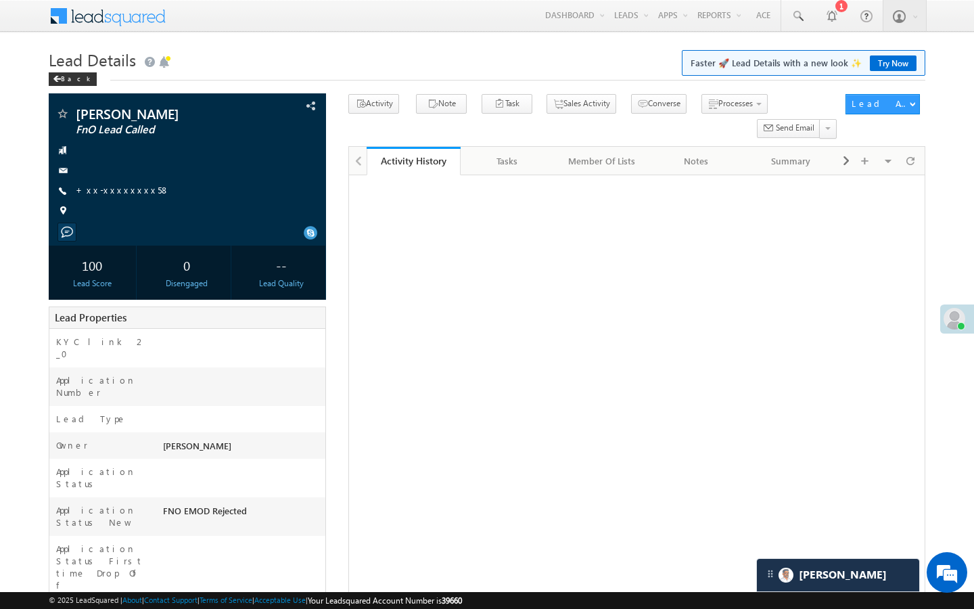
click at [134, 189] on link "+xx-xxxxxxxx58" at bounding box center [123, 189] width 94 height 11
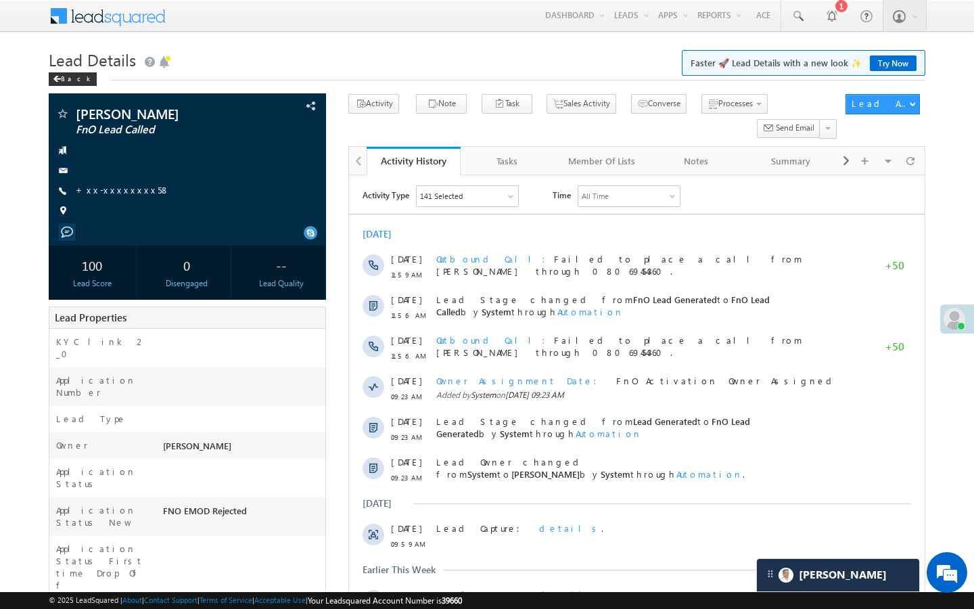
scroll to position [6684, 0]
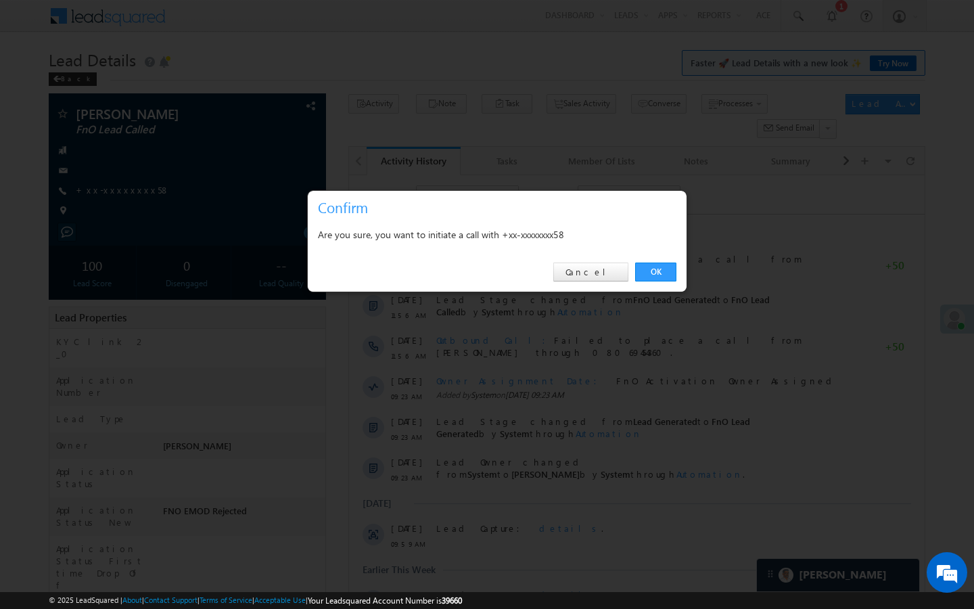
click at [646, 281] on div "OK Cancel" at bounding box center [497, 272] width 379 height 39
click at [648, 279] on link "OK" at bounding box center [655, 271] width 41 height 19
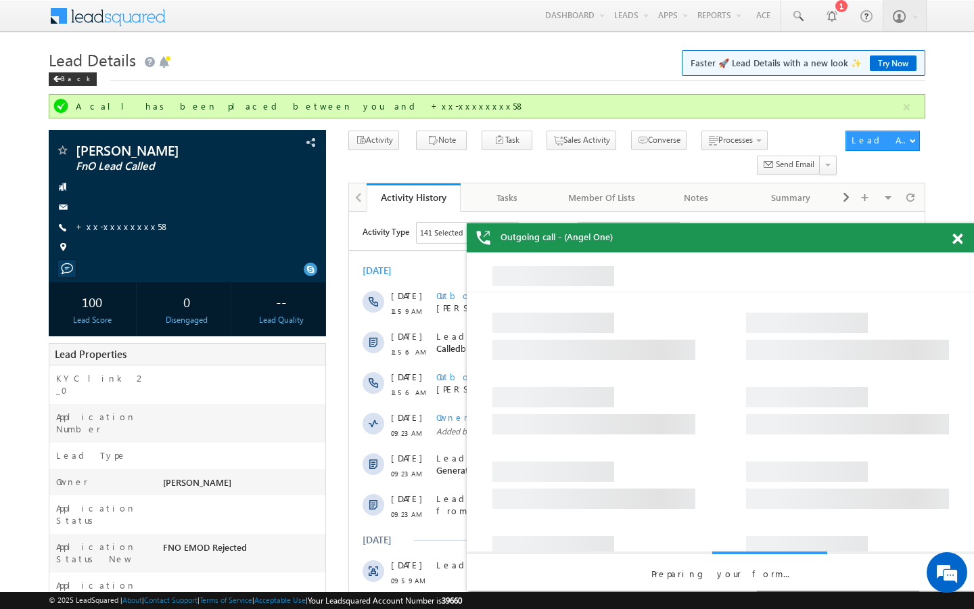
scroll to position [0, 0]
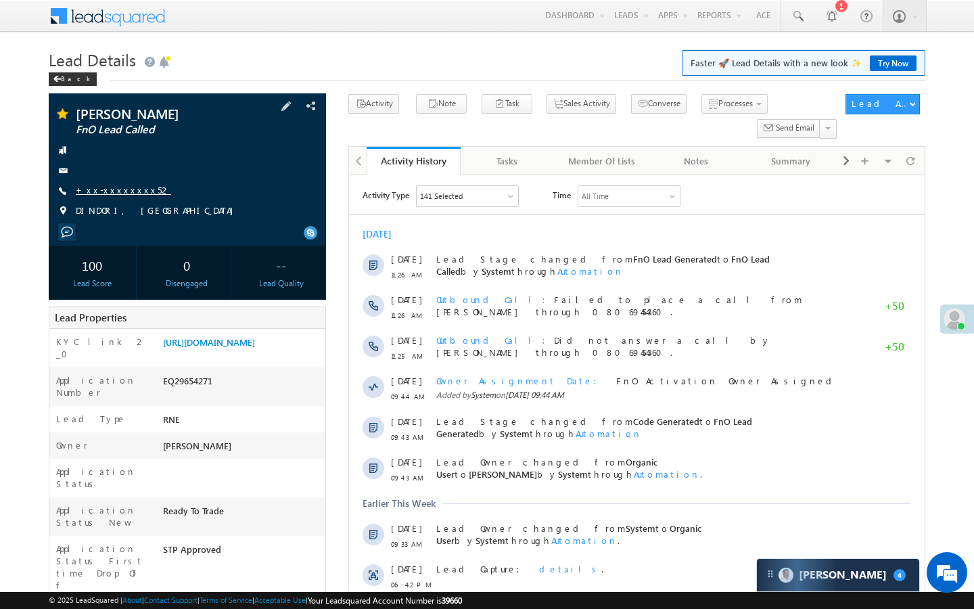
click at [115, 190] on link "+xx-xxxxxxxx52" at bounding box center [123, 189] width 95 height 11
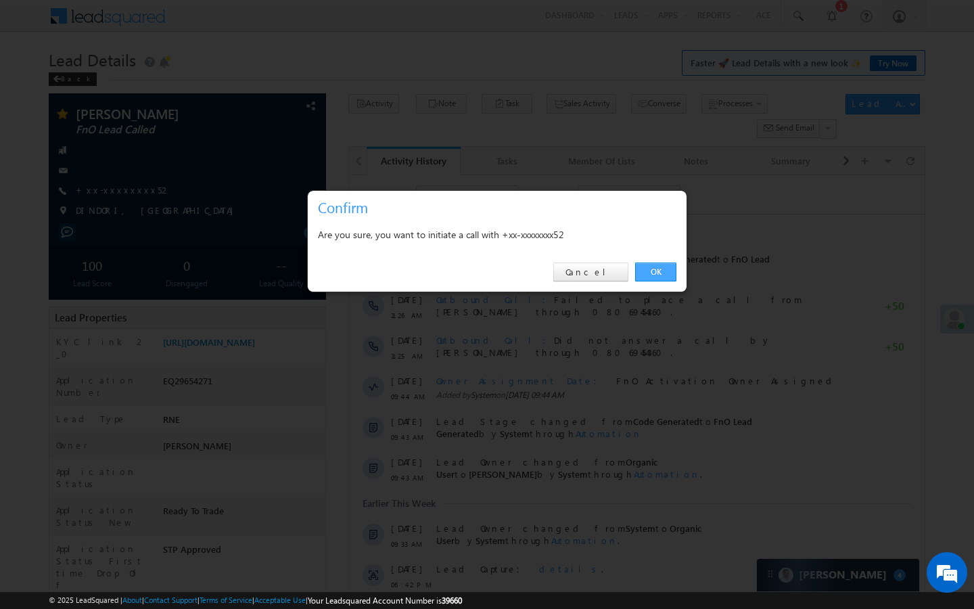
click at [657, 270] on link "OK" at bounding box center [655, 271] width 41 height 19
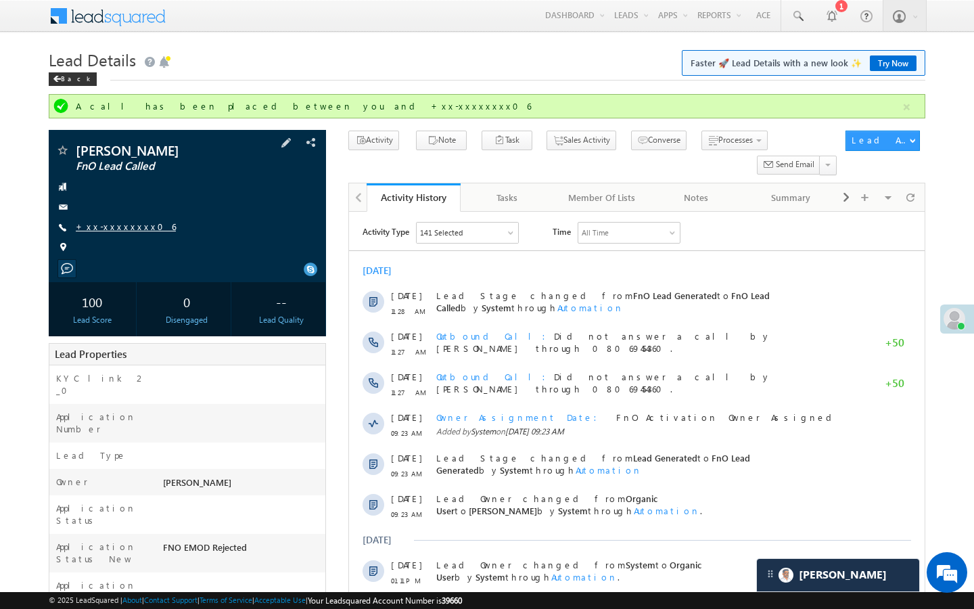
scroll to position [6831, 0]
click at [129, 229] on link "+xx-xxxxxxxx06" at bounding box center [126, 226] width 100 height 11
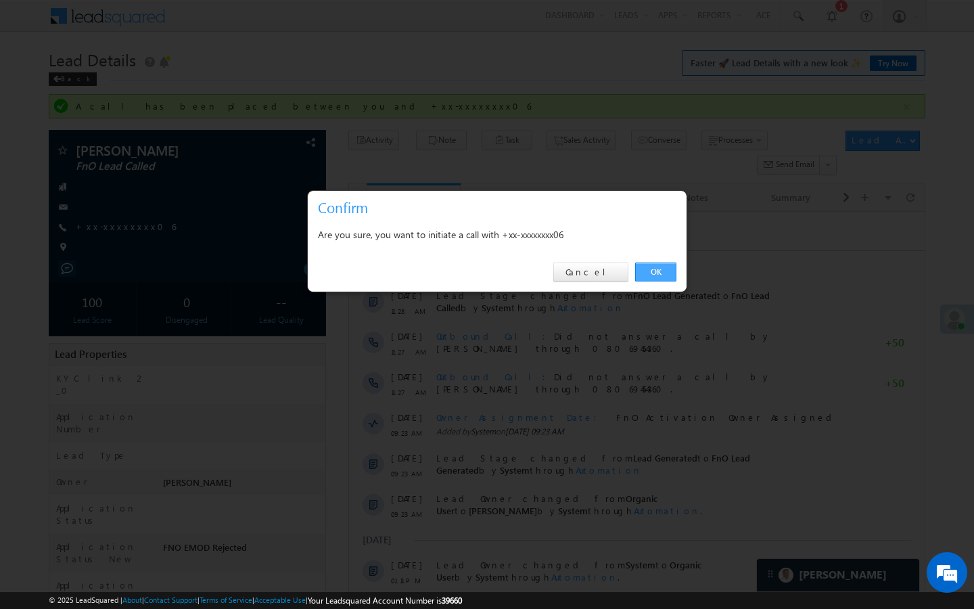
click at [664, 279] on link "OK" at bounding box center [655, 271] width 41 height 19
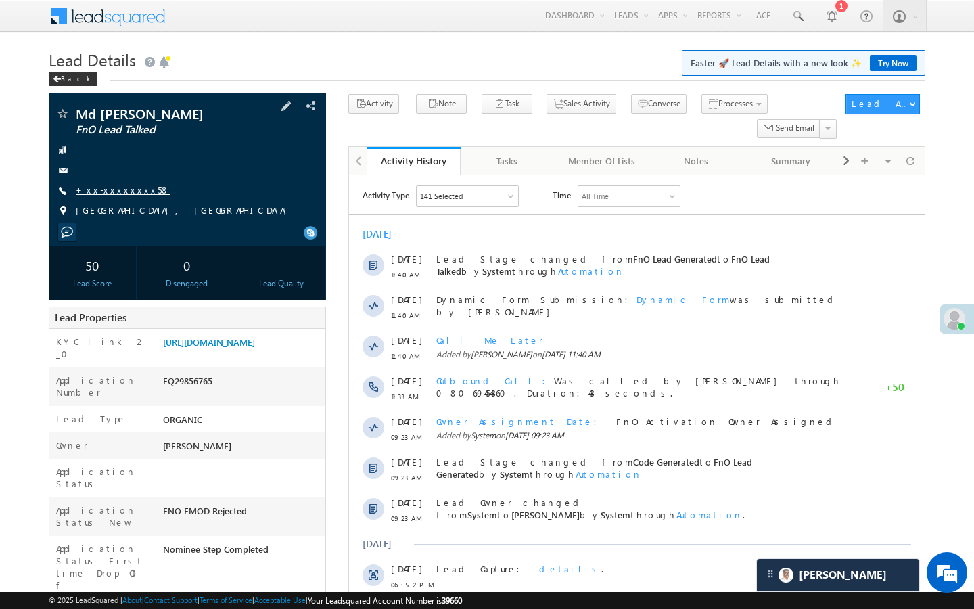
scroll to position [6831, 0]
click at [120, 192] on link "+xx-xxxxxxxx58" at bounding box center [123, 189] width 94 height 11
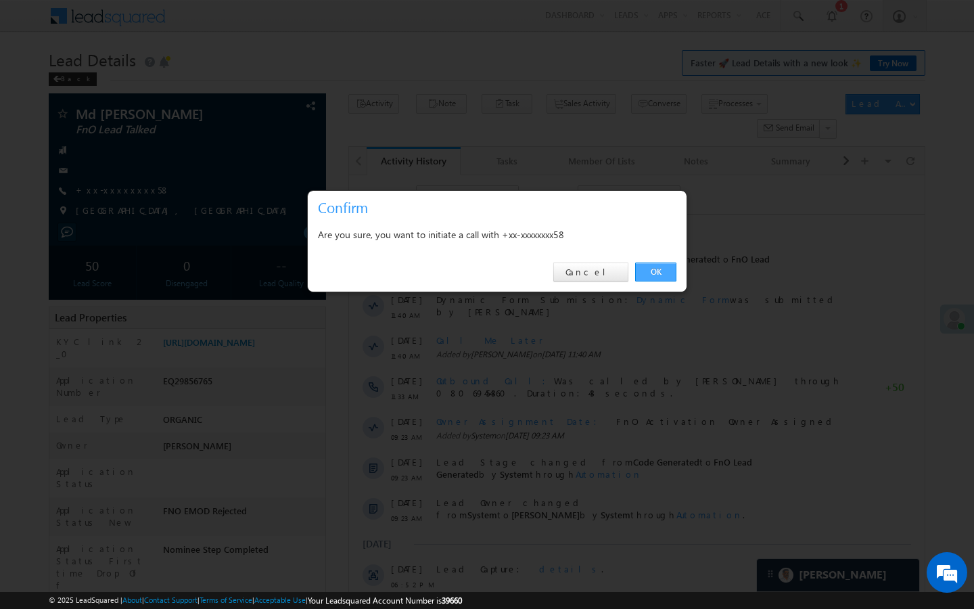
click at [652, 271] on link "OK" at bounding box center [655, 271] width 41 height 19
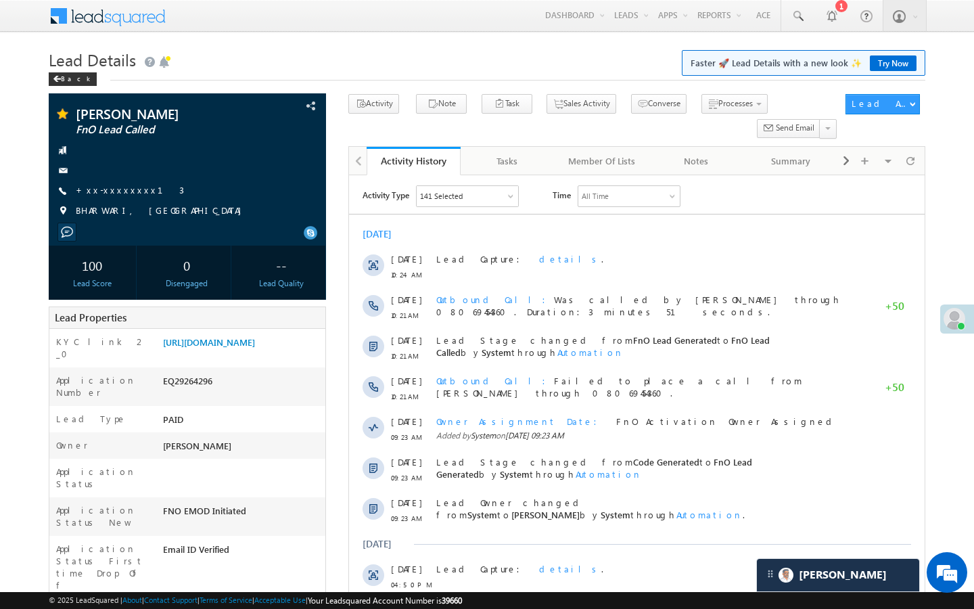
scroll to position [6831, 0]
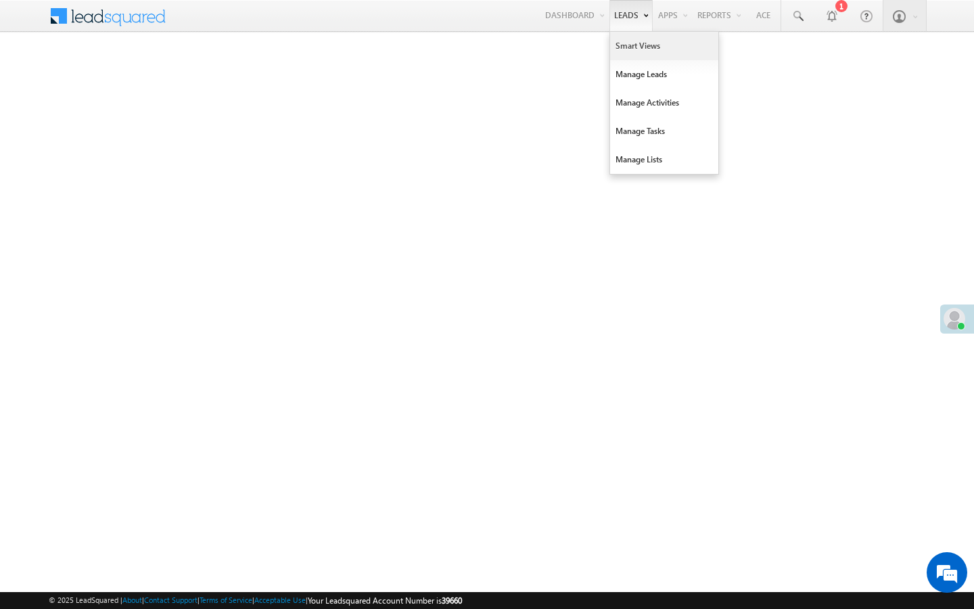
click at [620, 47] on link "Smart Views" at bounding box center [664, 46] width 108 height 28
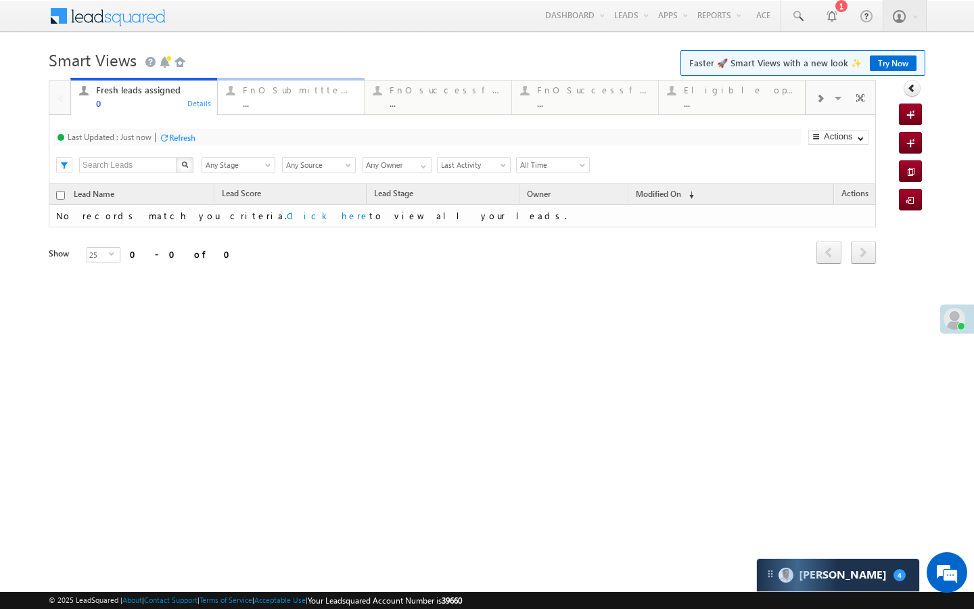
click at [338, 83] on div "FnO Submittted Leads ..." at bounding box center [299, 95] width 113 height 26
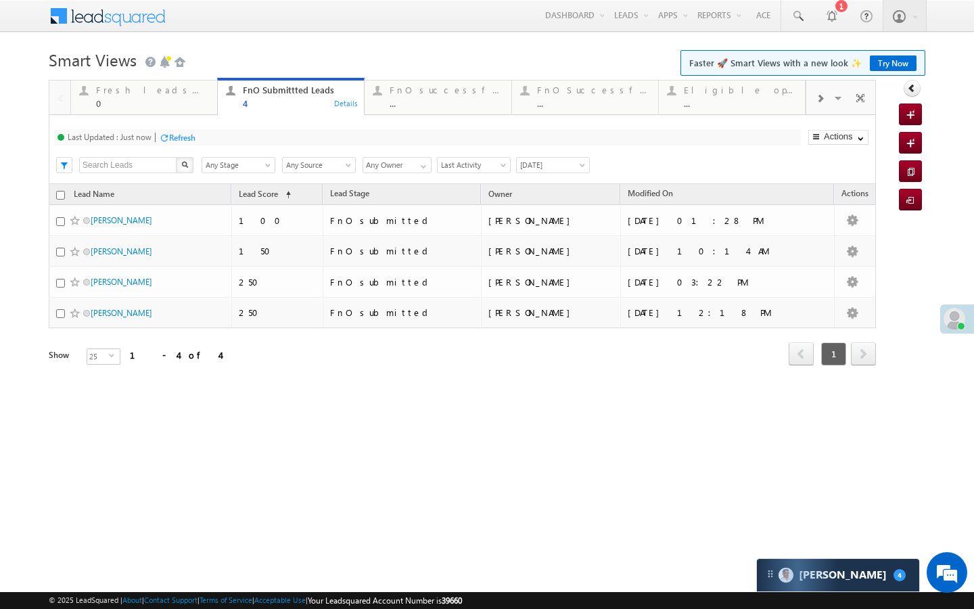
click at [419, 106] on div "..." at bounding box center [446, 103] width 113 height 10
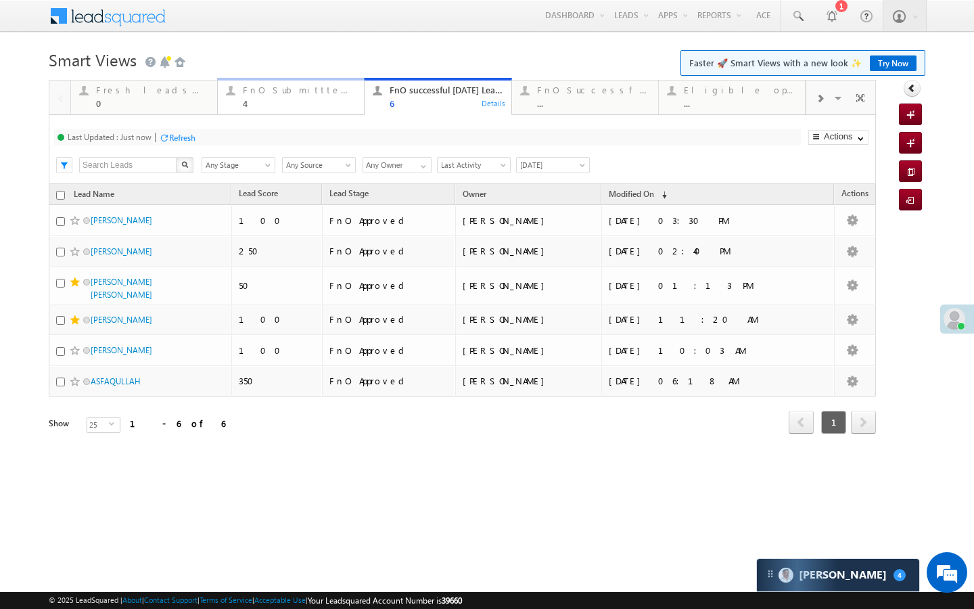
click at [286, 103] on div "4" at bounding box center [299, 103] width 113 height 10
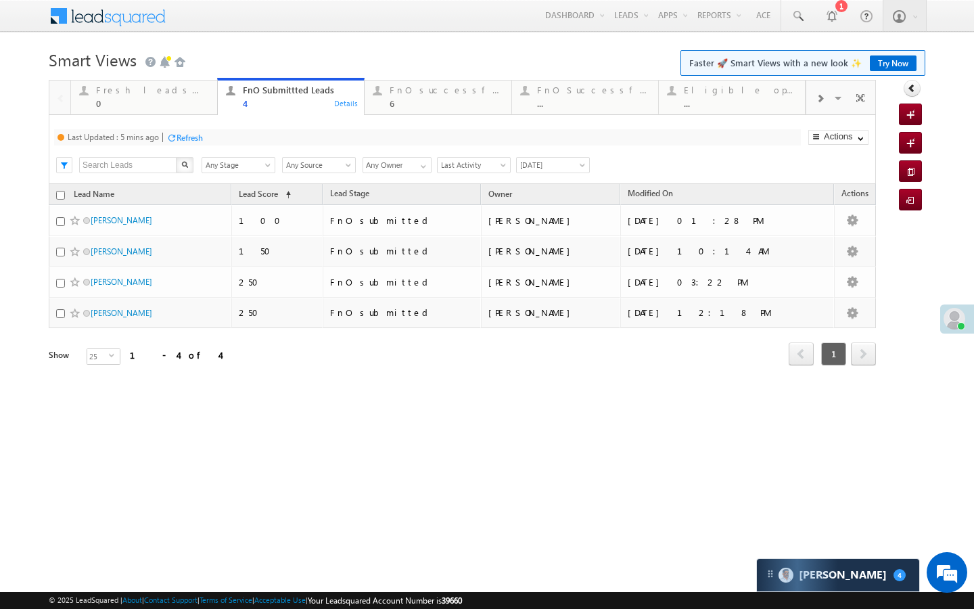
click at [196, 135] on div "Refresh" at bounding box center [190, 138] width 26 height 10
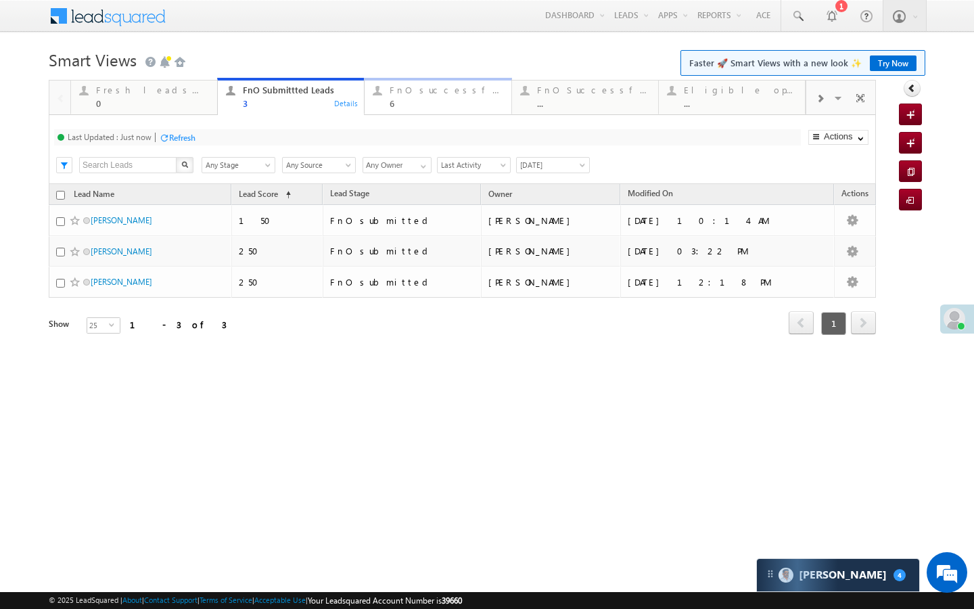
drag, startPoint x: 413, startPoint y: 106, endPoint x: 405, endPoint y: 106, distance: 8.1
click at [413, 106] on div "6" at bounding box center [446, 103] width 113 height 10
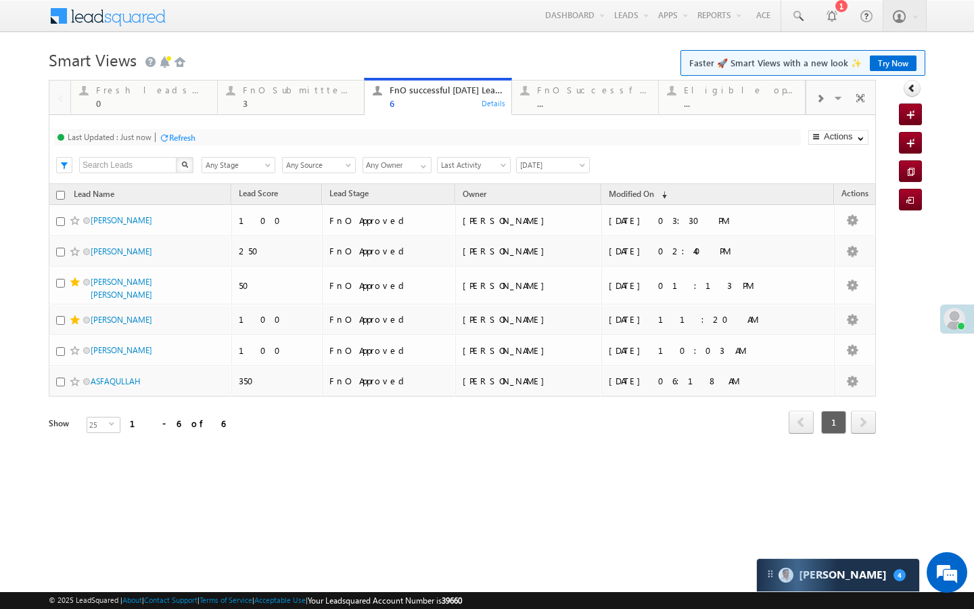
click at [187, 143] on div "Refresh" at bounding box center [177, 137] width 37 height 13
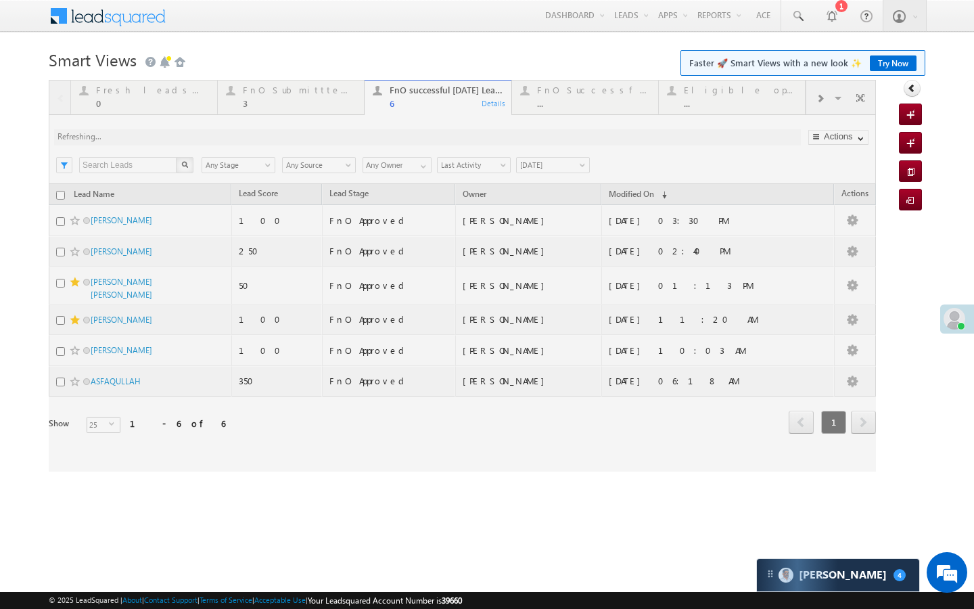
click at [323, 110] on div at bounding box center [462, 276] width 827 height 392
click at [268, 87] on div at bounding box center [462, 276] width 827 height 392
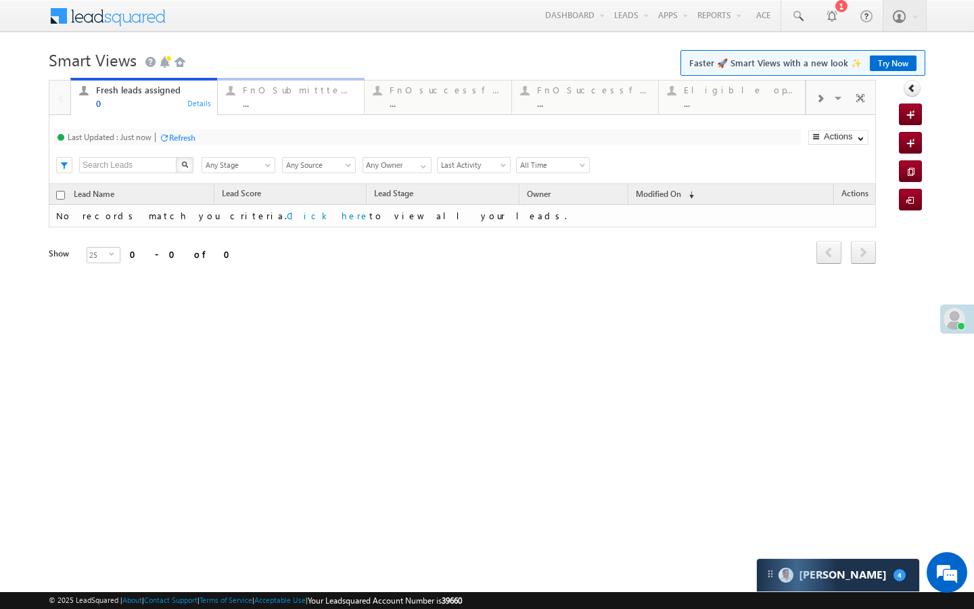
click at [352, 97] on div "FnO Submittted Leads ..." at bounding box center [299, 95] width 113 height 26
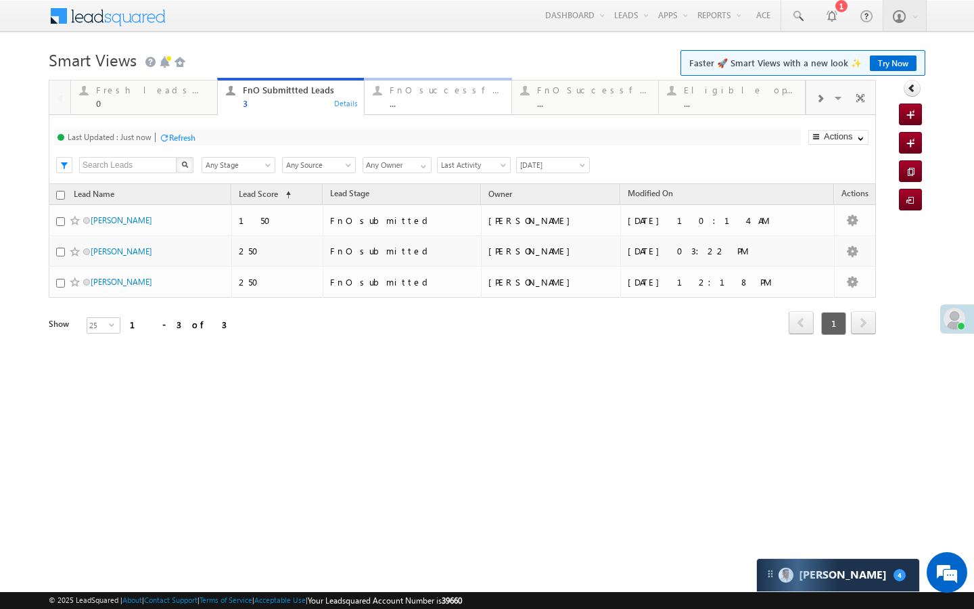
click at [409, 106] on div "..." at bounding box center [446, 103] width 113 height 10
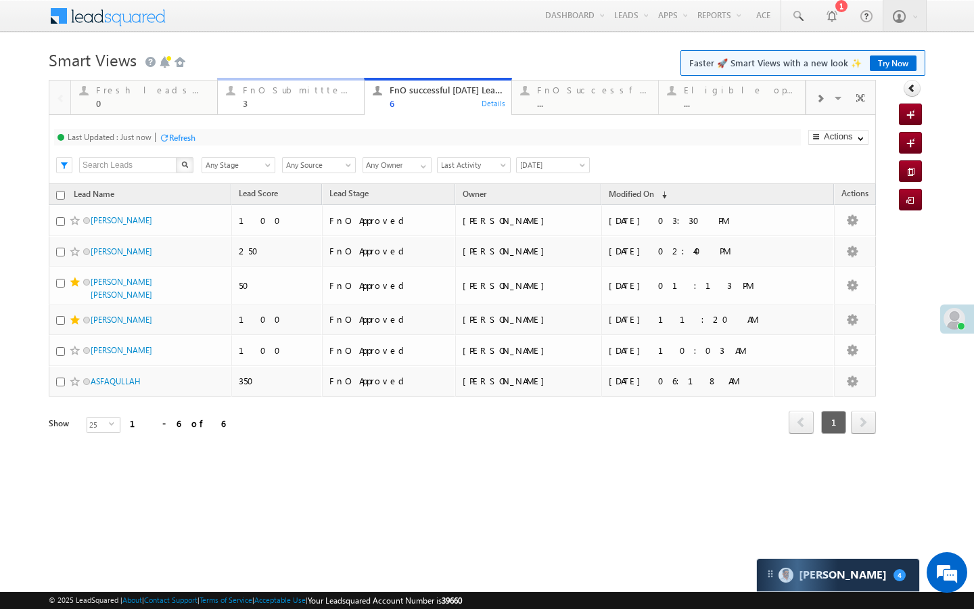
click at [296, 83] on div "FnO Submittted Leads 3" at bounding box center [299, 95] width 113 height 26
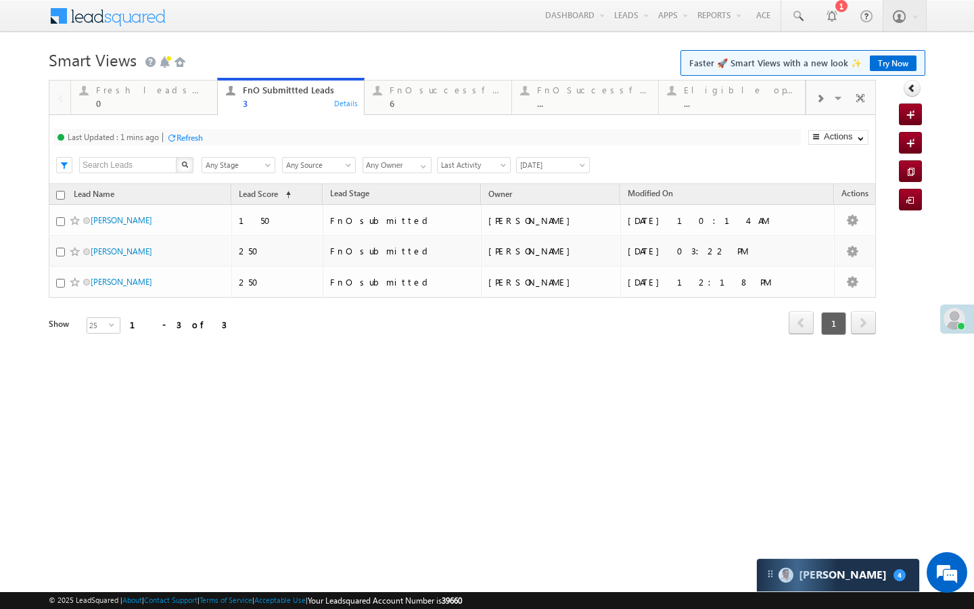
click at [175, 137] on div at bounding box center [171, 138] width 10 height 10
click at [420, 106] on div "6" at bounding box center [446, 103] width 113 height 10
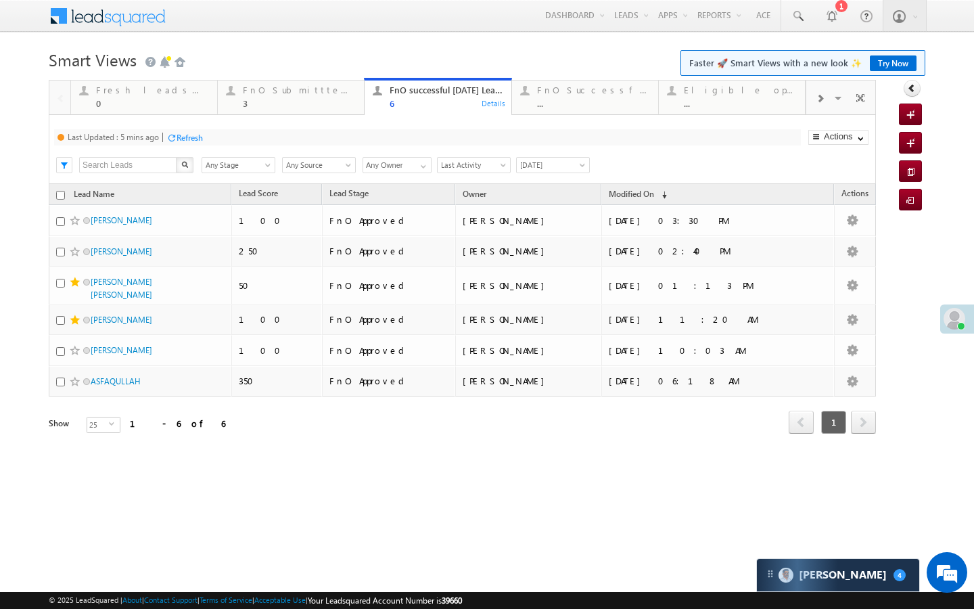
click at [195, 140] on div "Refresh" at bounding box center [190, 138] width 26 height 10
click at [290, 114] on div "Fresh leads assigned 0 Details FnO Submittted Leads 3 Details FnO successful to…" at bounding box center [437, 96] width 735 height 38
click at [290, 99] on div "3" at bounding box center [299, 103] width 113 height 10
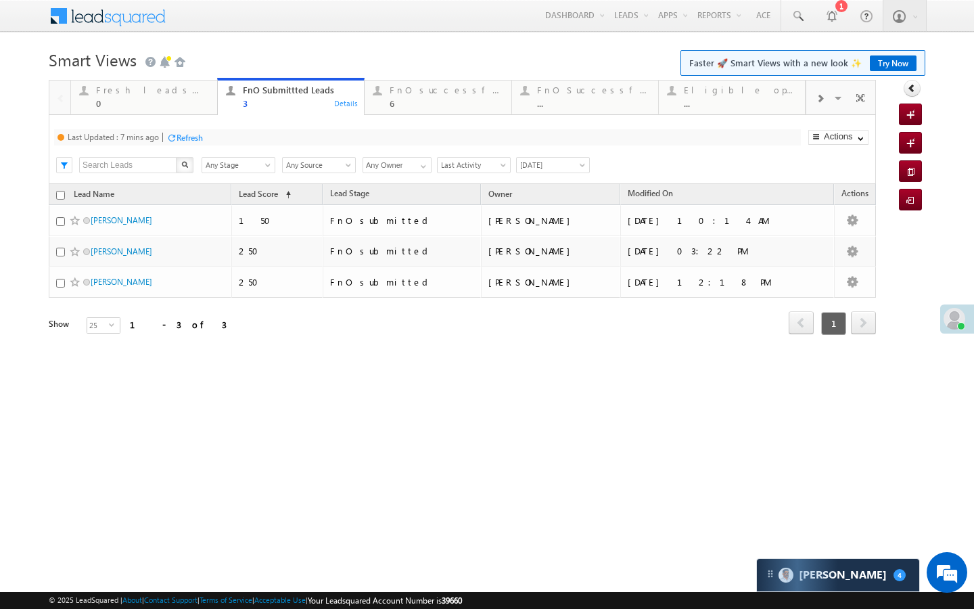
click at [203, 139] on div "Refresh" at bounding box center [190, 138] width 26 height 10
click at [243, 139] on div "Refresh" at bounding box center [233, 138] width 26 height 10
click at [185, 139] on div "Refresh" at bounding box center [182, 138] width 26 height 10
click at [398, 99] on div "6" at bounding box center [446, 103] width 113 height 10
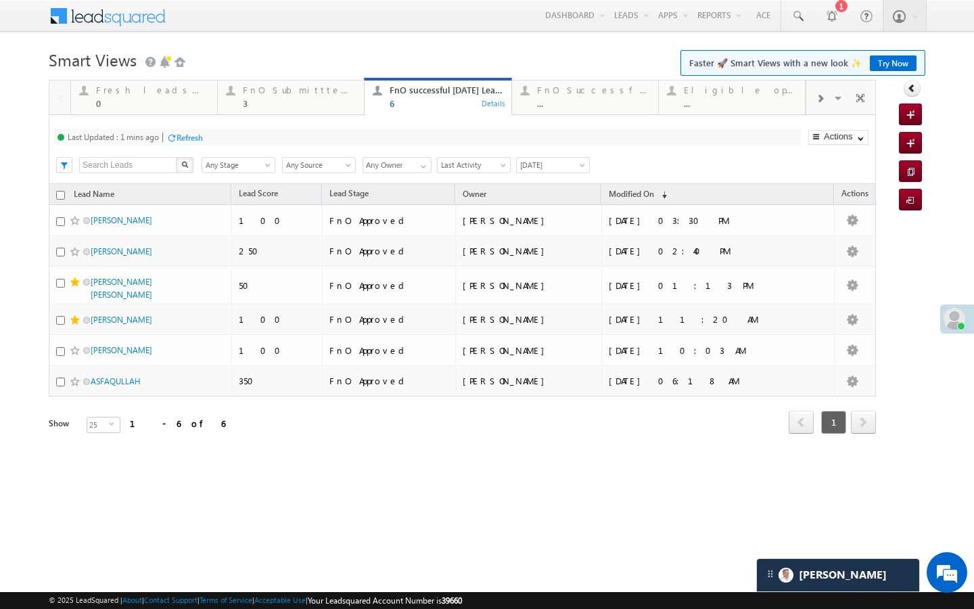
click at [195, 143] on div "Refresh" at bounding box center [184, 137] width 37 height 13
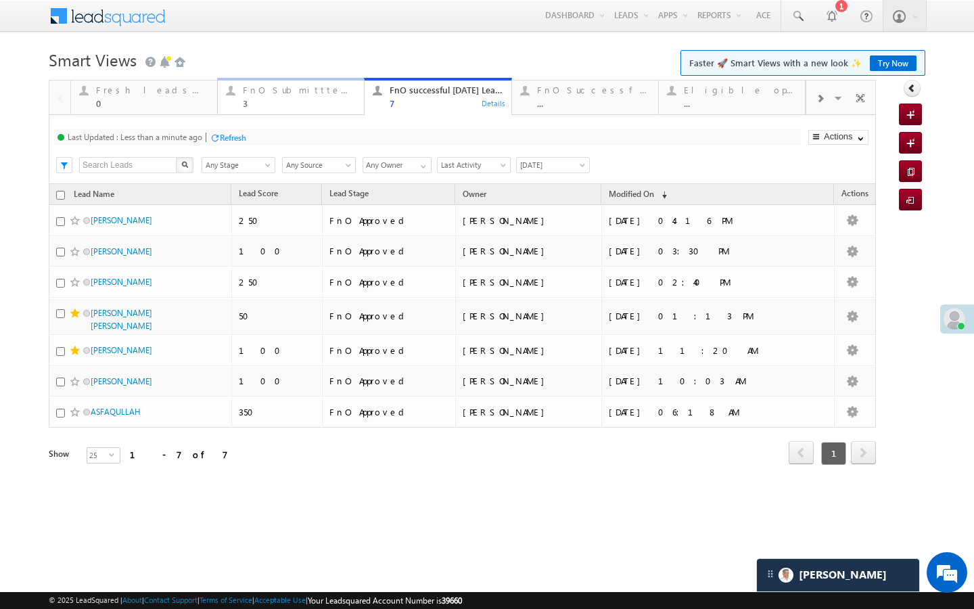
click at [265, 102] on div "3" at bounding box center [299, 103] width 113 height 10
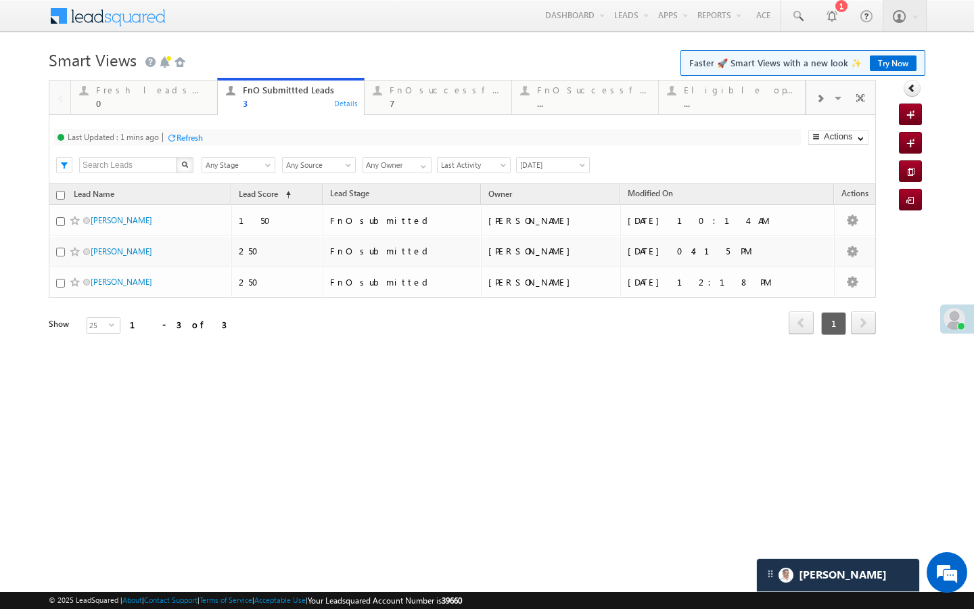
click at [191, 143] on div "Refresh" at bounding box center [184, 137] width 37 height 13
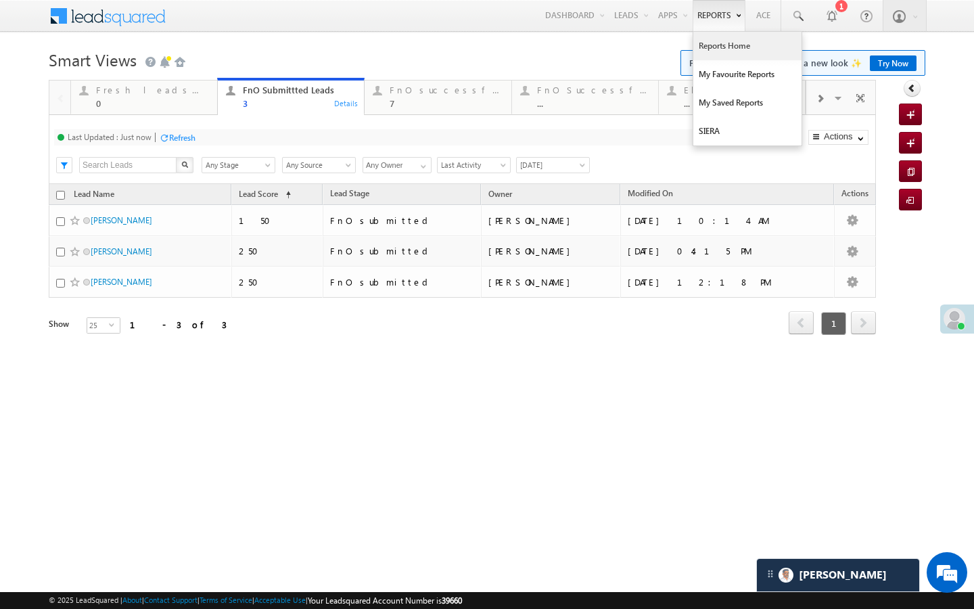
click at [703, 56] on link "Reports Home" at bounding box center [747, 46] width 108 height 28
